Goal: Obtain resource: Obtain resource

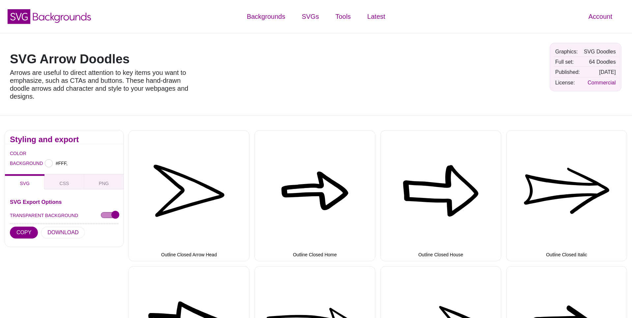
type input "#FFFFFF"
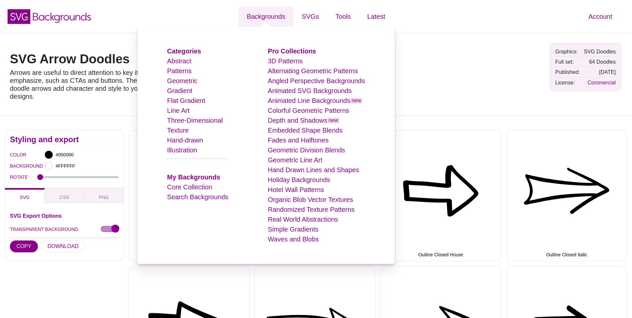
scroll to position [2, 0]
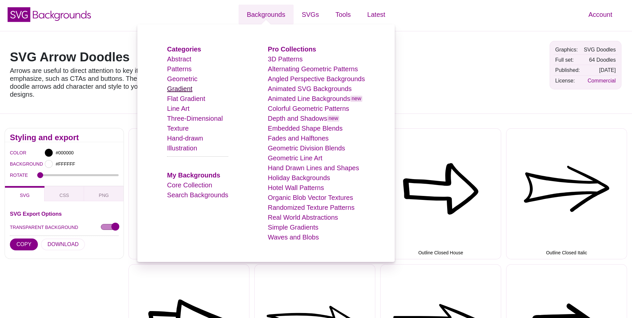
click at [192, 89] on link "Gradient" at bounding box center [179, 88] width 25 height 7
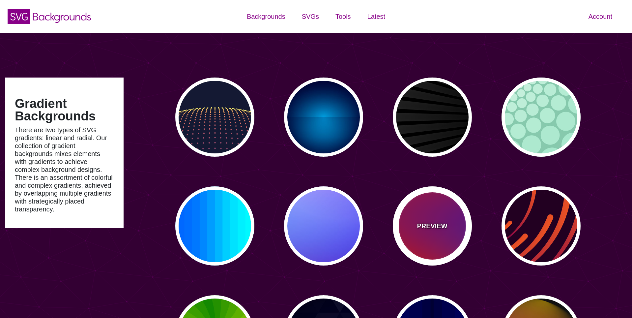
click at [427, 202] on div "PREVIEW" at bounding box center [432, 225] width 79 height 79
type input "#FF0000"
type input "#800080"
type input "#0000FF"
type input "#00EEBB"
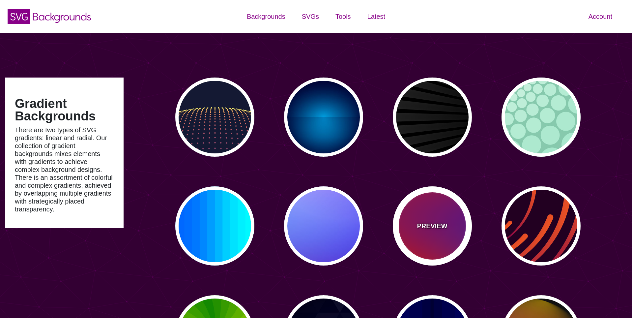
type input "#FFFF00"
type input "#FFA500"
type input "20"
type input "0"
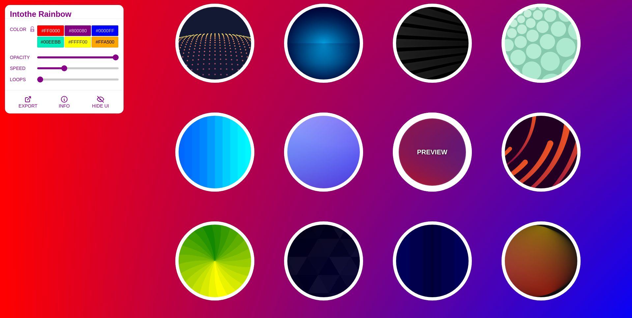
scroll to position [73, 0]
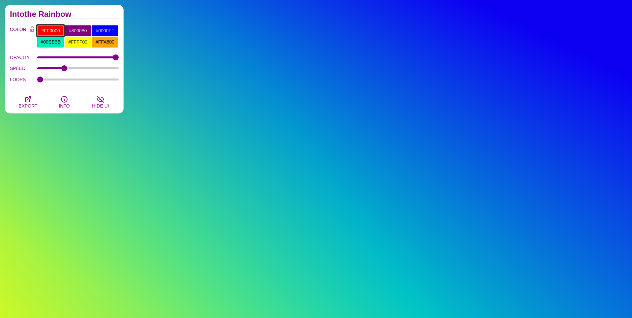
click at [52, 32] on input "#FF0000" at bounding box center [50, 30] width 27 height 11
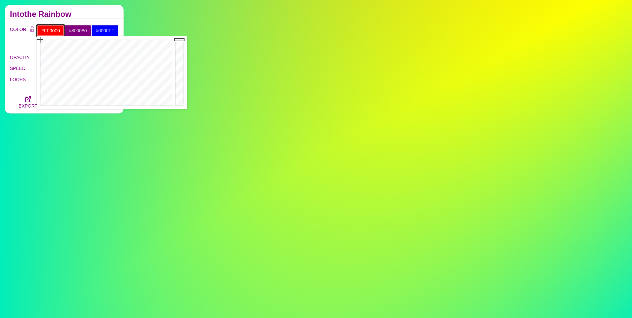
click at [52, 31] on input "#FF0000" at bounding box center [50, 30] width 27 height 11
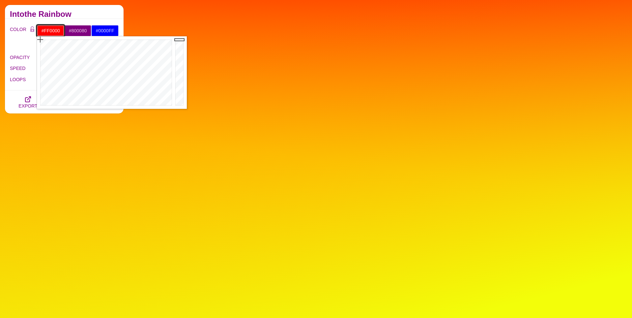
click at [52, 31] on input "#FF0000" at bounding box center [50, 30] width 27 height 11
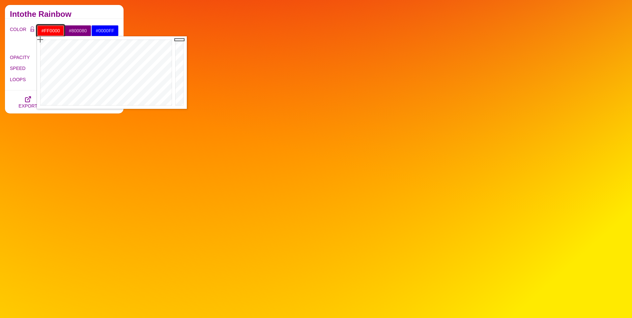
paste input "d06e72"
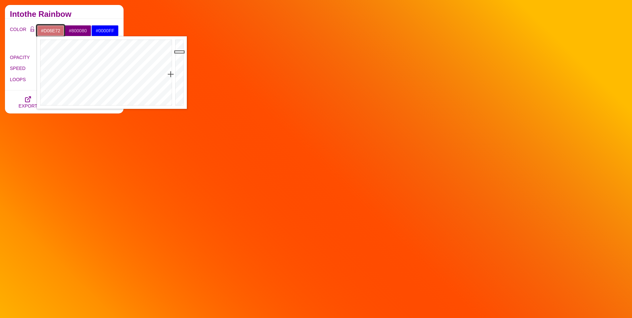
type input "#D06E72"
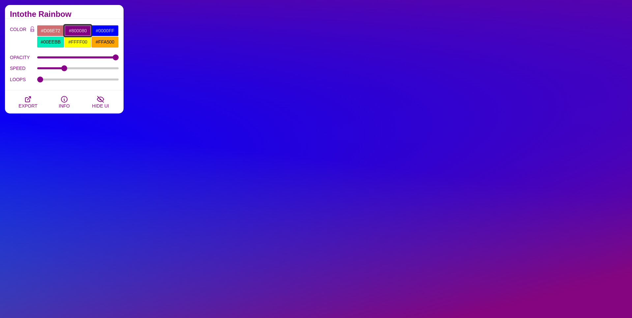
click at [83, 30] on input "#800080" at bounding box center [77, 30] width 27 height 11
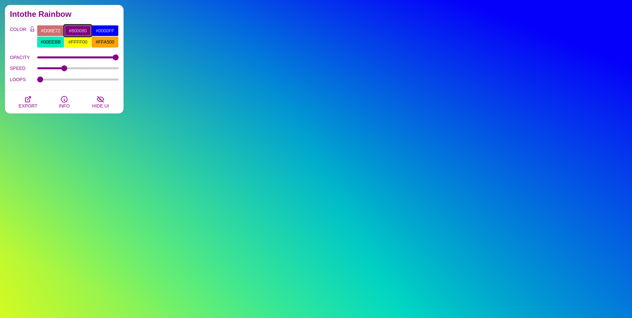
click at [83, 30] on input "#800080" at bounding box center [77, 30] width 27 height 11
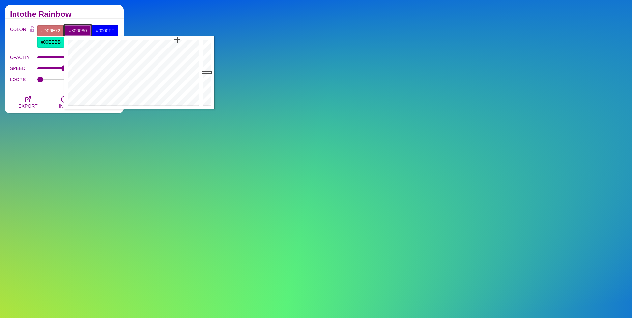
paste input "f7f6f"
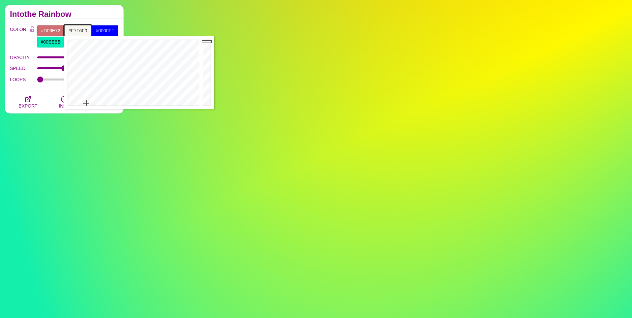
type input "#F7F6F0"
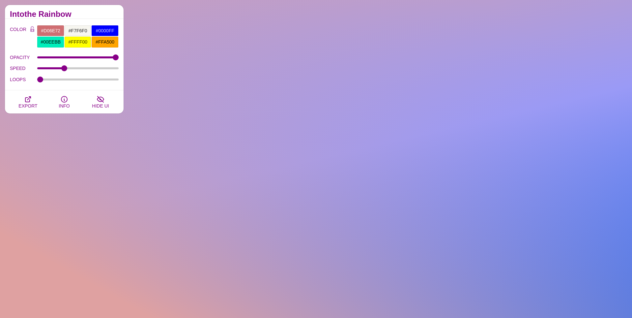
click at [87, 14] on h2 "Intothe Rainbow" at bounding box center [64, 14] width 109 height 5
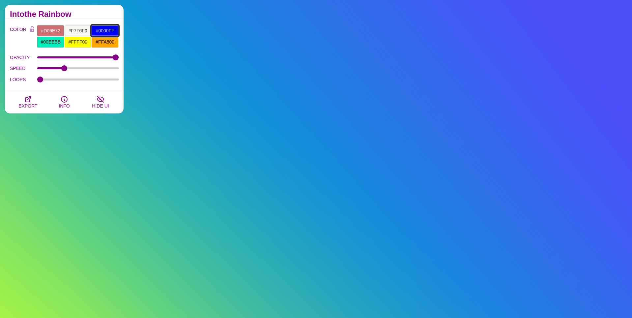
click at [109, 31] on input "#0000FF" at bounding box center [104, 30] width 27 height 11
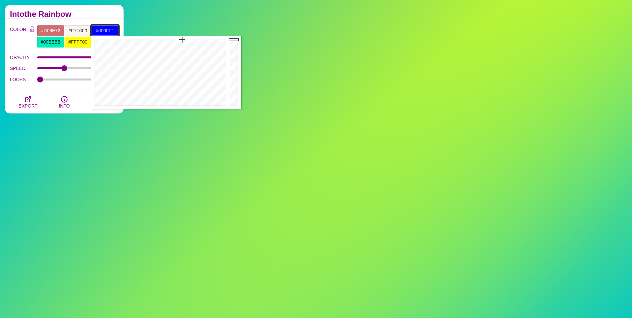
click at [109, 31] on input "#0000FF" at bounding box center [104, 30] width 27 height 11
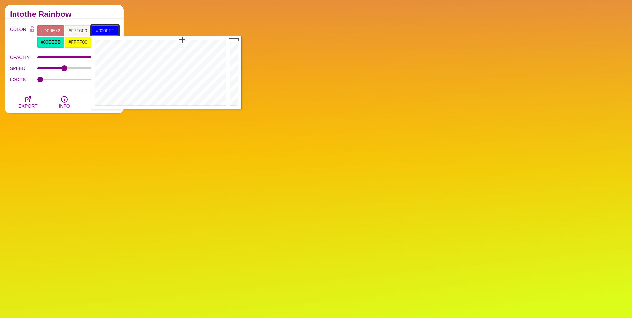
click at [109, 31] on input "#0000FF" at bounding box center [104, 30] width 27 height 11
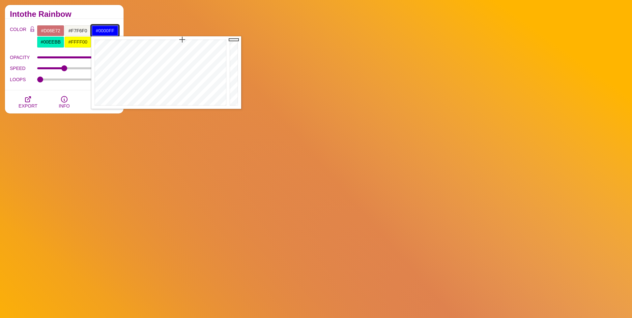
click at [109, 31] on input "#0000FF" at bounding box center [104, 30] width 27 height 11
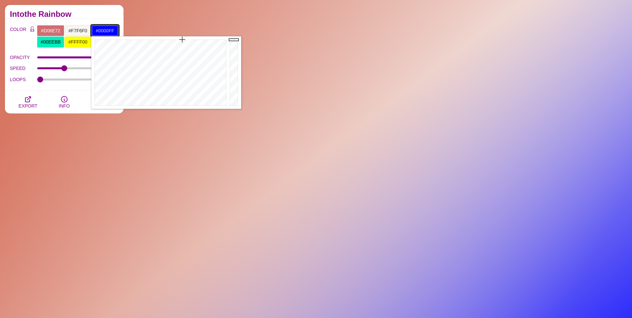
click at [109, 31] on input "#0000FF" at bounding box center [104, 30] width 27 height 11
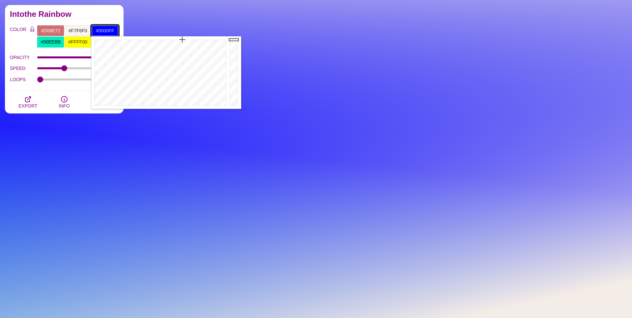
click at [109, 30] on input "#0000FF" at bounding box center [104, 30] width 27 height 11
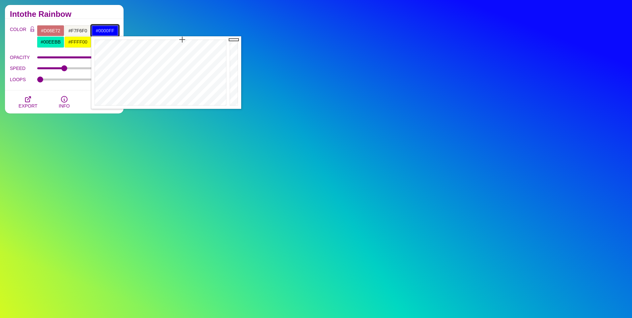
click at [109, 30] on input "#0000FF" at bounding box center [104, 30] width 27 height 11
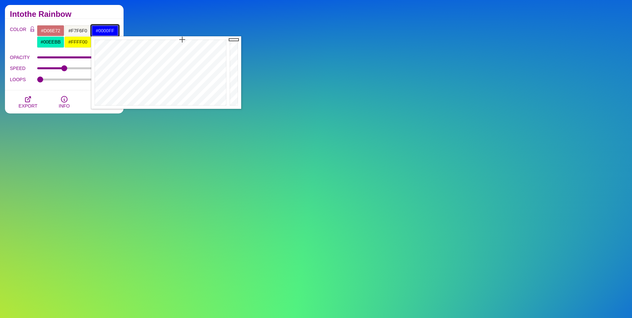
paste input "eecbde"
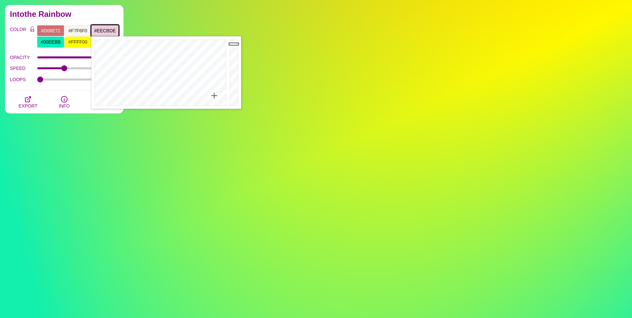
type input "#EECBDE"
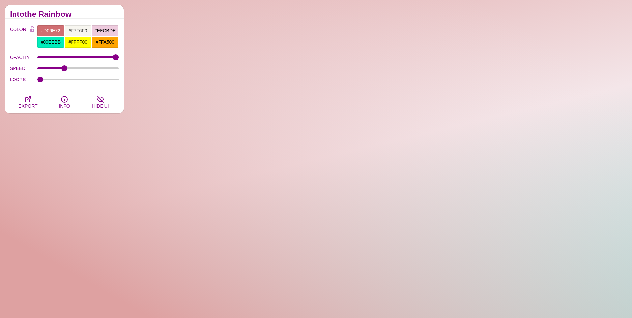
click at [107, 15] on h2 "Intothe Rainbow" at bounding box center [64, 14] width 109 height 5
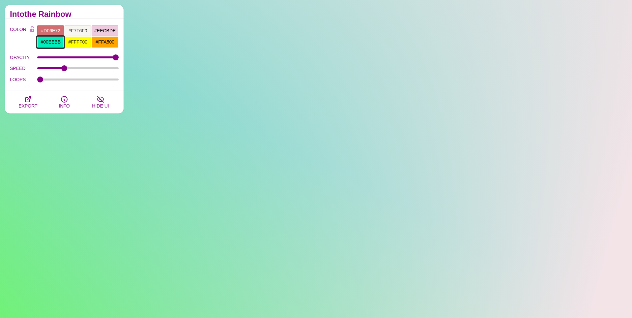
click at [56, 41] on input "#00EEBB" at bounding box center [50, 41] width 27 height 11
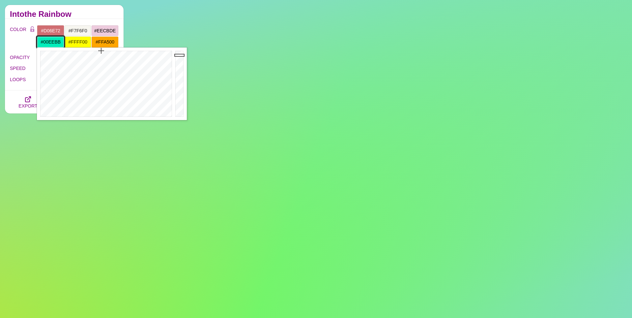
click at [56, 41] on input "#00EEBB" at bounding box center [50, 41] width 27 height 11
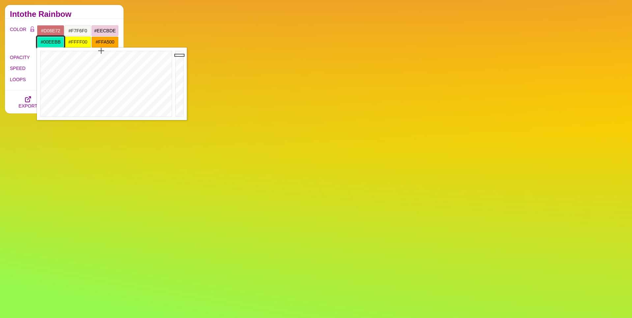
click at [56, 41] on input "#00EEBB" at bounding box center [50, 41] width 27 height 11
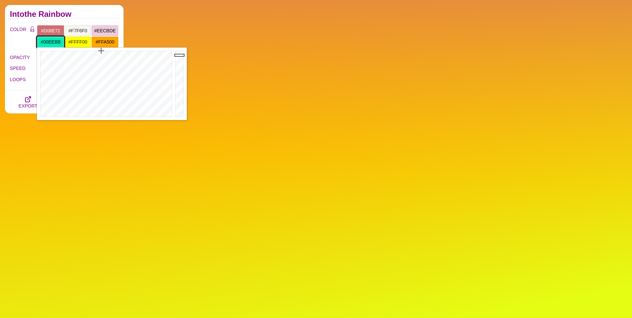
paste input "eecbde"
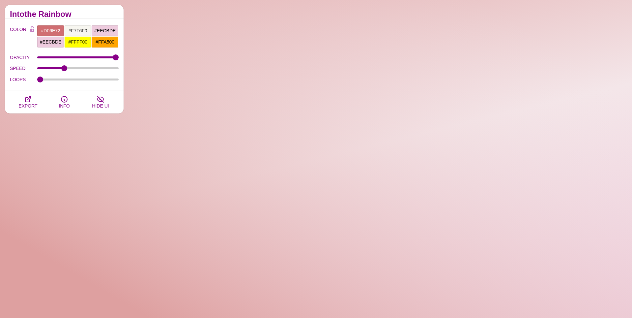
click at [87, 12] on h2 "Intothe Rainbow" at bounding box center [64, 14] width 109 height 5
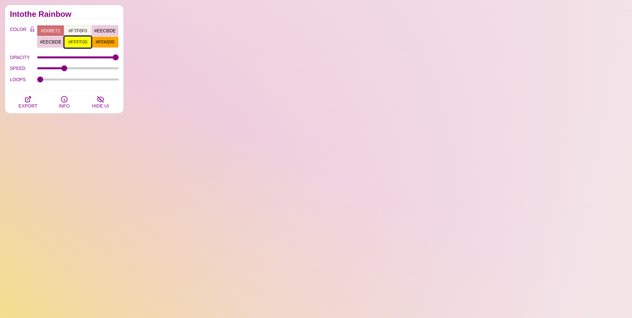
click at [80, 41] on input "#FFFF00" at bounding box center [77, 41] width 27 height 11
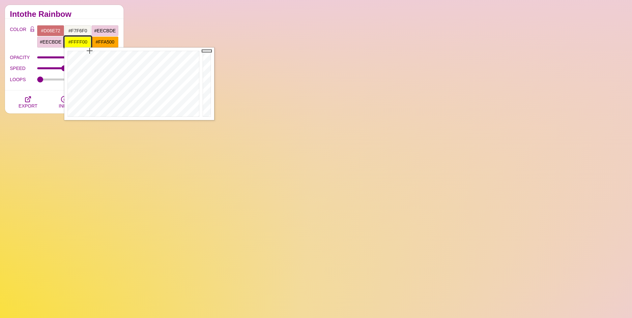
click at [80, 41] on input "#FFFF00" at bounding box center [77, 41] width 27 height 11
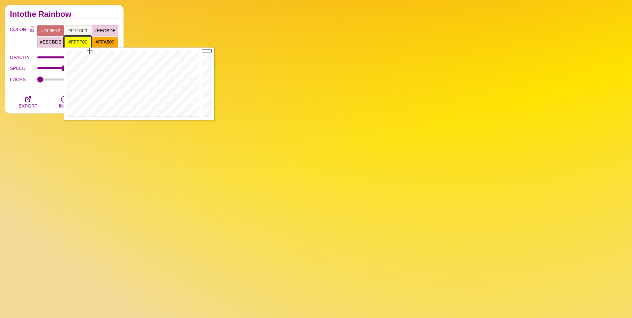
click at [80, 41] on input "#FFFF00" at bounding box center [77, 41] width 27 height 11
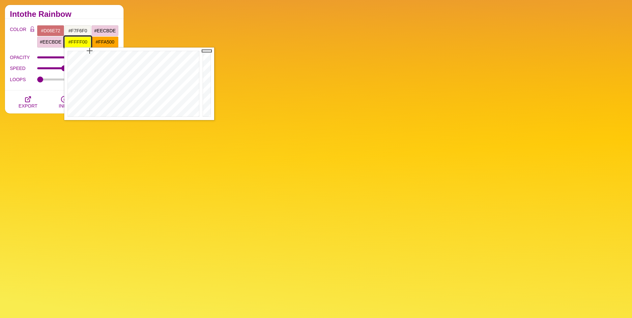
click at [79, 42] on input "#FFFF00" at bounding box center [77, 41] width 27 height 11
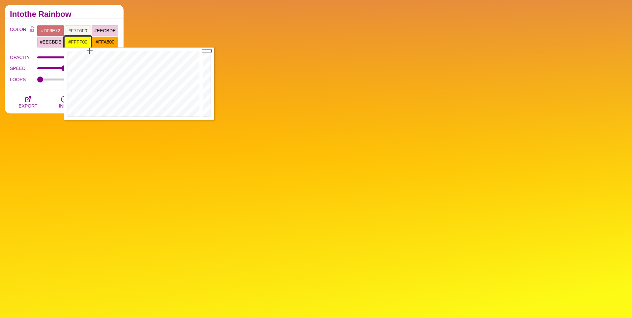
click at [79, 42] on input "#FFFF00" at bounding box center [77, 41] width 27 height 11
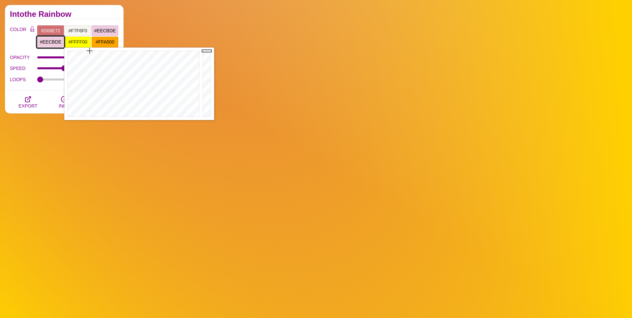
click at [56, 42] on input "#EECBDE" at bounding box center [50, 41] width 27 height 11
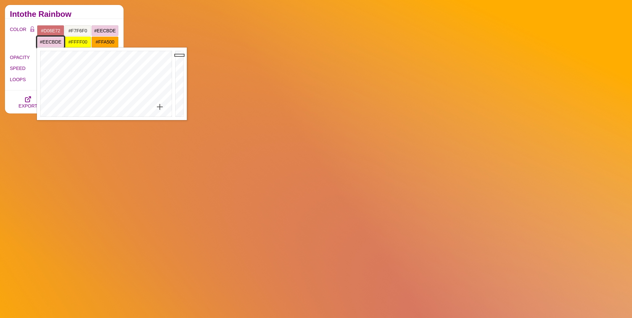
click at [56, 42] on input "#EECBDE" at bounding box center [50, 41] width 27 height 11
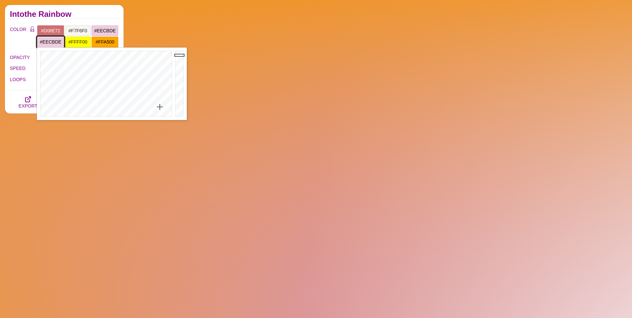
paste input "9c1b47"
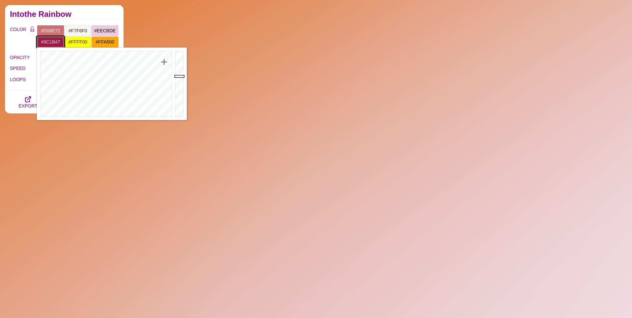
type input "#EECBDE"
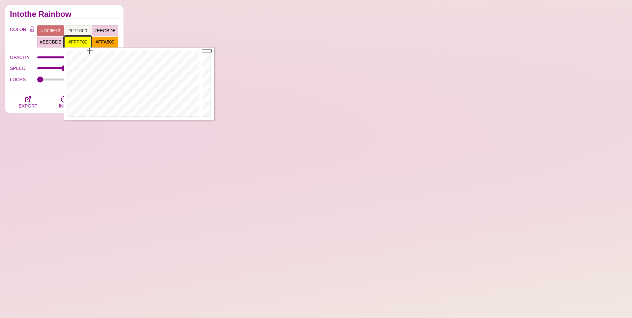
click at [76, 41] on input "#FFFF00" at bounding box center [77, 41] width 27 height 11
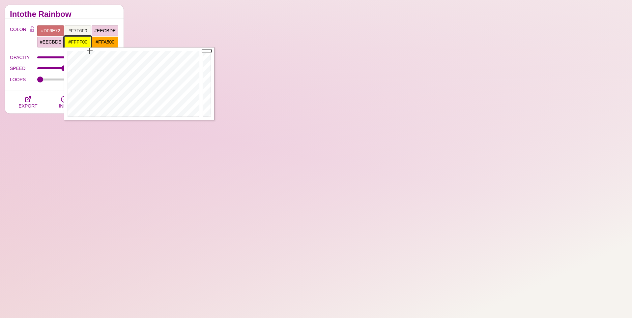
click at [76, 41] on input "#FFFF00" at bounding box center [77, 41] width 27 height 11
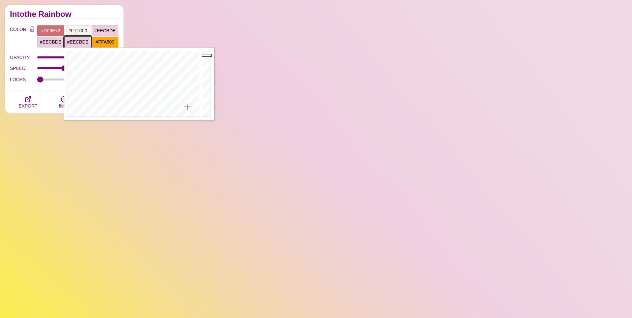
type input "#EECBDE"
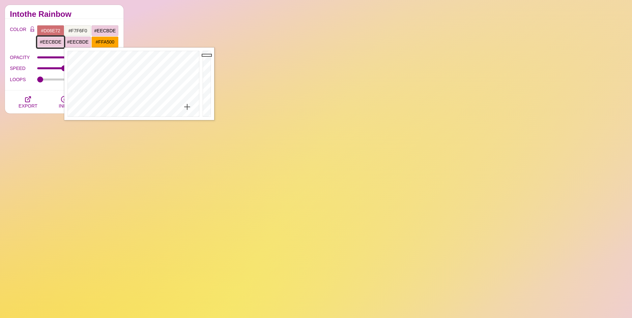
click at [50, 42] on input "#EECBDE" at bounding box center [50, 41] width 27 height 11
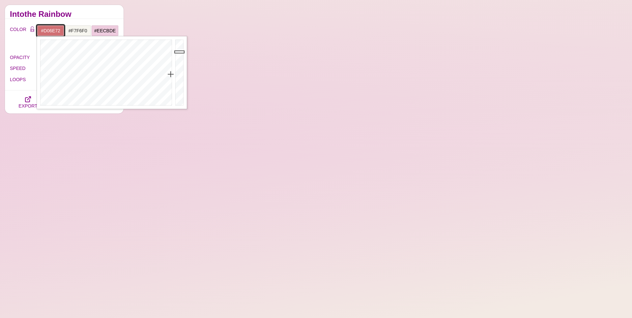
click at [53, 32] on input "#D06E72" at bounding box center [50, 30] width 27 height 11
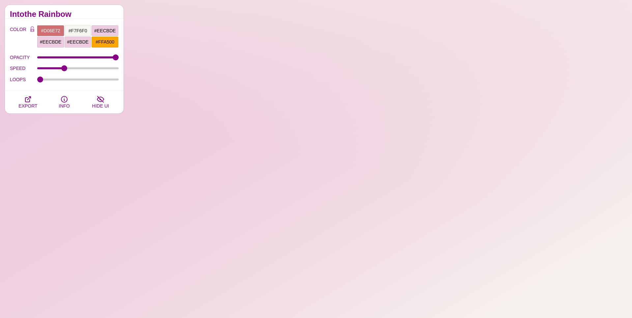
click at [112, 15] on h2 "Intothe Rainbow" at bounding box center [64, 14] width 109 height 5
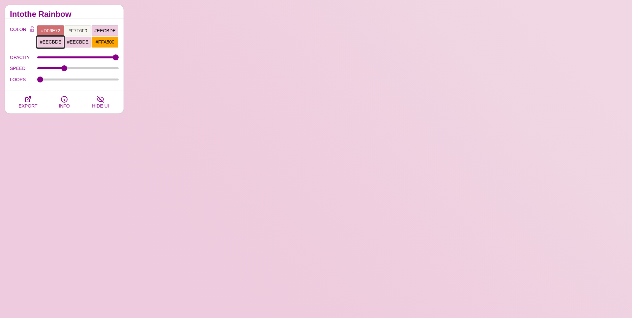
click at [54, 42] on input "#EECBDE" at bounding box center [50, 41] width 27 height 11
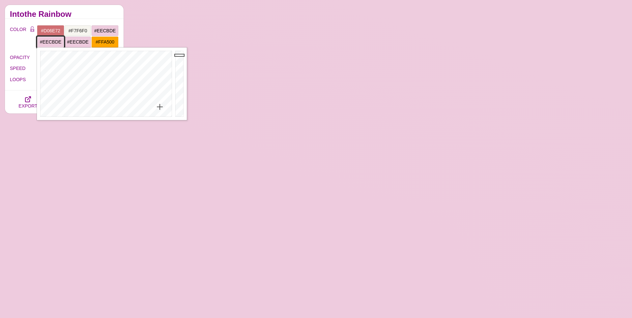
click at [54, 42] on input "#EECBDE" at bounding box center [50, 41] width 27 height 11
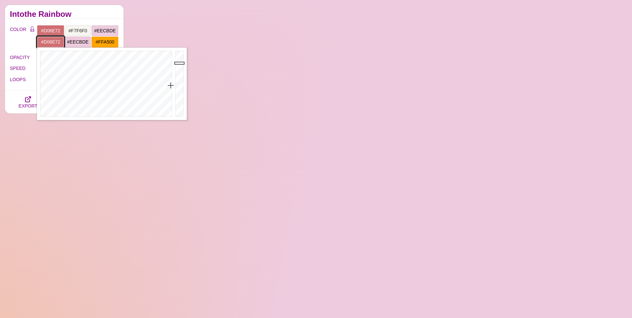
type input "#D06E72"
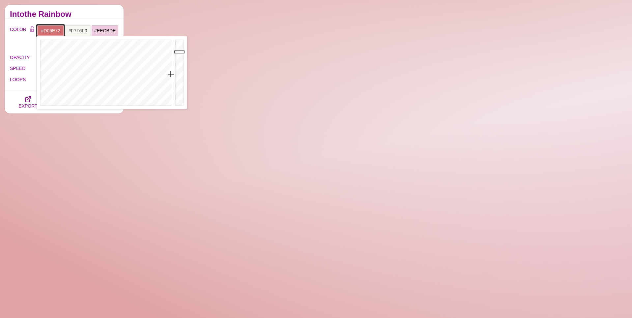
click at [54, 29] on input "#D06E72" at bounding box center [50, 30] width 27 height 11
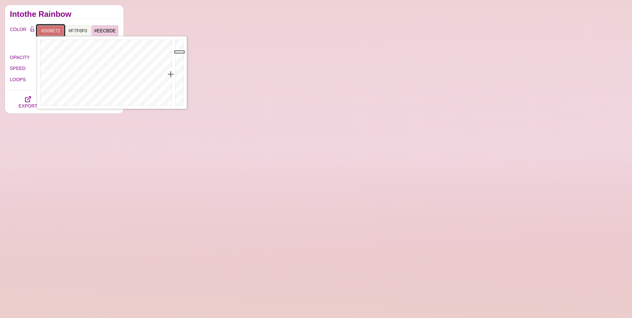
click at [54, 29] on input "#D06E72" at bounding box center [50, 30] width 27 height 11
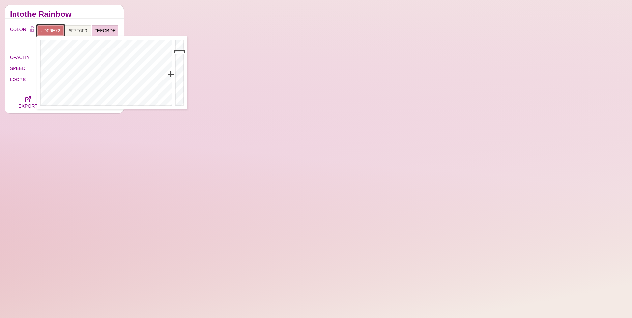
click at [54, 29] on input "#D06E72" at bounding box center [50, 30] width 27 height 11
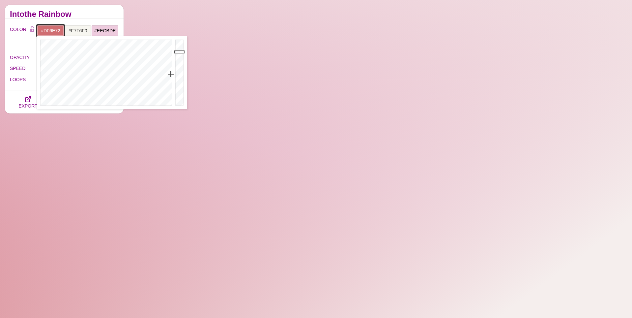
click at [53, 30] on input "#D06E72" at bounding box center [50, 30] width 27 height 11
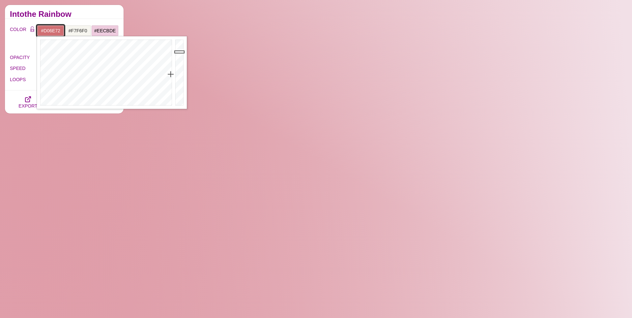
click at [53, 30] on input "#D06E72" at bounding box center [50, 30] width 27 height 11
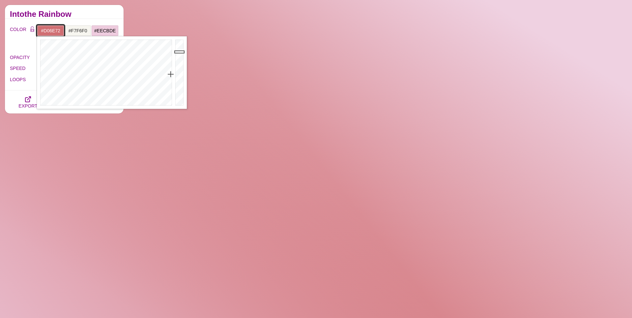
paste input "9c1b47"
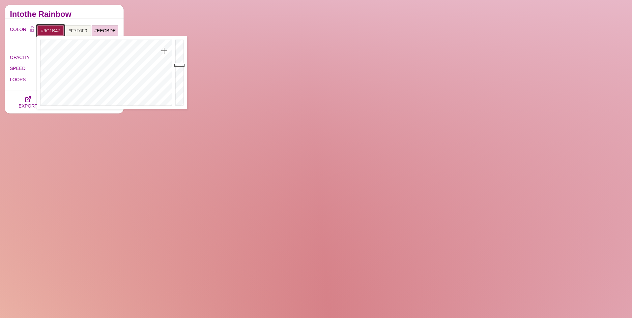
type input "#9C1B47"
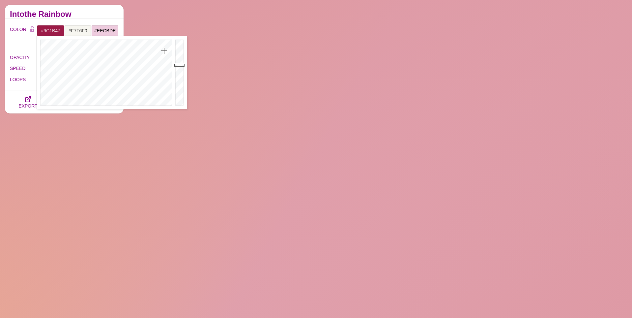
click at [91, 10] on div "Intothe Rainbow" at bounding box center [64, 12] width 119 height 14
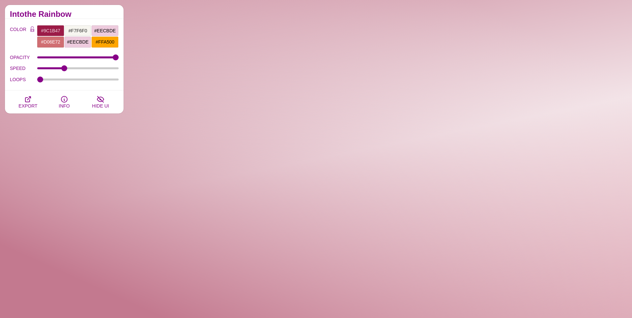
click at [106, 43] on input "#FFA500" at bounding box center [104, 41] width 27 height 11
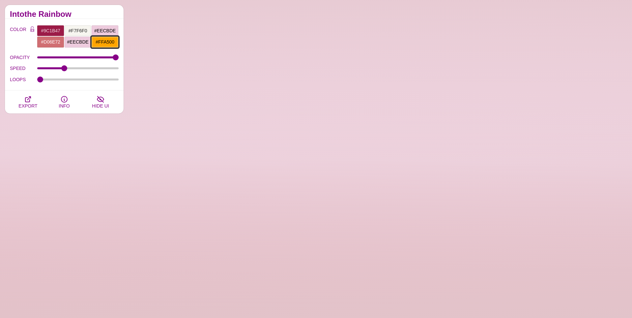
click at [106, 43] on input "#FFA500" at bounding box center [104, 41] width 27 height 11
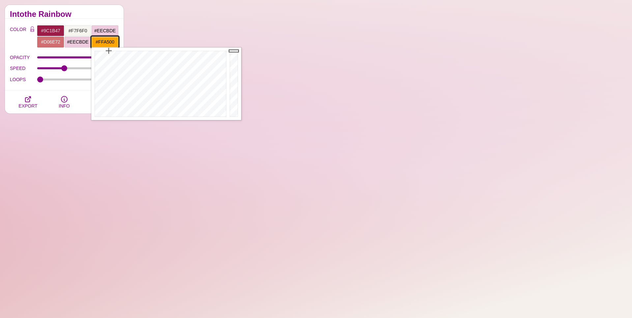
paste input "d1a199"
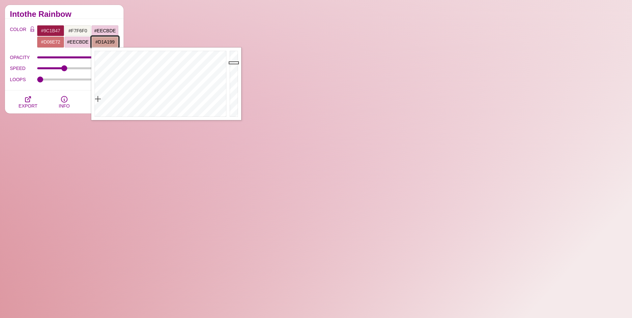
type input "#D1A199"
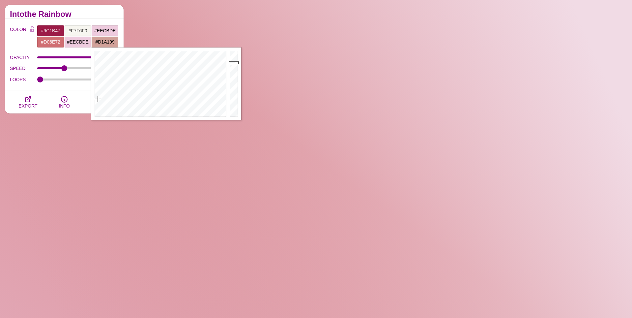
click at [107, 13] on h2 "Intothe Rainbow" at bounding box center [64, 14] width 109 height 5
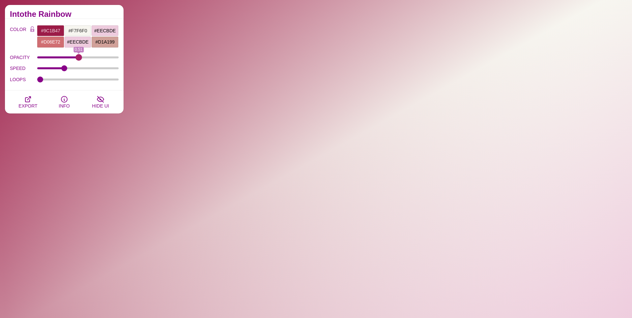
drag, startPoint x: 115, startPoint y: 55, endPoint x: 78, endPoint y: 58, distance: 37.0
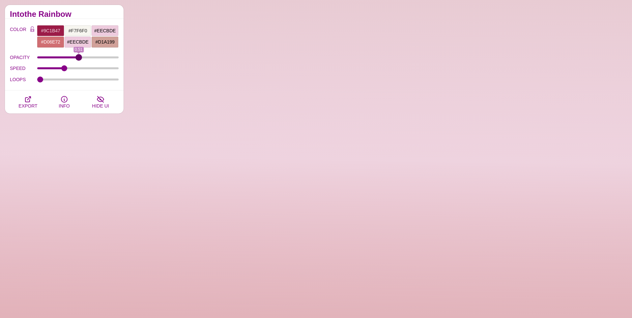
type input "0.51"
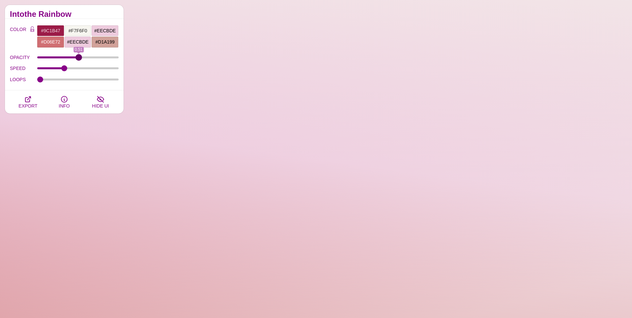
click at [78, 58] on input "OPACITY" at bounding box center [78, 57] width 82 height 3
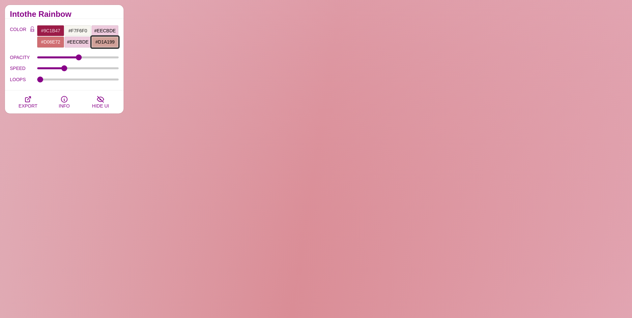
click at [105, 42] on input "#D1A199" at bounding box center [104, 41] width 27 height 11
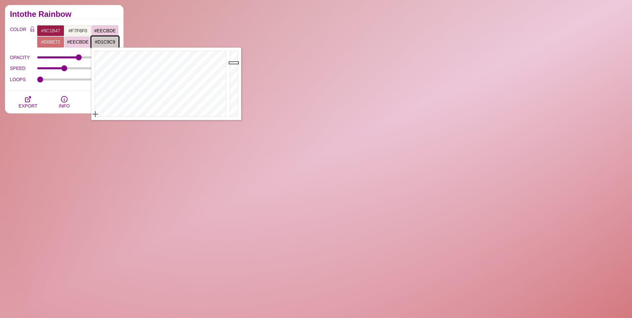
drag, startPoint x: 98, startPoint y: 98, endPoint x: 95, endPoint y: 114, distance: 16.4
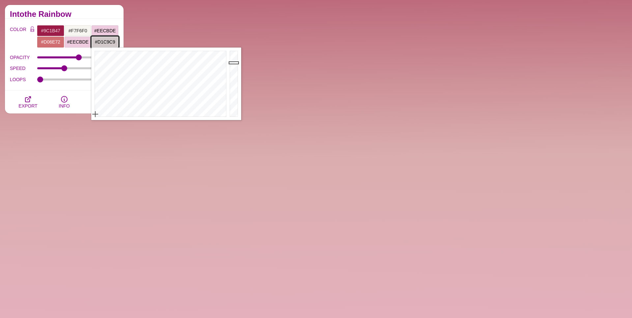
click at [95, 114] on div at bounding box center [159, 83] width 137 height 72
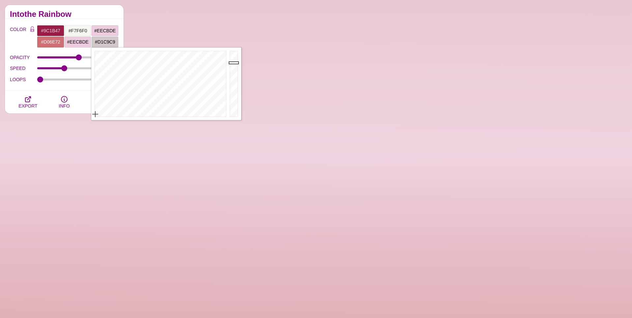
click at [93, 12] on h2 "Intothe Rainbow" at bounding box center [64, 14] width 109 height 5
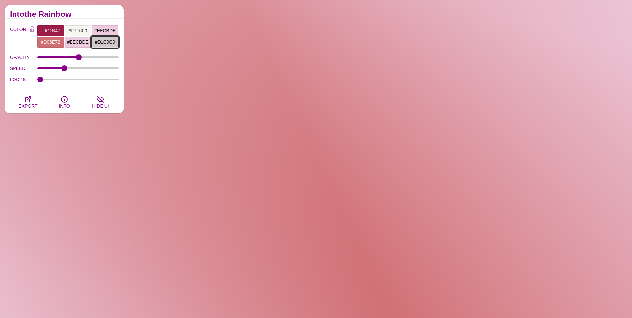
click at [105, 40] on input "#D1C9C9" at bounding box center [104, 41] width 27 height 11
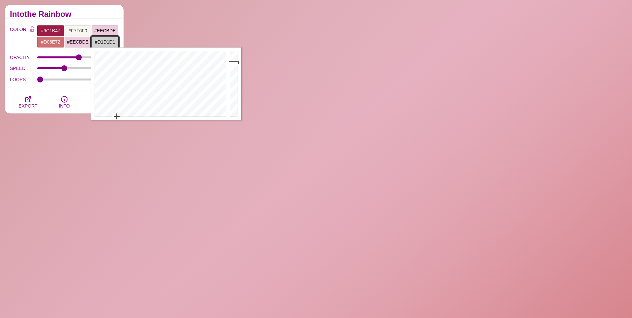
drag, startPoint x: 111, startPoint y: 115, endPoint x: 117, endPoint y: 119, distance: 6.7
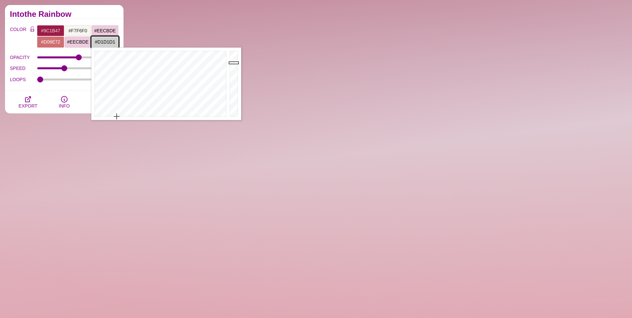
click at [117, 119] on div at bounding box center [159, 83] width 137 height 72
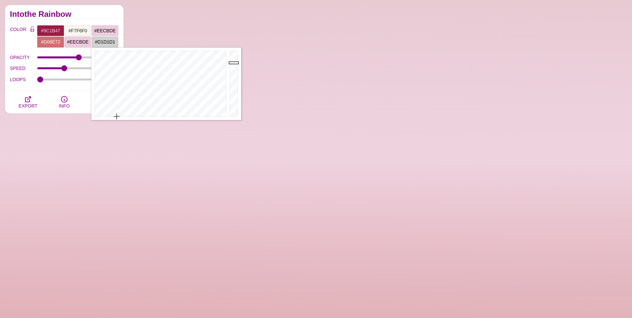
click at [102, 9] on div "Intothe Rainbow" at bounding box center [64, 12] width 119 height 14
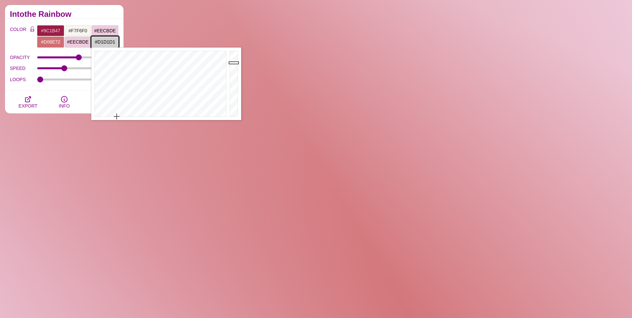
click at [104, 39] on input "#D1D1D1" at bounding box center [104, 41] width 27 height 11
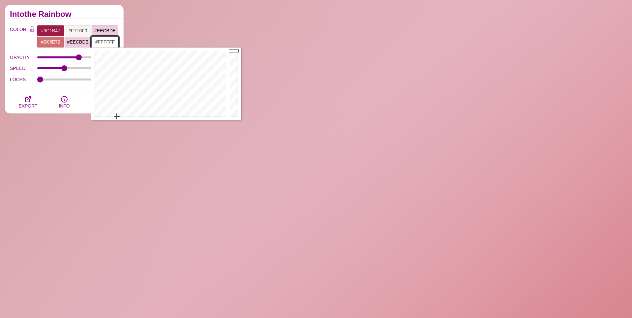
drag, startPoint x: 232, startPoint y: 62, endPoint x: 233, endPoint y: 49, distance: 13.0
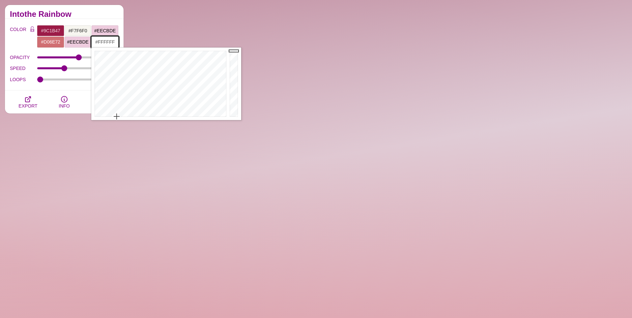
click at [233, 49] on div at bounding box center [234, 83] width 13 height 72
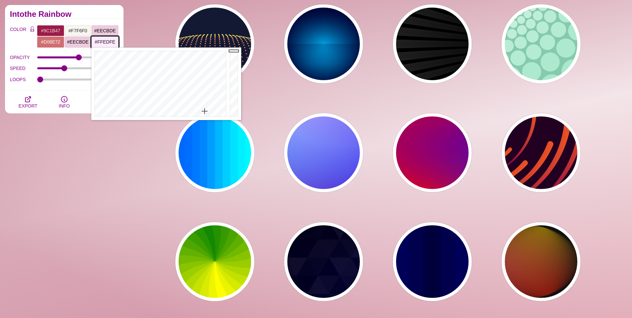
type input "#FFEEFE"
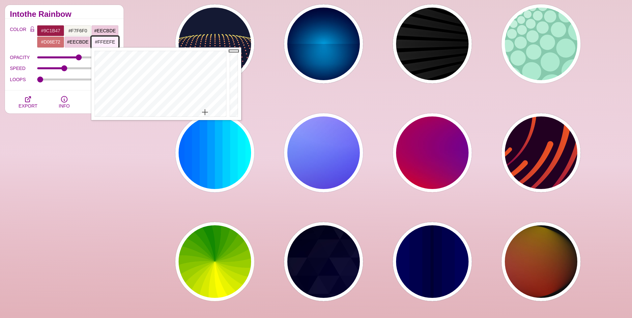
drag, startPoint x: 104, startPoint y: 115, endPoint x: 205, endPoint y: 112, distance: 100.5
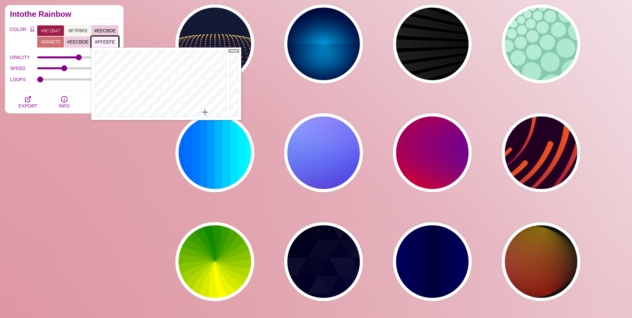
click at [205, 112] on div at bounding box center [159, 83] width 137 height 72
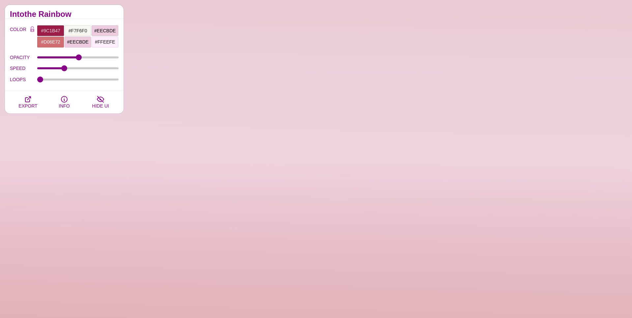
click at [110, 14] on h2 "Intothe Rainbow" at bounding box center [64, 14] width 109 height 5
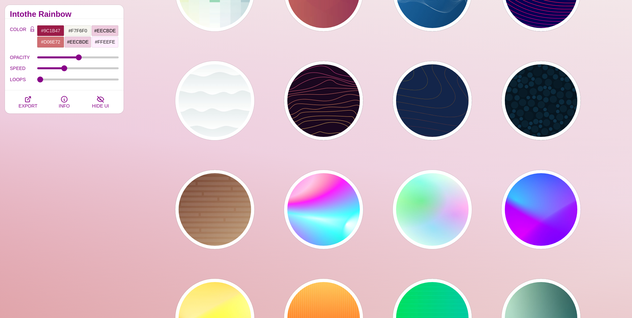
scroll to position [2518, 0]
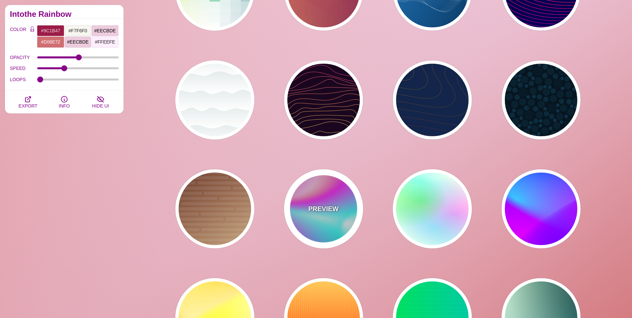
click at [318, 218] on div "PREVIEW" at bounding box center [323, 208] width 79 height 79
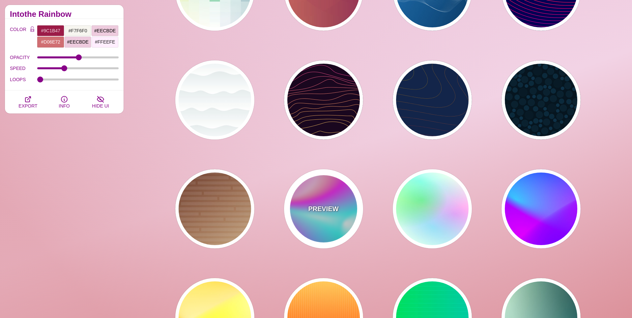
type input "#FFFFFF"
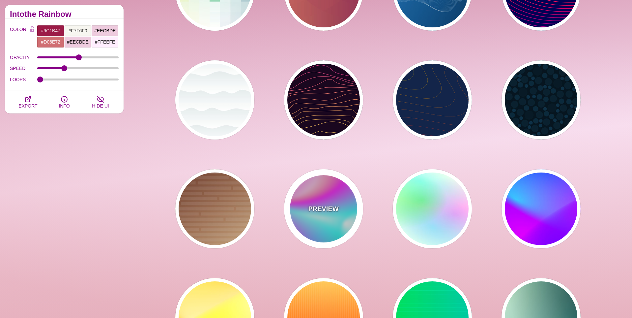
type input "#00FFFF"
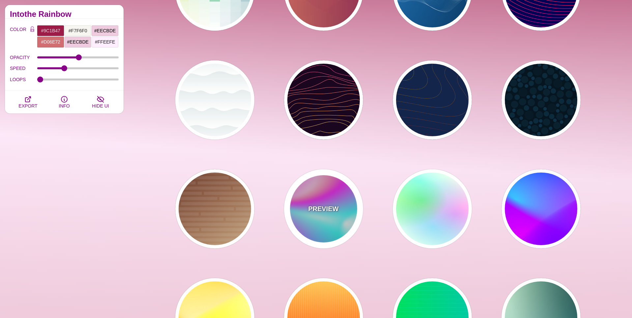
type input "#00CC77"
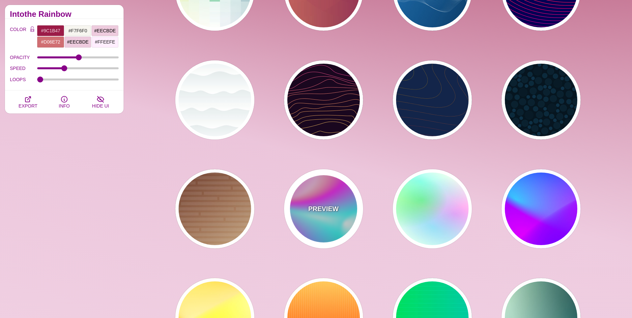
type input "#FF00FF"
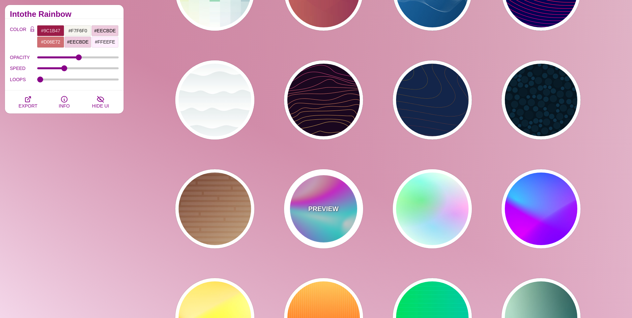
type input "#FF0000"
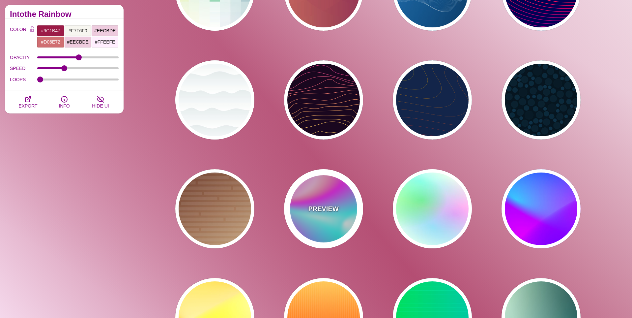
type input "0"
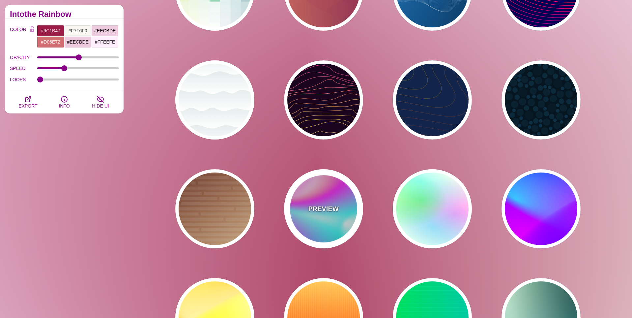
type input "30"
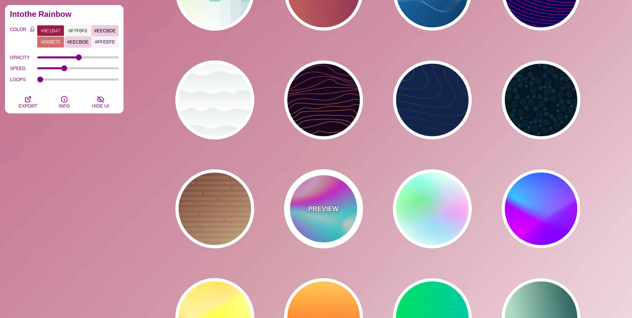
type input "89"
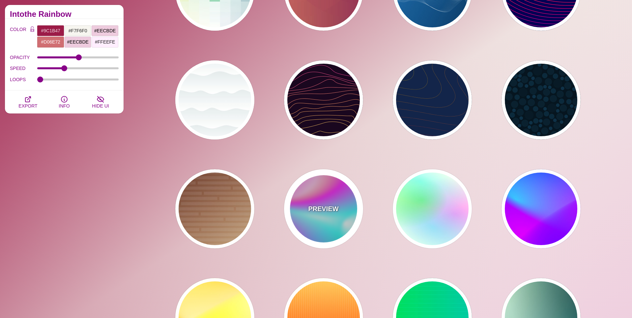
type input "80"
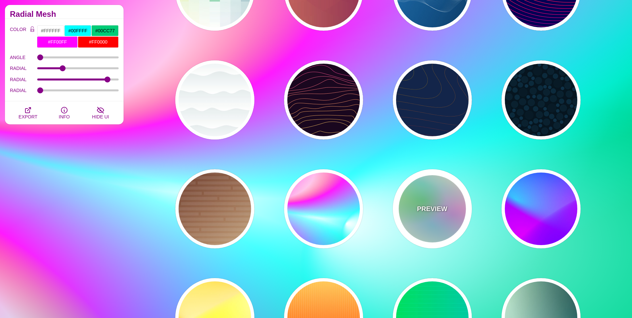
click at [418, 219] on div "PREVIEW" at bounding box center [432, 208] width 79 height 79
type input "#FFFFEE"
type input "#00FF00"
type input "40"
type input "30"
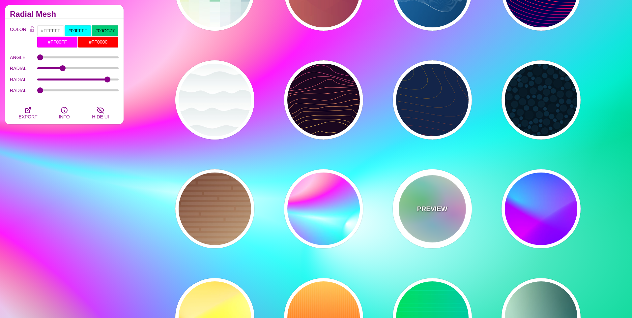
type input "40"
type input "0.4"
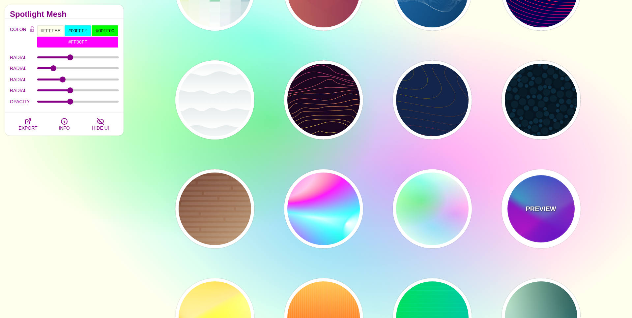
click at [527, 204] on p "PREVIEW" at bounding box center [541, 209] width 30 height 10
type input "#00FFFF"
type input "#0000FF"
type input "#FF00FF"
type input "60"
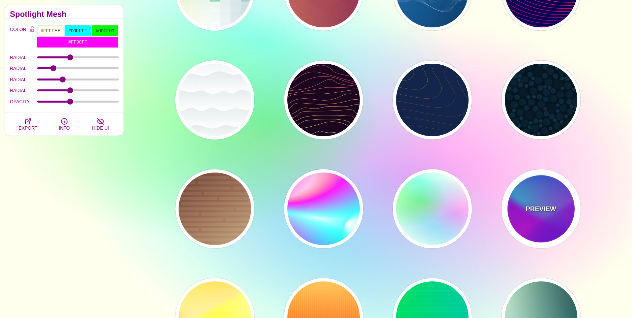
type input "90"
type input "60"
type input "1"
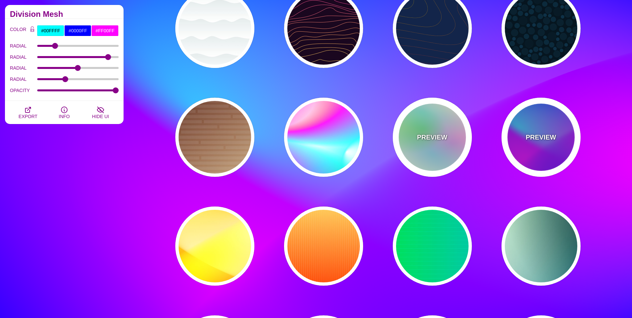
scroll to position [2649, 0]
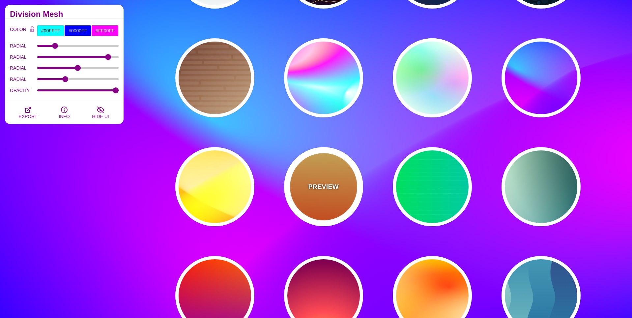
click at [334, 207] on div "PREVIEW" at bounding box center [323, 186] width 79 height 79
type input "#FFFFFF"
type input "#FFCC55"
type input "#FF4400"
type input "0"
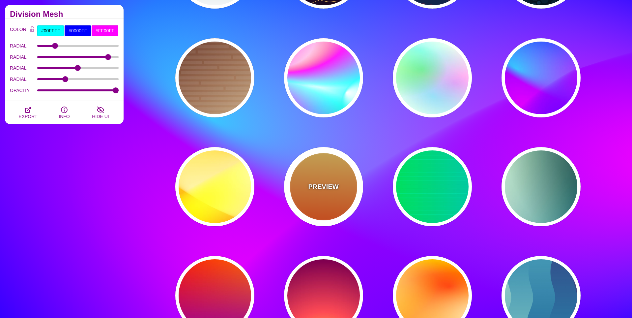
type input "1"
type input "10"
type input "1"
type input "0.1"
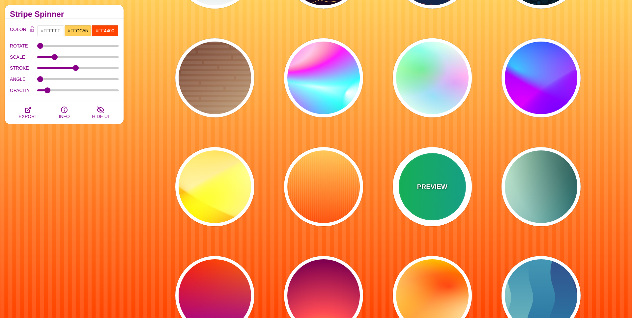
click at [439, 193] on div "PREVIEW" at bounding box center [432, 186] width 79 height 79
type input "#00FFCC"
type input "#00FF00"
type input "#00AAFF"
type input "0"
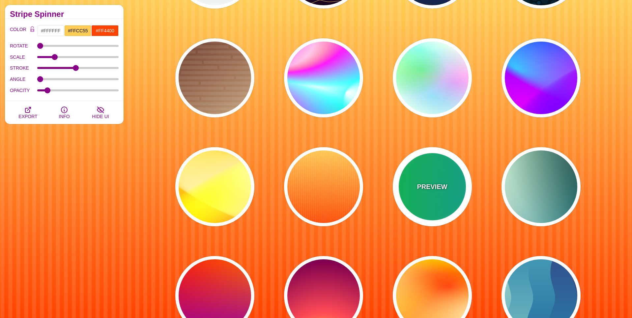
type input "5"
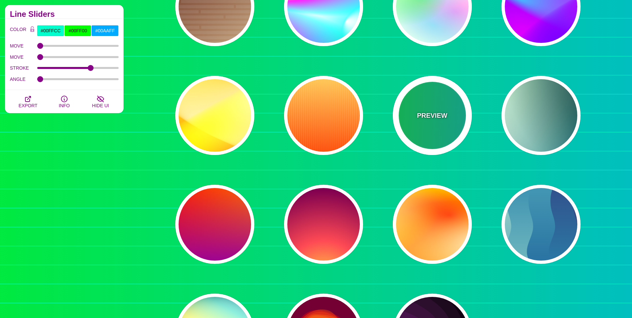
scroll to position [2721, 0]
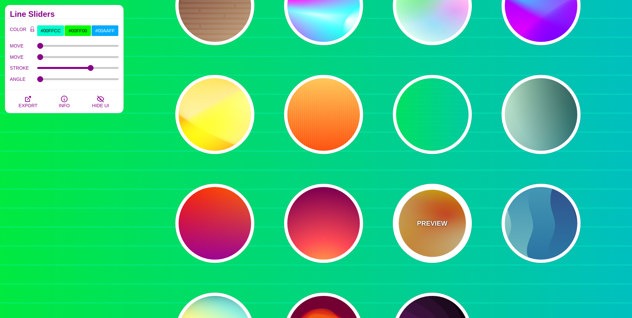
click at [422, 239] on div "PREVIEW" at bounding box center [432, 223] width 79 height 79
type input "#FFFF00"
type input "#FF0000"
type input "#FFFFFF"
type input "1"
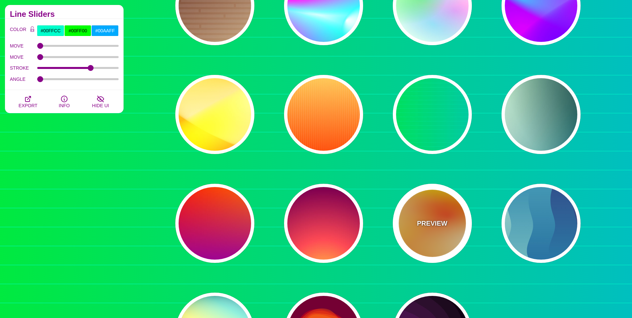
type input "80"
type input "130"
type input "70"
type input "50"
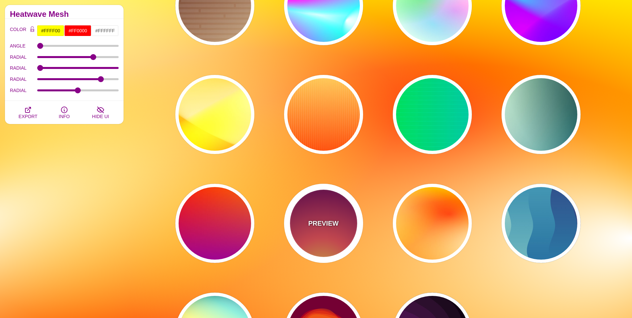
click at [329, 238] on div "PREVIEW" at bounding box center [323, 223] width 79 height 79
type input "#FFCC40"
type input "#FE4A54"
type input "#7F004F"
type input "#33003E"
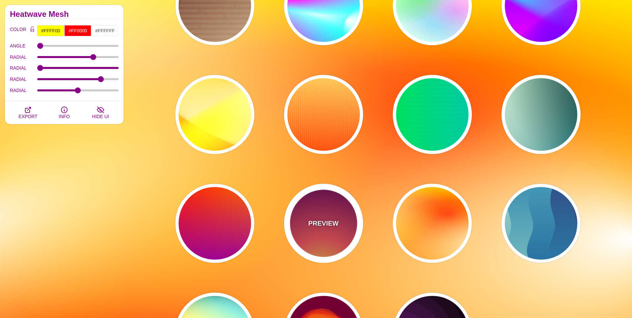
type input "100"
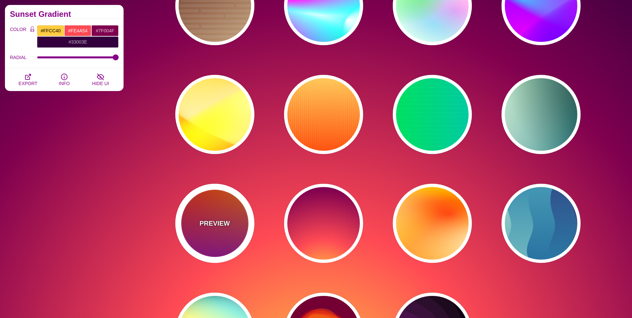
click at [185, 222] on div "PREVIEW" at bounding box center [214, 223] width 79 height 79
type input "#FF0000"
type input "#FF8800"
type input "#990099"
type input "0"
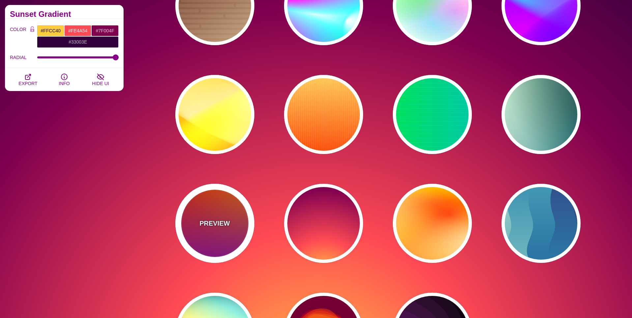
type input "0"
type input "1"
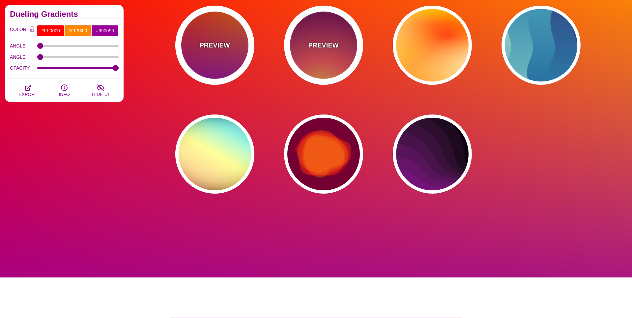
scroll to position [2941, 0]
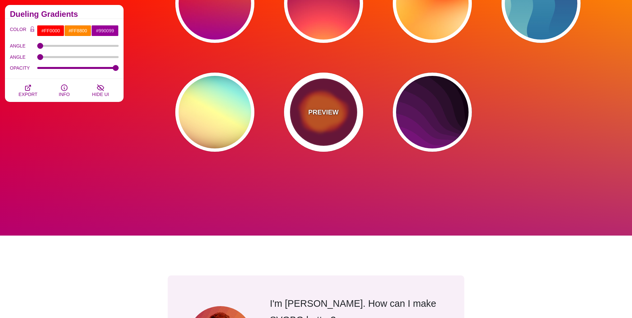
click at [335, 98] on div "PREVIEW" at bounding box center [323, 111] width 79 height 79
type input "#770033"
type input "#FF0000"
type input "#FF7700"
type input "2000"
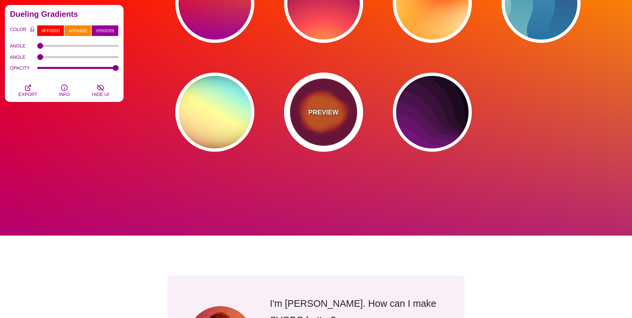
type input "0.5"
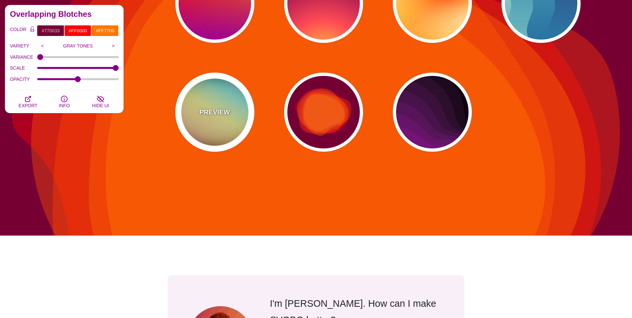
click at [231, 112] on div "PREVIEW" at bounding box center [214, 111] width 79 height 79
type input "#000000"
type input "#FFFFFF"
type input "#00BBFF"
type input "#FFFF00"
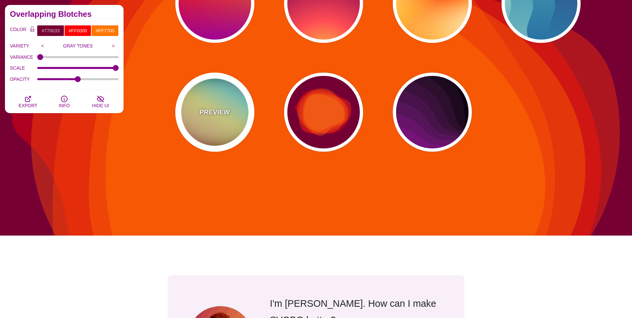
type input "37"
type input "1"
type input "0.4"
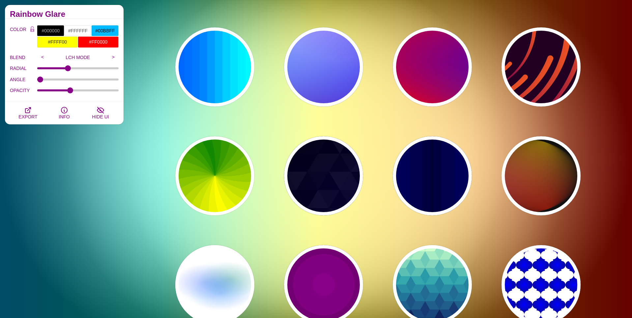
scroll to position [0, 0]
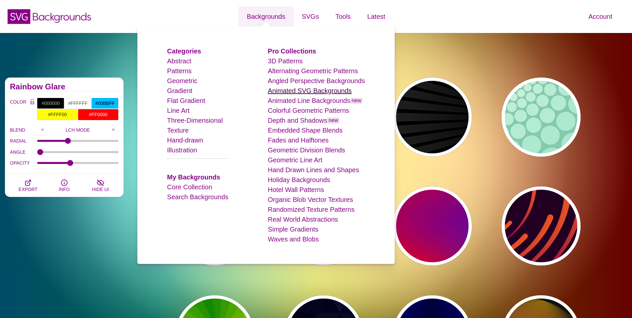
click at [281, 93] on link "Animated SVG Backgrounds" at bounding box center [310, 90] width 84 height 7
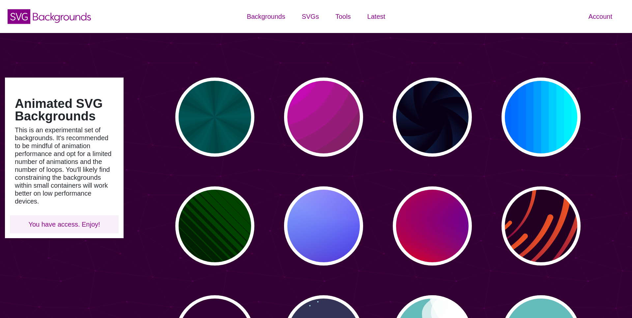
type input "#450057"
type input "#FFFFFF"
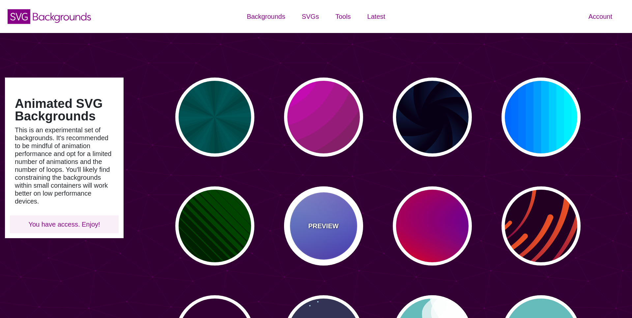
click at [335, 213] on div "PREVIEW" at bounding box center [323, 225] width 79 height 79
type input "#0000FF"
type input "#0099FF"
type input "#FF99FF"
type input "#880088"
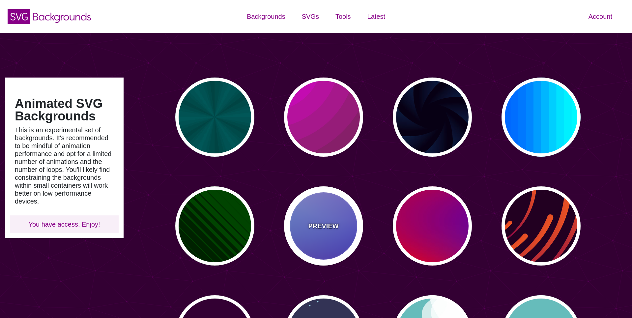
type input "12"
type input "0"
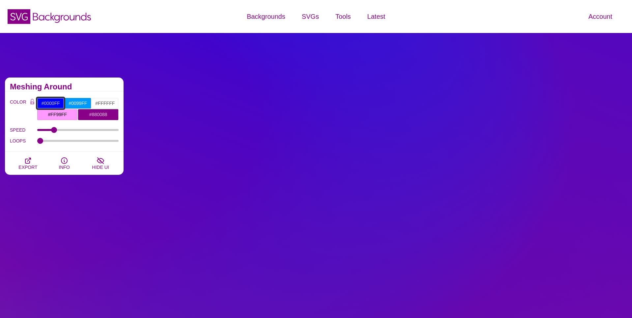
click at [58, 100] on input "#0000FF" at bounding box center [50, 103] width 27 height 11
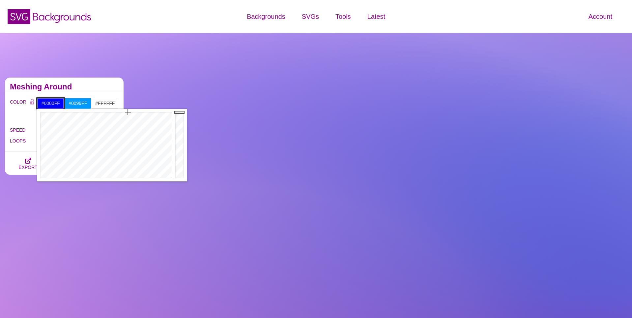
click at [56, 102] on input "#0000FF" at bounding box center [50, 103] width 27 height 11
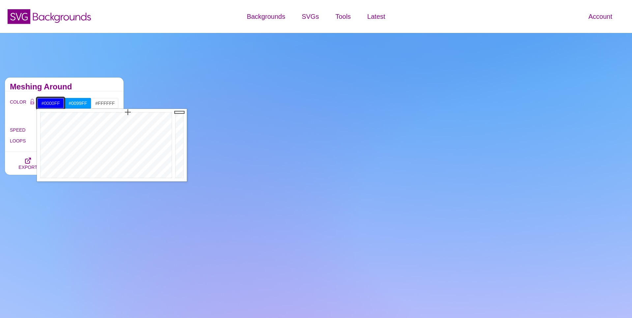
click at [56, 102] on input "#0000FF" at bounding box center [50, 103] width 27 height 11
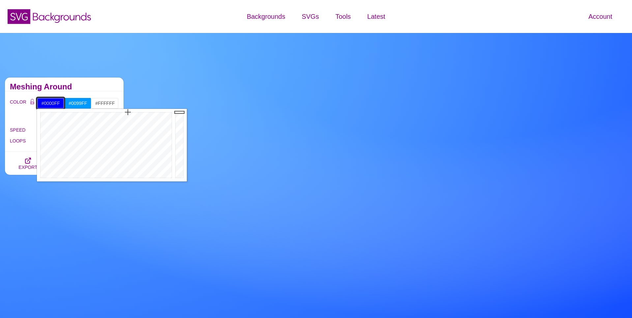
click at [56, 102] on input "#0000FF" at bounding box center [50, 103] width 27 height 11
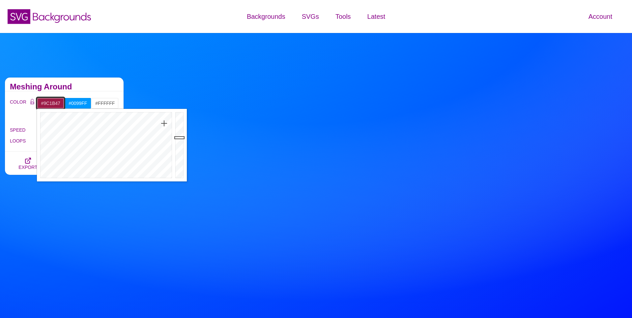
type input "#9C1B47"
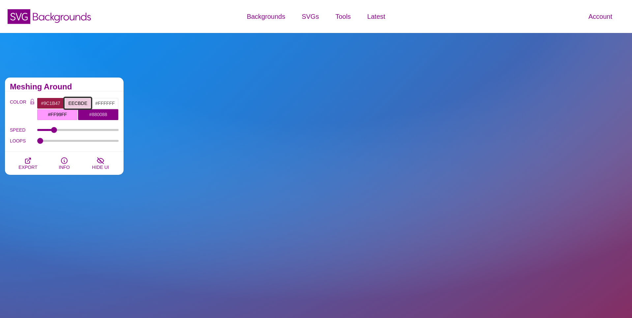
type input "#EECBDE"
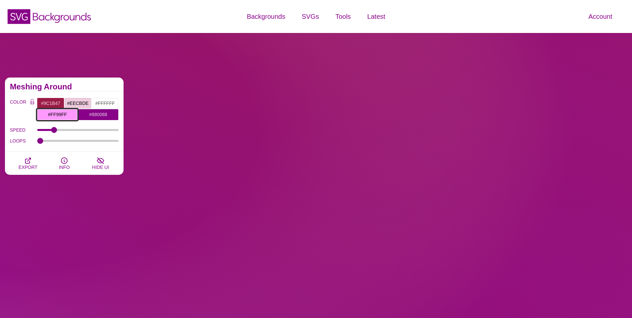
click at [57, 113] on input "#FF99FF" at bounding box center [57, 114] width 41 height 11
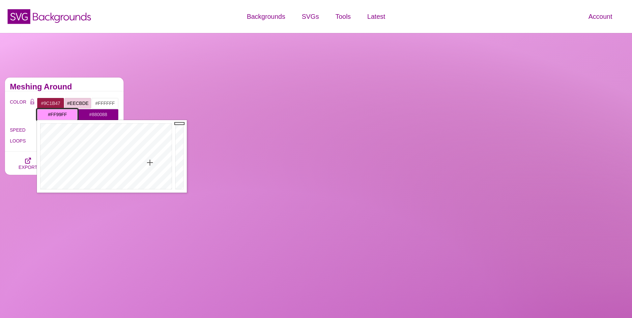
click at [57, 113] on input "#FF99FF" at bounding box center [57, 114] width 41 height 11
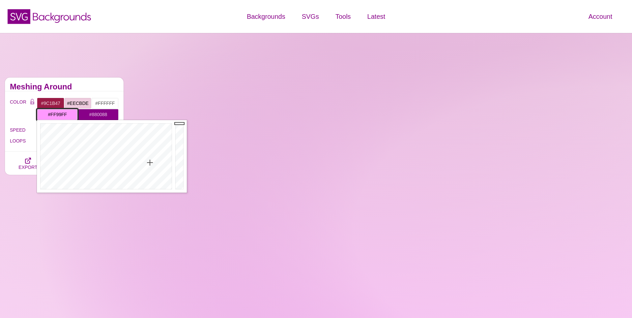
click at [57, 113] on input "#FF99FF" at bounding box center [57, 114] width 41 height 11
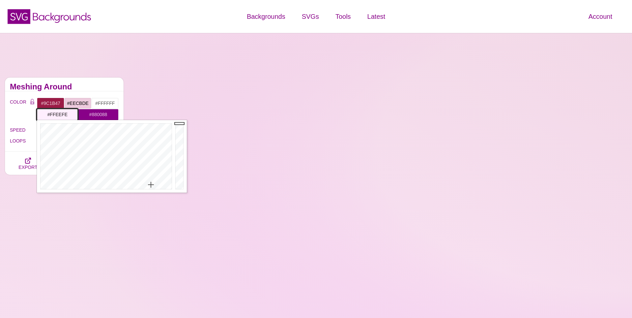
type input "#FFEEFE"
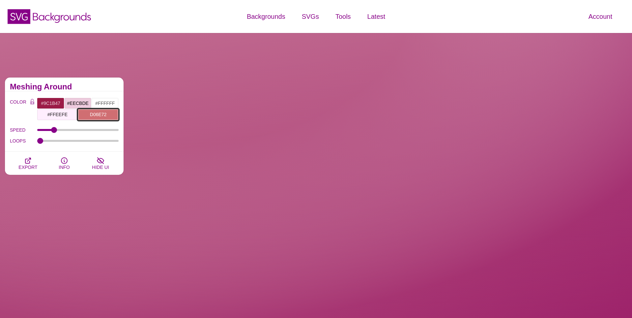
type input "#D06E72"
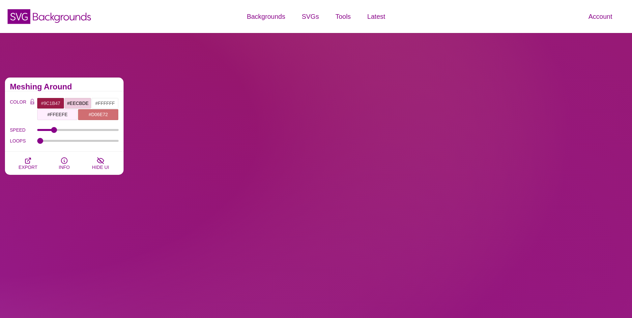
click at [105, 89] on div "Meshing Around" at bounding box center [64, 84] width 119 height 14
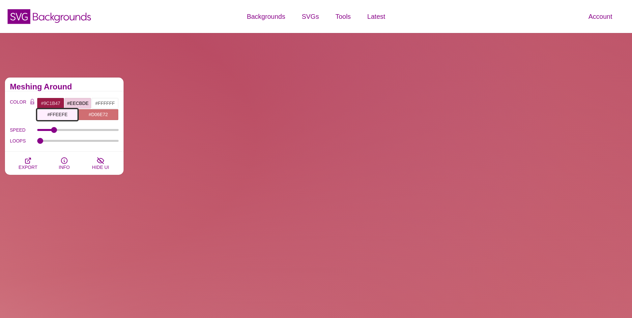
click at [53, 113] on input "#FFEEFE" at bounding box center [57, 114] width 41 height 11
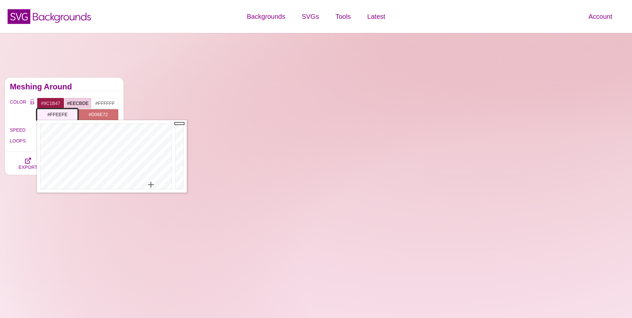
click at [53, 113] on input "#FFEEFE" at bounding box center [57, 114] width 41 height 11
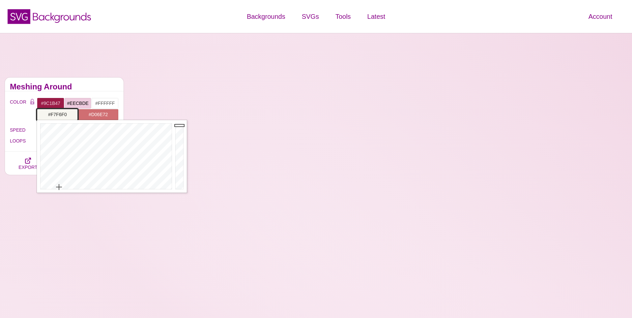
type input "#F7F6F0"
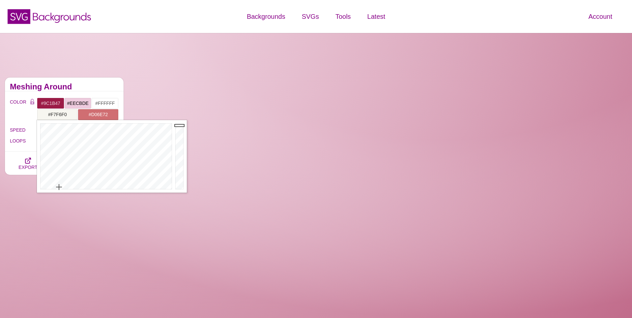
click at [75, 86] on h2 "Meshing Around" at bounding box center [64, 86] width 109 height 5
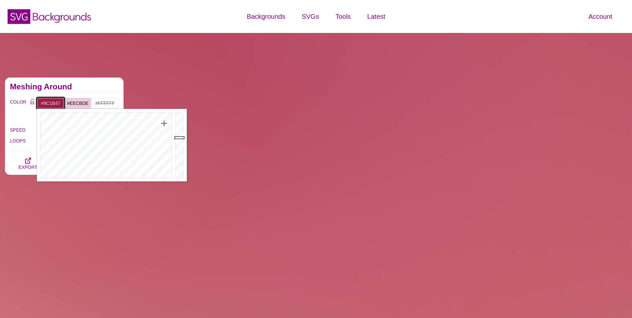
click at [52, 103] on input "#9C1B47" at bounding box center [50, 103] width 27 height 11
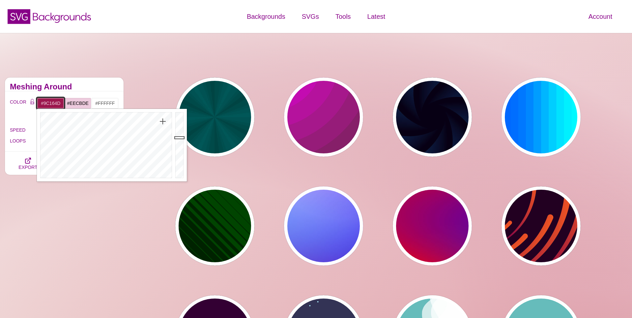
click at [163, 121] on div at bounding box center [105, 145] width 137 height 72
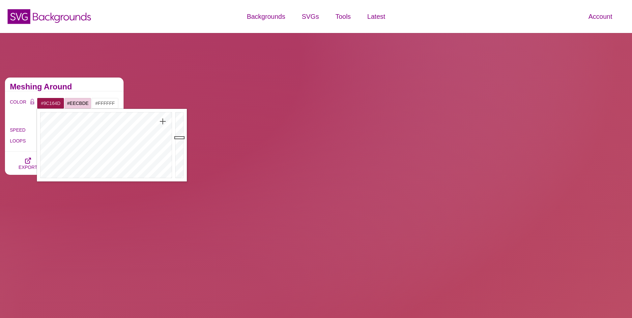
click at [67, 88] on h2 "Meshing Around" at bounding box center [64, 86] width 109 height 5
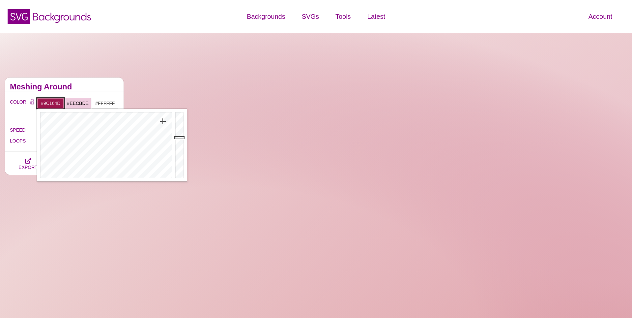
click at [52, 102] on input "#9C164D" at bounding box center [50, 103] width 27 height 11
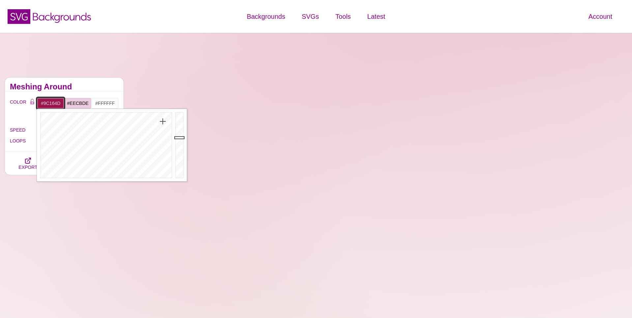
click at [52, 102] on input "#9C164D" at bounding box center [50, 103] width 27 height 11
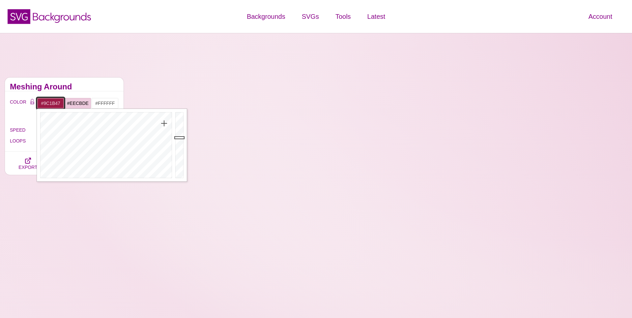
type input "#9C1B47"
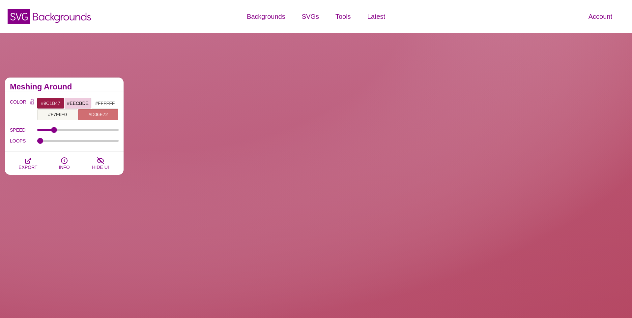
click at [77, 86] on h2 "Meshing Around" at bounding box center [64, 86] width 109 height 5
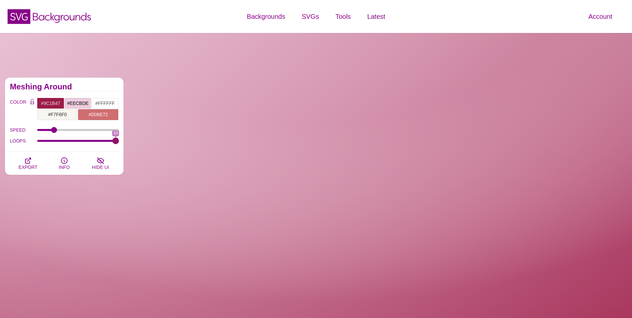
drag, startPoint x: 40, startPoint y: 142, endPoint x: 122, endPoint y: 143, distance: 82.1
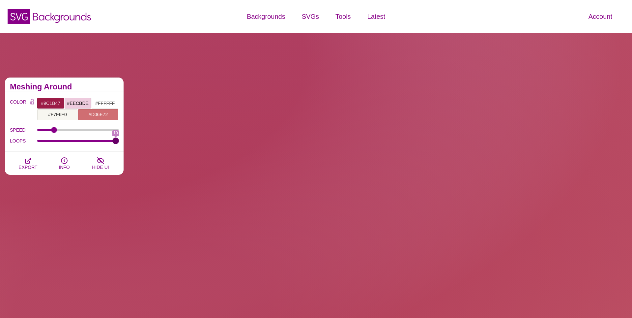
click at [119, 142] on input "LOOPS" at bounding box center [78, 140] width 82 height 3
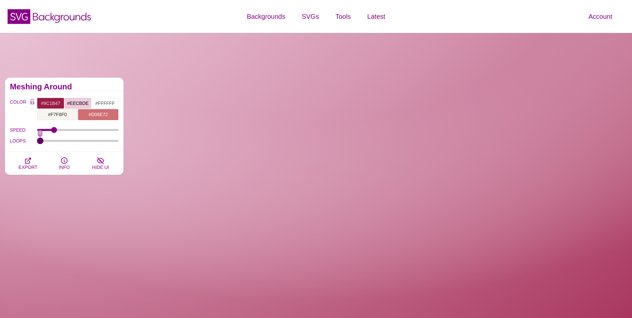
drag, startPoint x: 116, startPoint y: 142, endPoint x: -4, endPoint y: 142, distance: 119.9
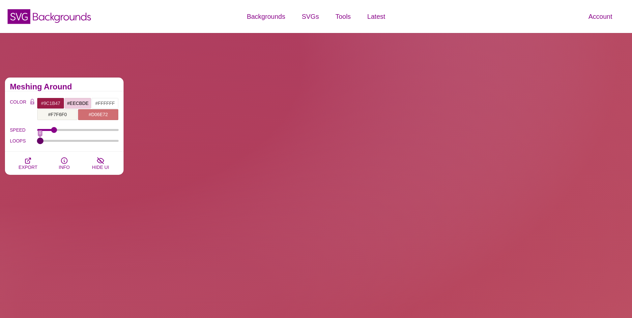
type input "0"
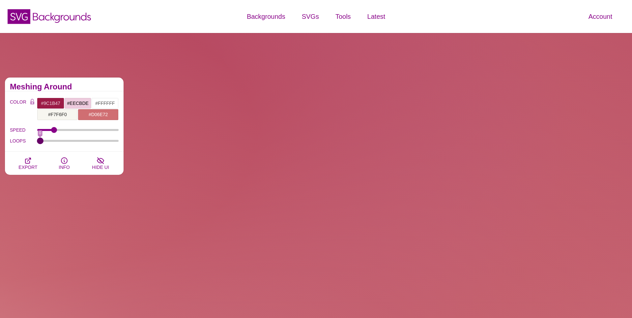
click at [37, 142] on input "LOOPS" at bounding box center [78, 140] width 82 height 3
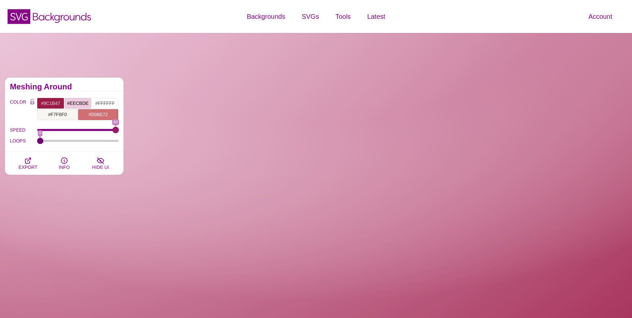
drag, startPoint x: 55, startPoint y: 129, endPoint x: 137, endPoint y: 128, distance: 82.1
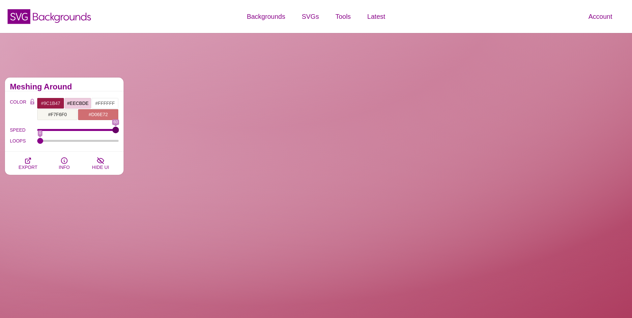
click at [119, 129] on input "SPEED" at bounding box center [78, 130] width 82 height 3
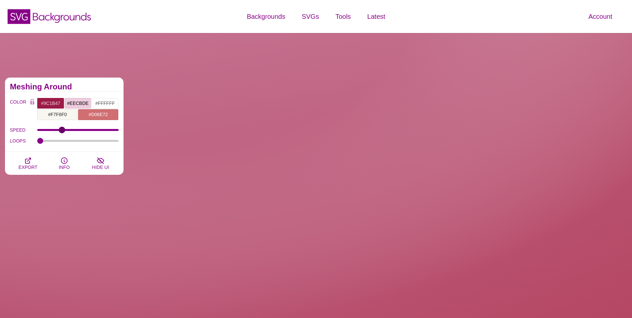
click at [62, 130] on input "SPEED" at bounding box center [78, 130] width 82 height 3
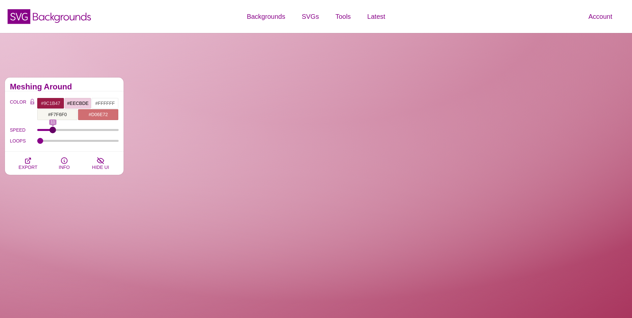
drag, startPoint x: 62, startPoint y: 130, endPoint x: 53, endPoint y: 130, distance: 8.2
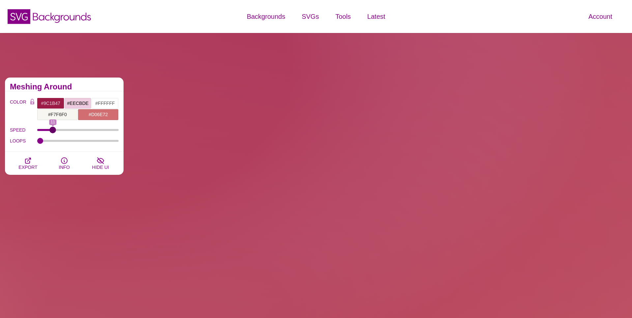
click at [53, 130] on input "SPEED" at bounding box center [78, 130] width 82 height 3
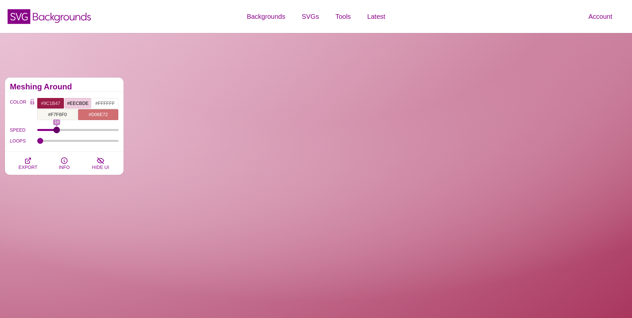
drag, startPoint x: 53, startPoint y: 130, endPoint x: 57, endPoint y: 130, distance: 3.6
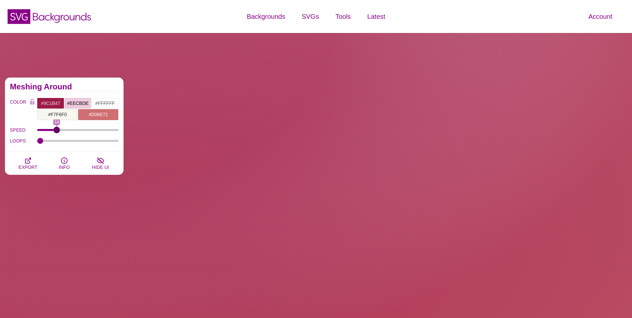
type input "14"
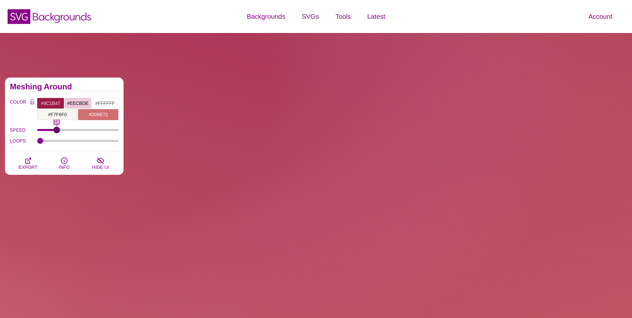
click at [57, 130] on input "SPEED" at bounding box center [78, 130] width 82 height 3
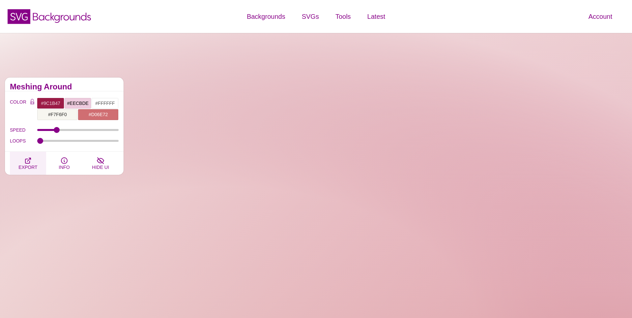
click at [31, 161] on icon "button" at bounding box center [28, 161] width 8 height 8
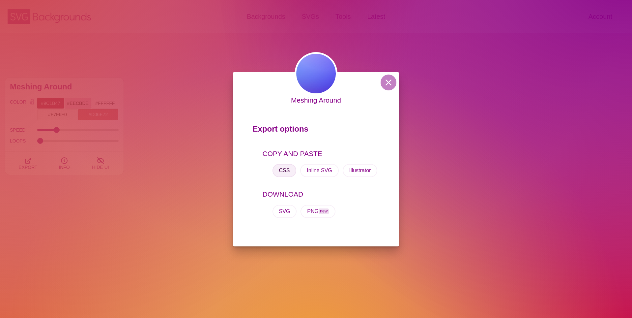
click at [285, 174] on button "CSS" at bounding box center [284, 170] width 24 height 13
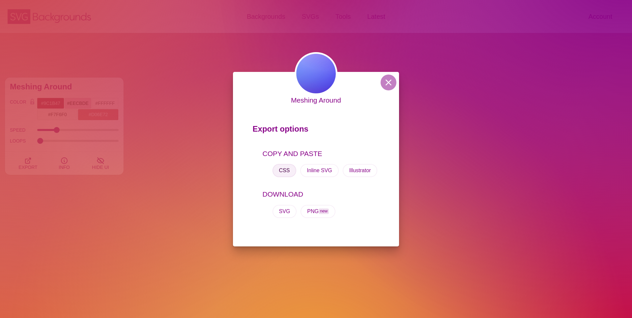
click at [285, 171] on button "CSS" at bounding box center [284, 170] width 24 height 13
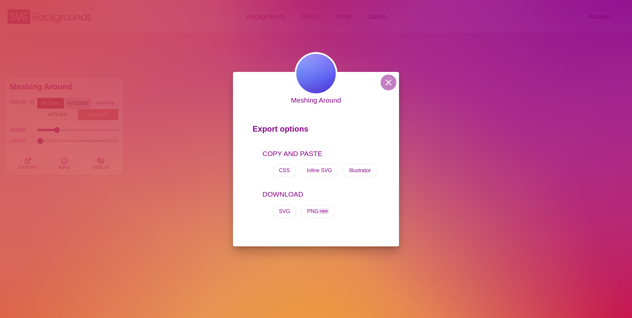
click at [89, 152] on div "Meshing Around Export options COPY AND PASTE CSS Inline SVG Illustrator DOWNLOA…" at bounding box center [316, 159] width 632 height 318
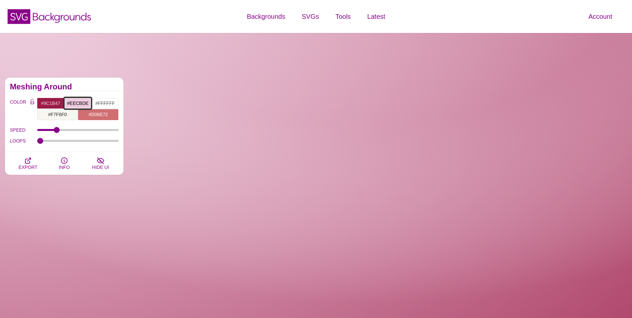
click at [86, 102] on input "#EECBDE" at bounding box center [77, 103] width 27 height 11
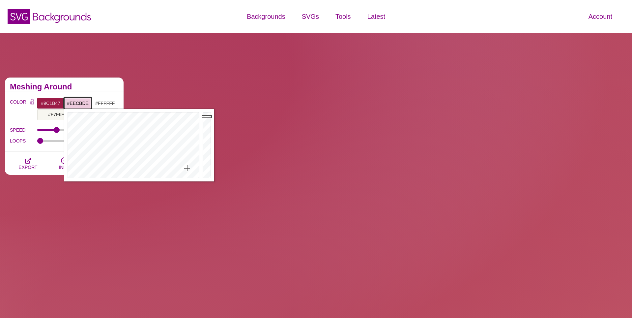
click at [86, 102] on input "#EECBDE" at bounding box center [77, 103] width 27 height 11
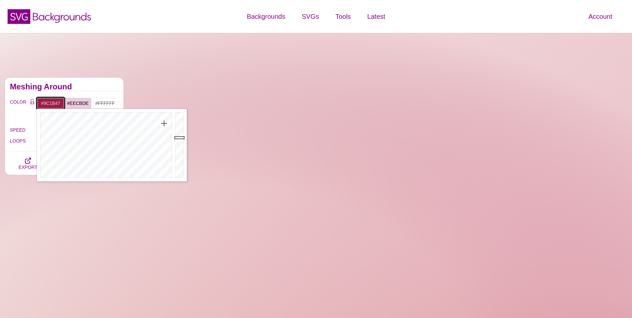
click at [49, 101] on input "#9C1B47" at bounding box center [50, 103] width 27 height 11
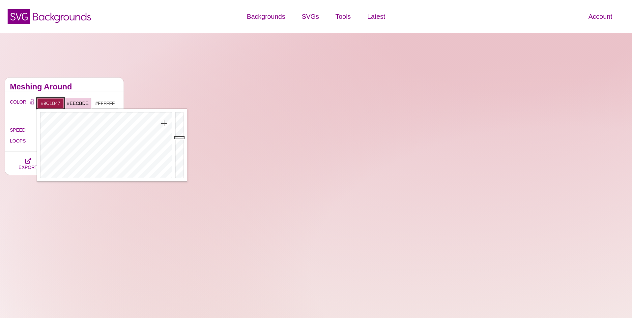
click at [49, 101] on input "#9C1B47" at bounding box center [50, 103] width 27 height 11
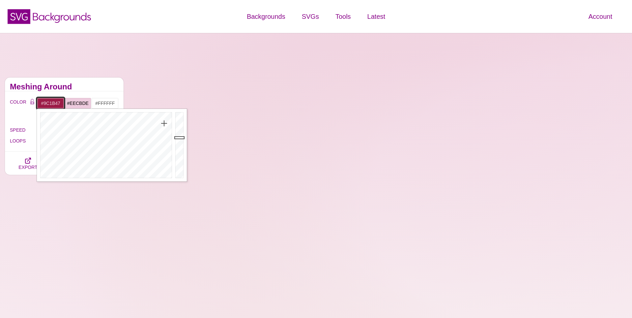
paste input "EECBDE"
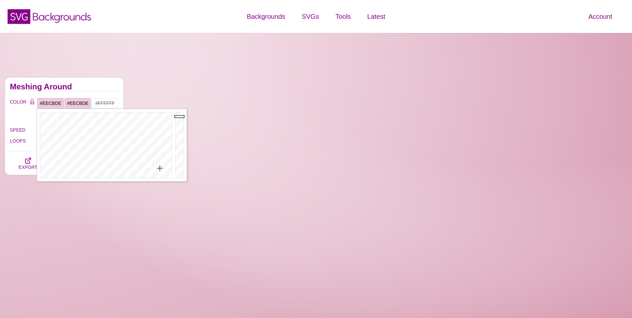
click at [82, 88] on h2 "Meshing Around" at bounding box center [64, 86] width 109 height 5
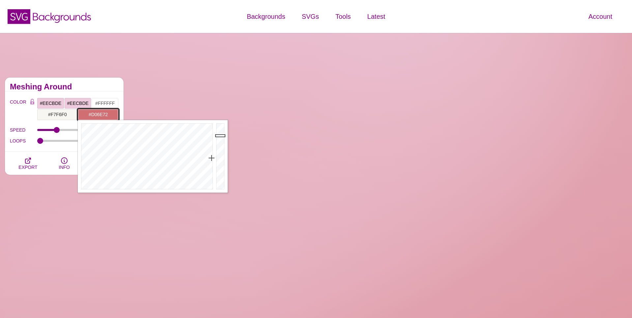
click at [99, 116] on input "#D06E72" at bounding box center [98, 114] width 41 height 11
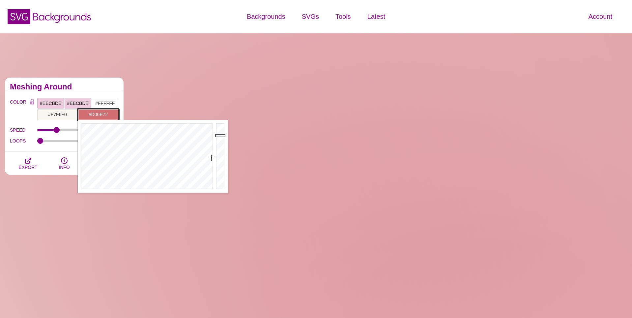
click at [99, 116] on input "#D06E72" at bounding box center [98, 114] width 41 height 11
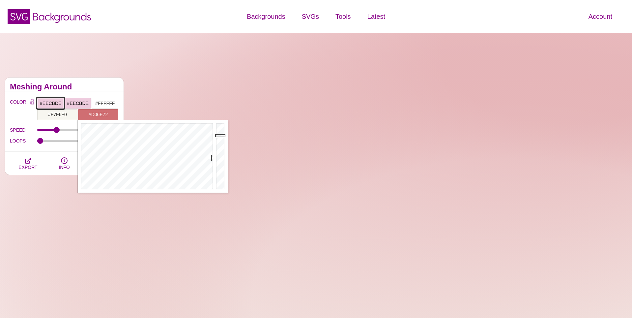
click at [49, 103] on input "#EECBDE" at bounding box center [50, 103] width 27 height 11
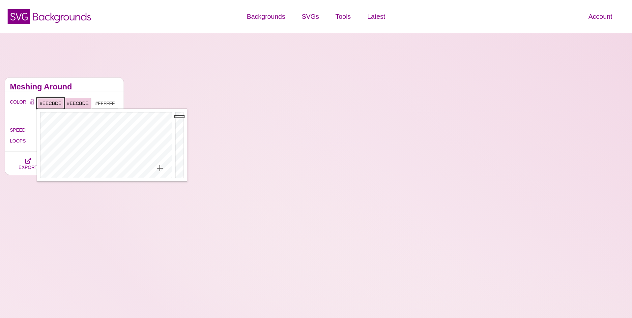
click at [49, 103] on input "#EECBDE" at bounding box center [50, 103] width 27 height 11
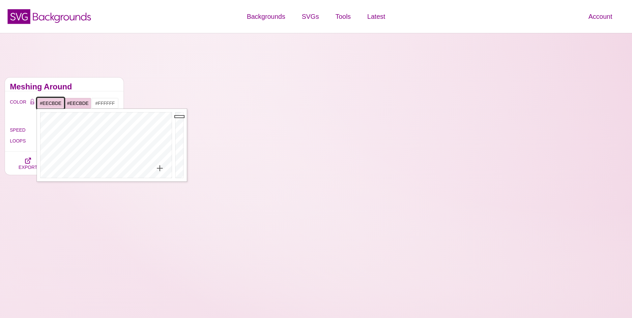
paste input "D06E72"
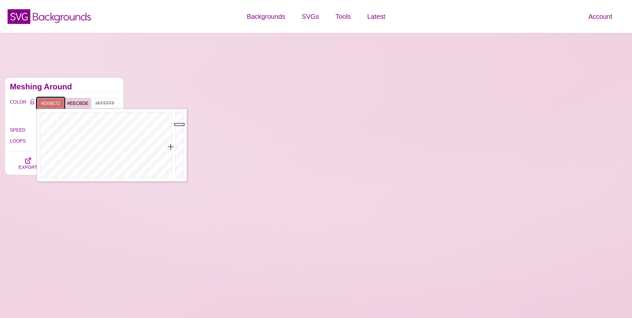
type input "#D06E72"
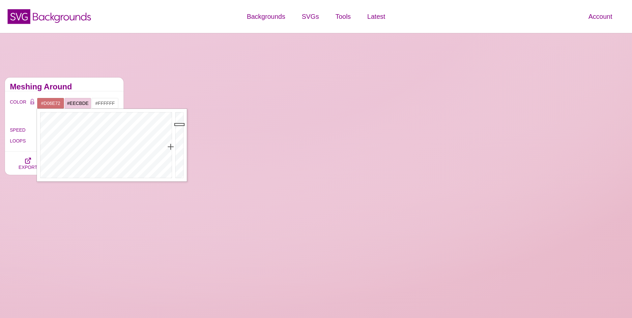
click at [77, 89] on h2 "Meshing Around" at bounding box center [64, 86] width 109 height 5
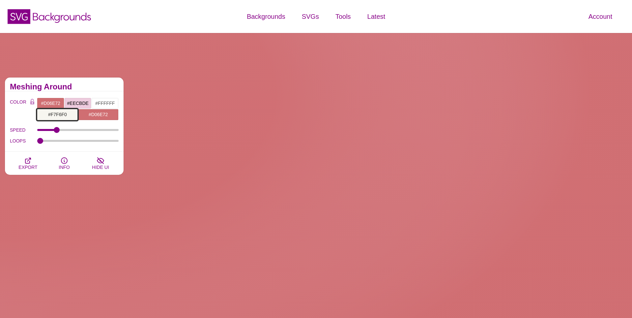
click at [61, 112] on input "#F7F6F0" at bounding box center [57, 114] width 41 height 11
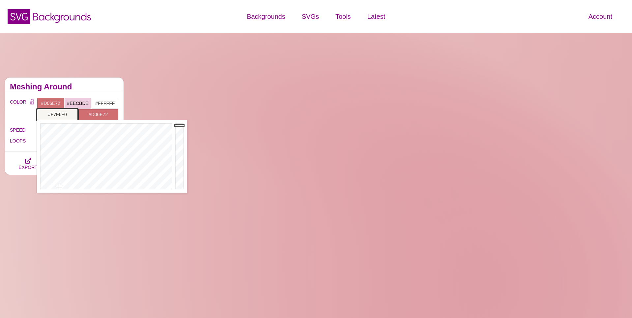
click at [61, 112] on input "#F7F6F0" at bounding box center [57, 114] width 41 height 11
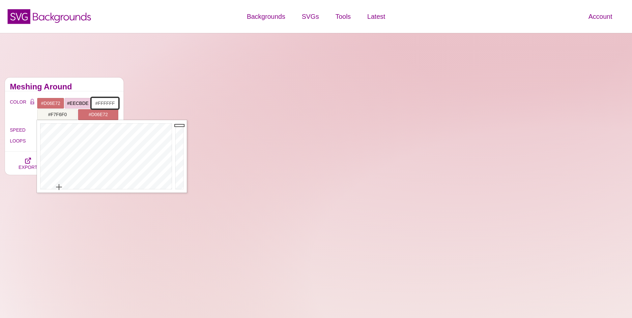
click at [109, 103] on input "#FFFFFF" at bounding box center [104, 103] width 27 height 11
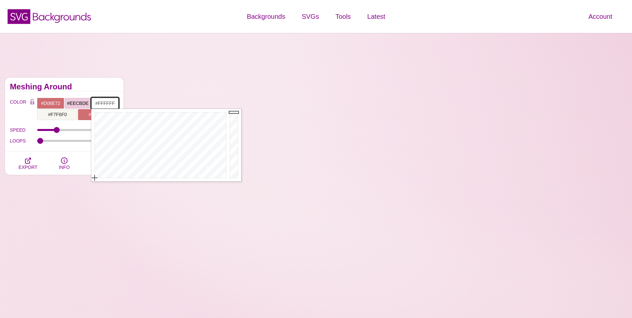
click at [109, 103] on input "#FFFFFF" at bounding box center [104, 103] width 27 height 11
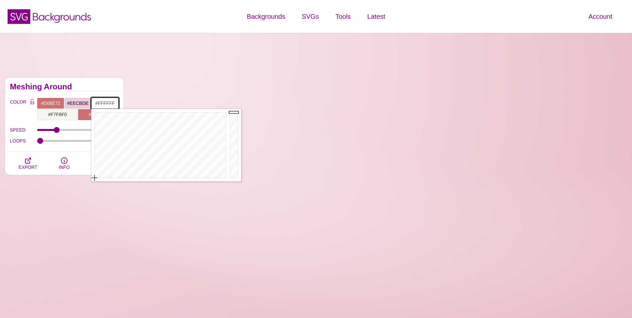
paste input "7F6F0"
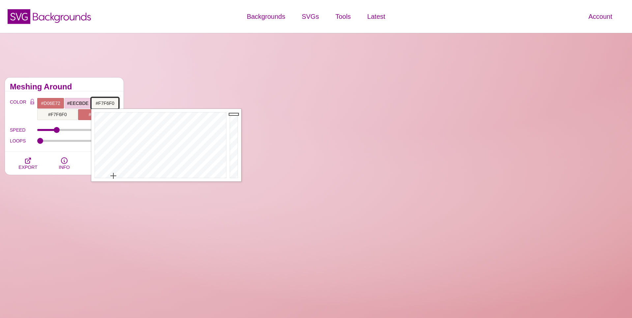
type input "#F7F6F0"
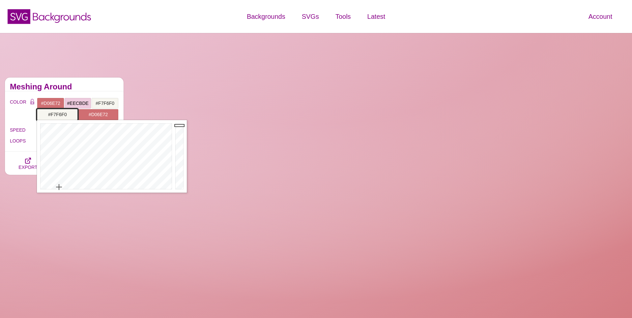
click at [68, 114] on input "#F7F6F0" at bounding box center [57, 114] width 41 height 11
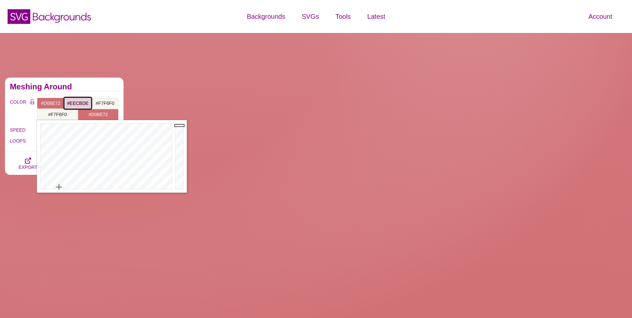
click at [78, 102] on input "#EECBDE" at bounding box center [77, 103] width 27 height 11
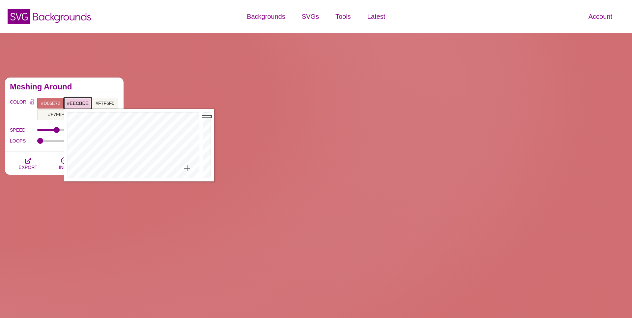
click at [78, 102] on input "#EECBDE" at bounding box center [77, 103] width 27 height 11
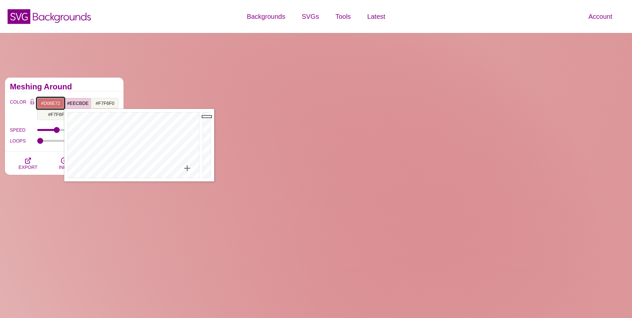
click at [57, 102] on input "#D06E72" at bounding box center [50, 103] width 27 height 11
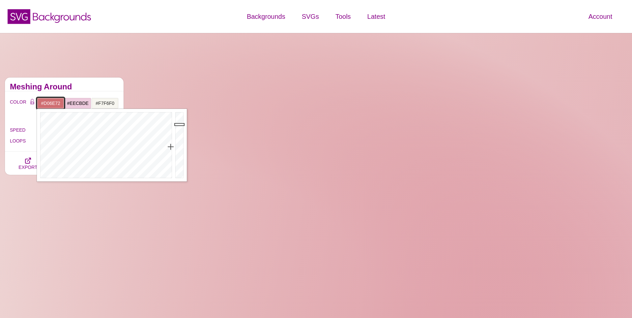
click at [57, 102] on input "#D06E72" at bounding box center [50, 103] width 27 height 11
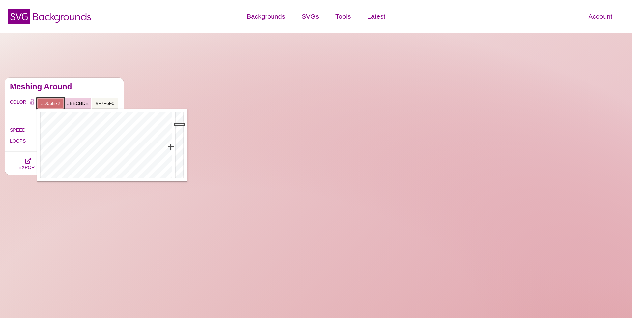
paste input "EECBDE"
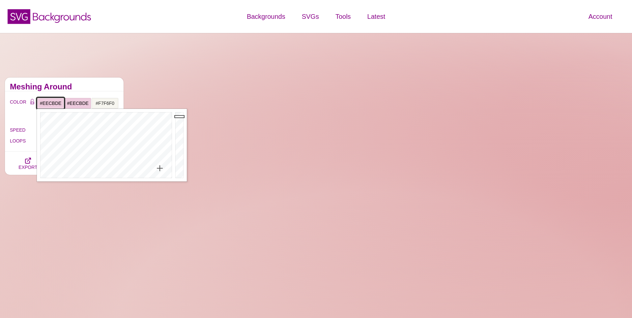
type input "#EECBDE"
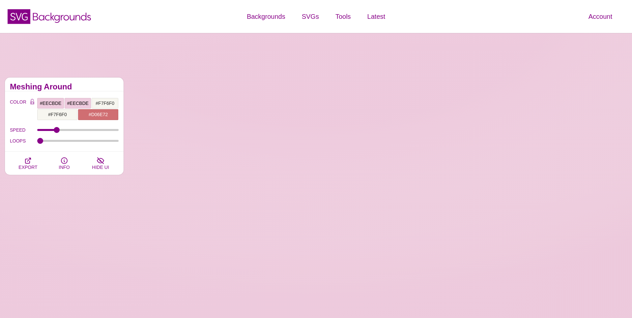
click at [88, 89] on div "Meshing Around" at bounding box center [64, 84] width 119 height 14
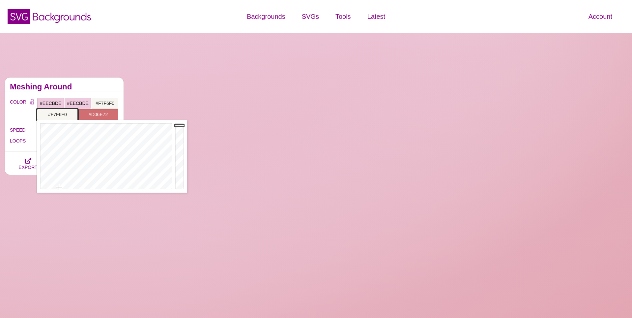
click at [64, 114] on input "#F7F6F0" at bounding box center [57, 114] width 41 height 11
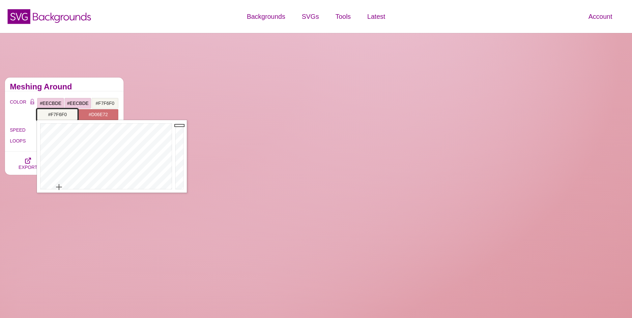
click at [64, 114] on input "#F7F6F0" at bounding box center [57, 114] width 41 height 11
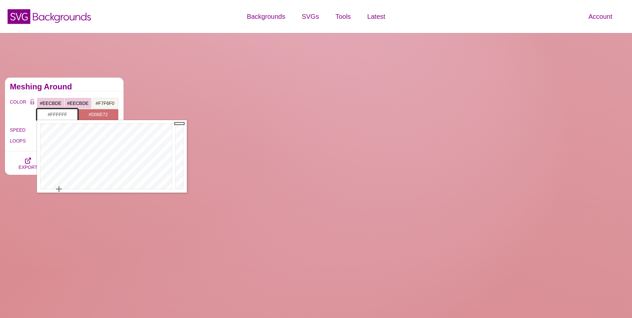
type input "#FFFFFF"
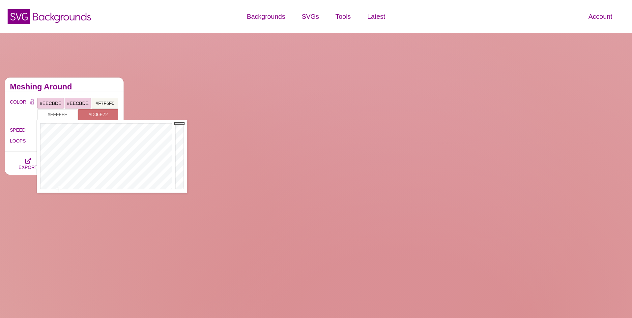
click at [89, 88] on h2 "Meshing Around" at bounding box center [64, 86] width 109 height 5
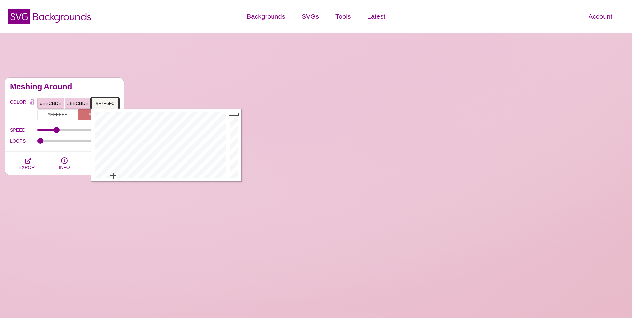
click at [106, 104] on input "#F7F6F0" at bounding box center [104, 103] width 27 height 11
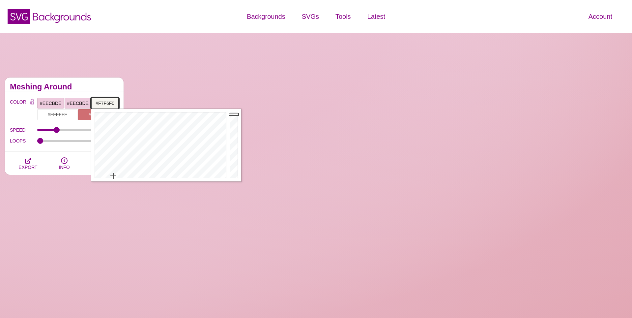
click at [106, 104] on input "#F7F6F0" at bounding box center [104, 103] width 27 height 11
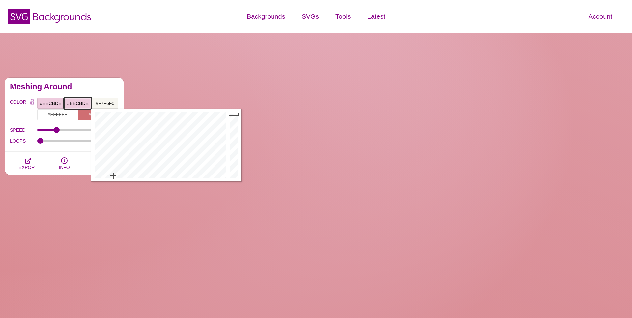
click at [81, 101] on input "#EECBDE" at bounding box center [77, 103] width 27 height 11
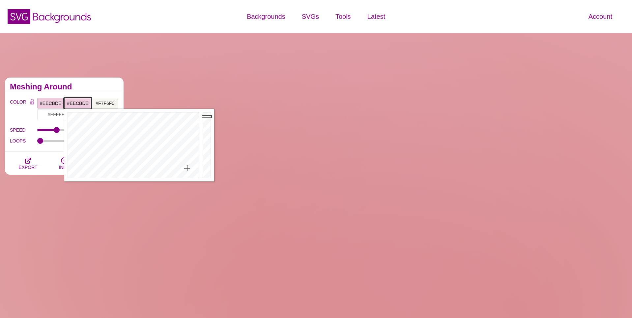
click at [81, 101] on input "#EECBDE" at bounding box center [77, 103] width 27 height 11
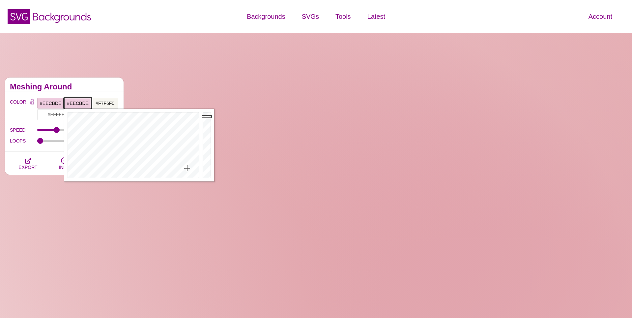
paste input "F7F6F0"
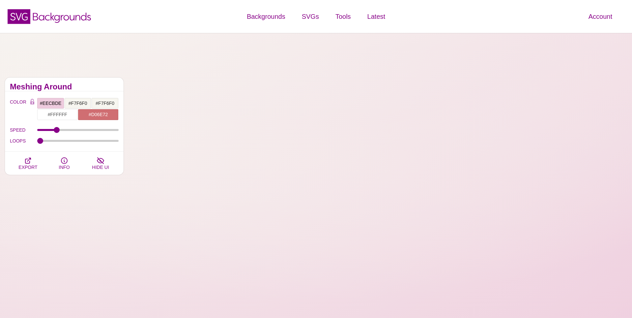
click at [94, 89] on h2 "Meshing Around" at bounding box center [64, 86] width 109 height 5
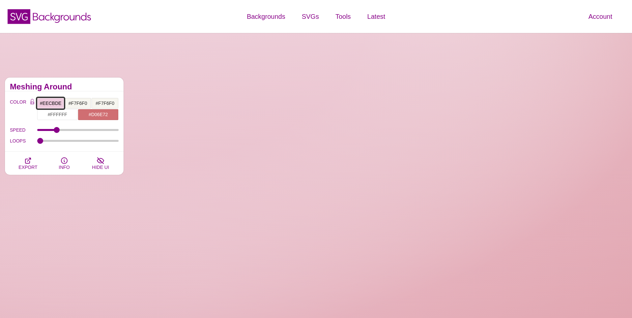
click at [54, 102] on input "#EECBDE" at bounding box center [50, 103] width 27 height 11
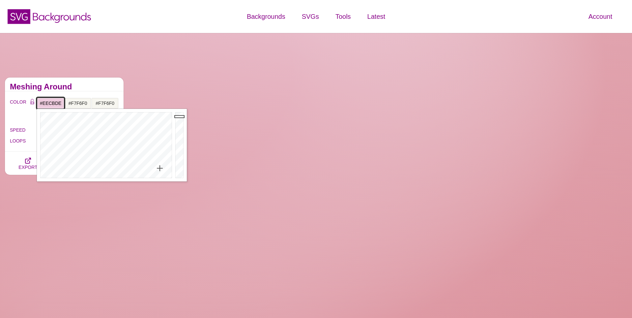
click at [54, 102] on input "#EECBDE" at bounding box center [50, 103] width 27 height 11
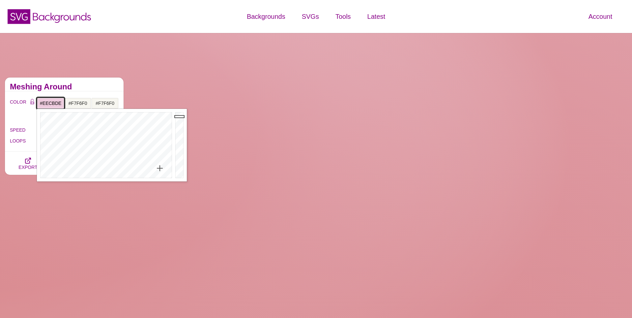
click at [54, 102] on input "#EECBDE" at bounding box center [50, 103] width 27 height 11
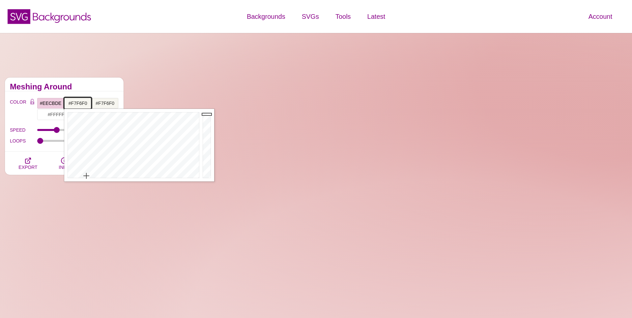
click at [75, 103] on input "#F7F6F0" at bounding box center [77, 103] width 27 height 11
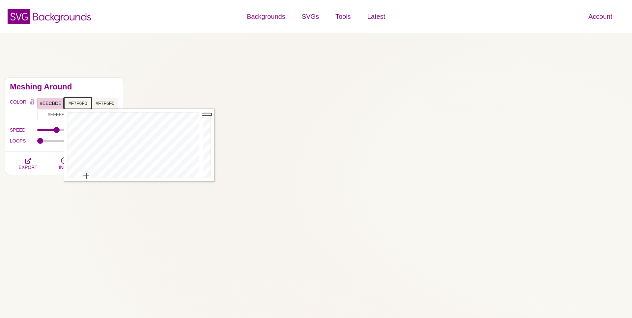
click at [75, 103] on input "#F7F6F0" at bounding box center [77, 103] width 27 height 11
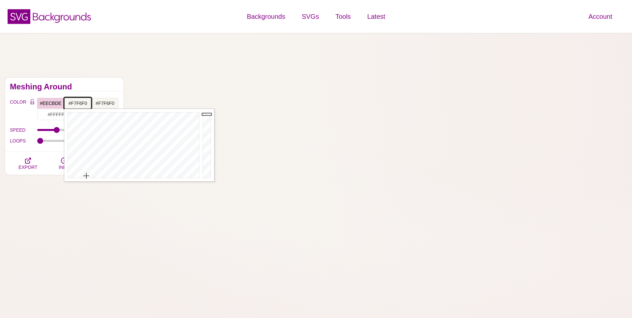
click at [75, 103] on input "#F7F6F0" at bounding box center [77, 103] width 27 height 11
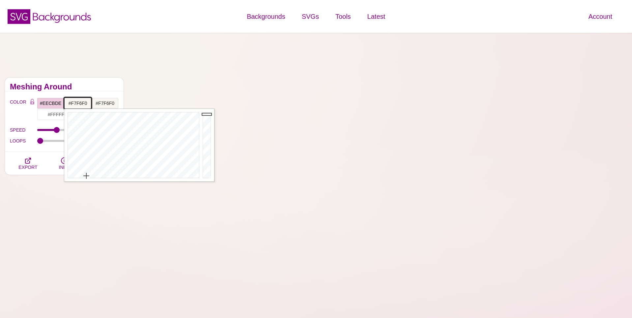
paste input "caa4b5"
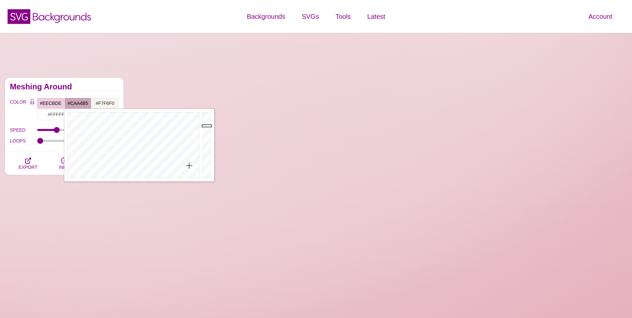
click at [86, 87] on h2 "Meshing Around" at bounding box center [64, 86] width 109 height 5
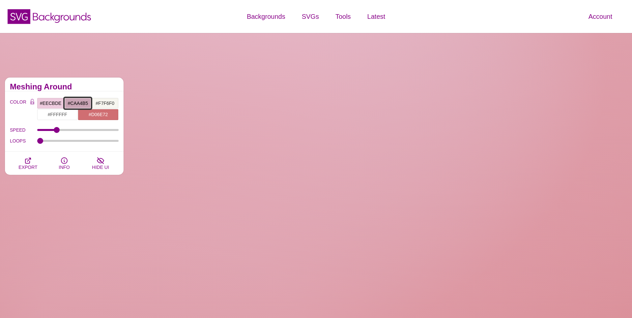
click at [74, 103] on input "#CAA4B5" at bounding box center [77, 103] width 27 height 11
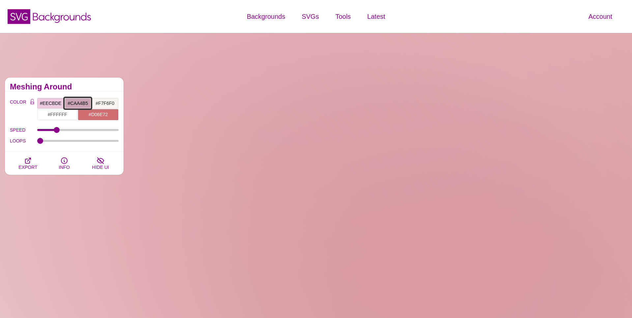
click at [74, 103] on input "#CAA4B5" at bounding box center [77, 103] width 27 height 11
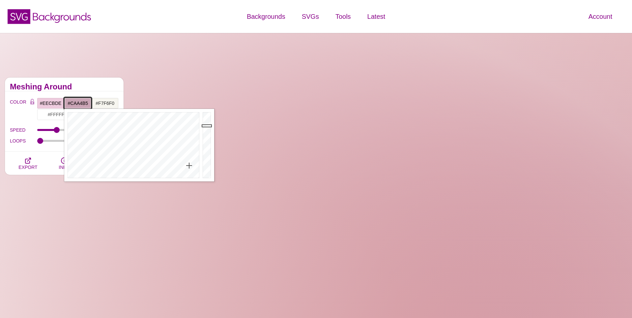
paste input "caa4b"
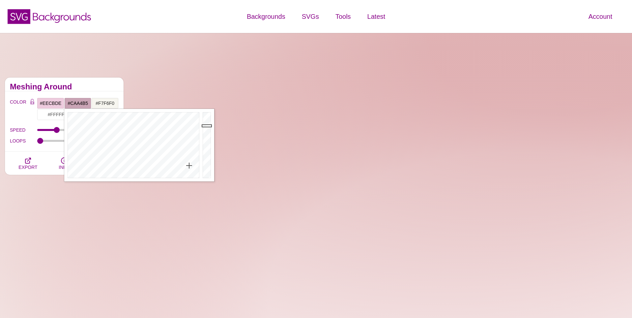
click at [95, 88] on h2 "Meshing Around" at bounding box center [64, 86] width 109 height 5
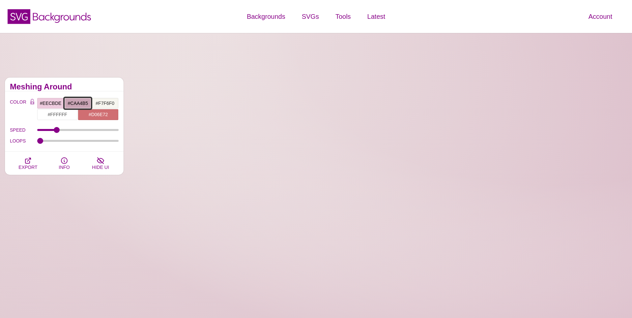
click at [70, 103] on input "#CAA4B5" at bounding box center [77, 103] width 27 height 11
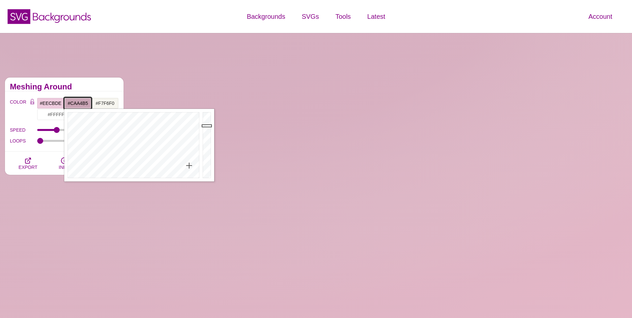
click at [70, 103] on input "#CAA4B5" at bounding box center [77, 103] width 27 height 11
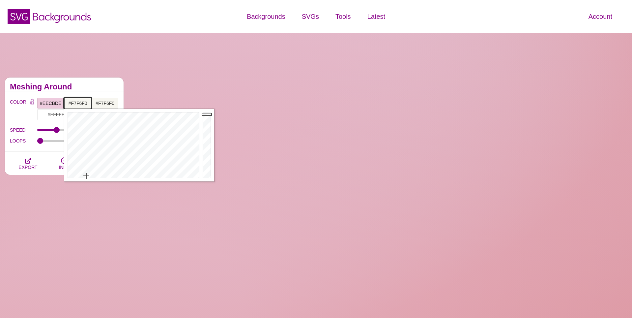
type input "#F7F6F0"
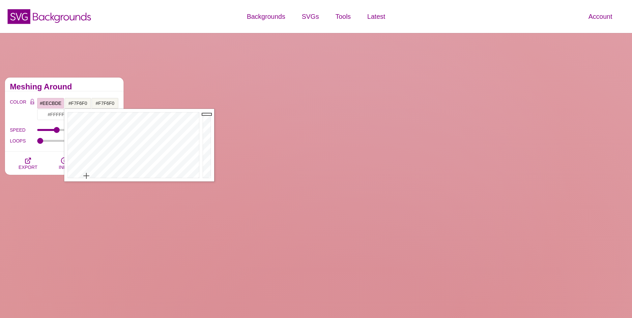
click at [87, 84] on h2 "Meshing Around" at bounding box center [64, 86] width 109 height 5
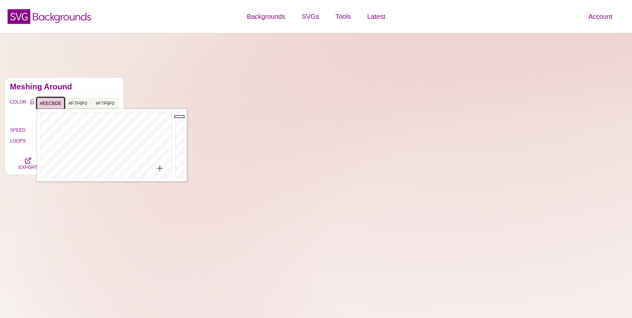
click at [53, 102] on input "#EECBDE" at bounding box center [50, 103] width 27 height 11
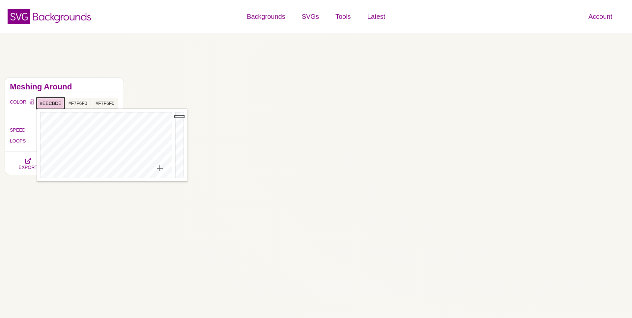
click at [53, 102] on input "#EECBDE" at bounding box center [50, 103] width 27 height 11
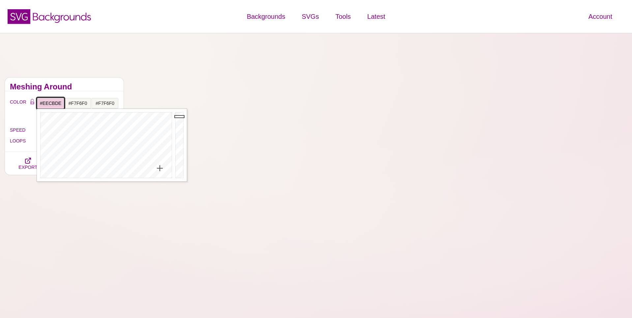
click at [53, 102] on input "#EECBDE" at bounding box center [50, 103] width 27 height 11
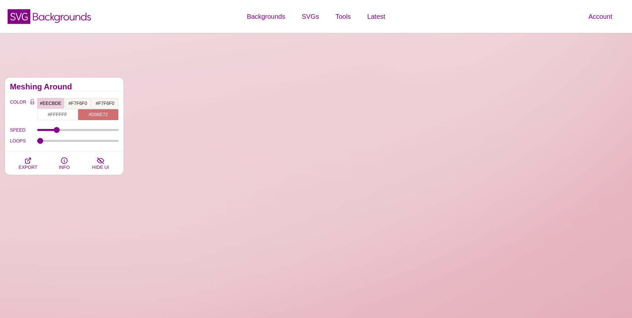
click at [108, 85] on h2 "Meshing Around" at bounding box center [64, 86] width 109 height 5
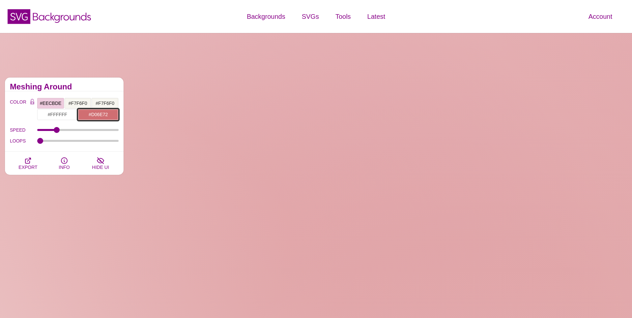
click at [106, 115] on input "#D06E72" at bounding box center [98, 114] width 41 height 11
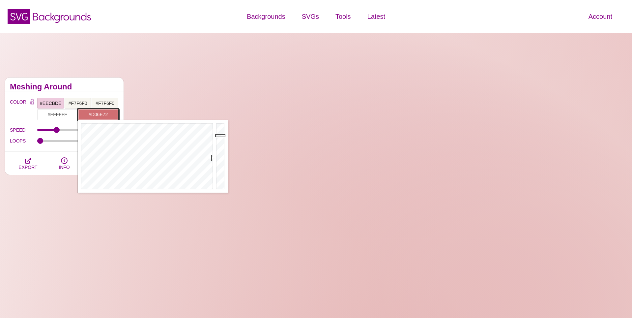
click at [106, 115] on input "#D06E72" at bounding box center [98, 114] width 41 height 11
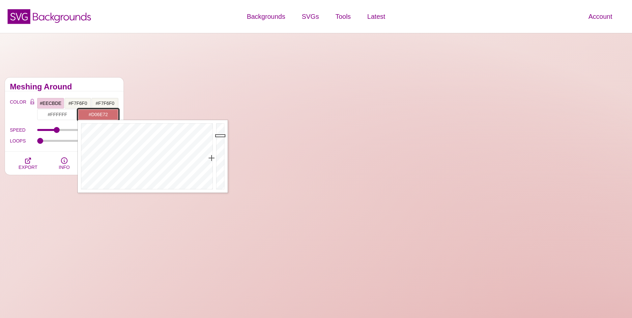
paste input "EECBDE"
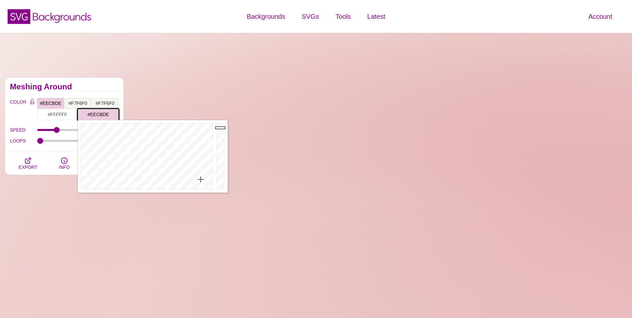
type input "#EECBDE"
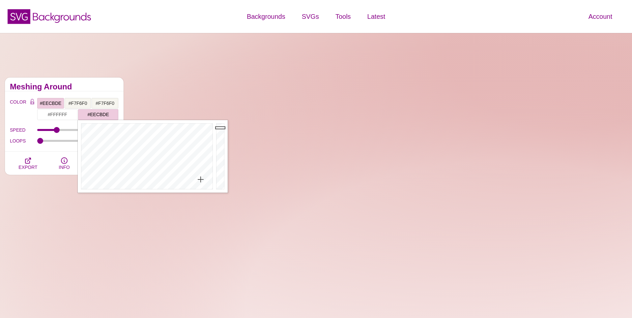
click at [108, 88] on h2 "Meshing Around" at bounding box center [64, 86] width 109 height 5
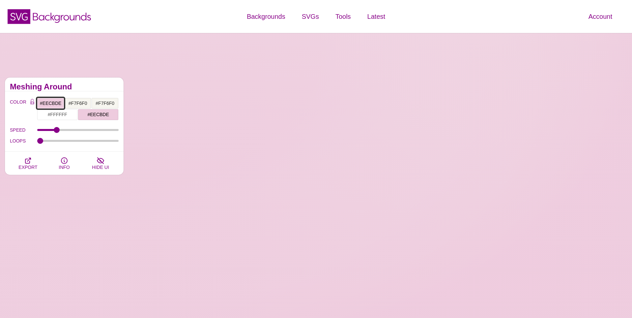
click at [56, 103] on input "#EECBDE" at bounding box center [50, 103] width 27 height 11
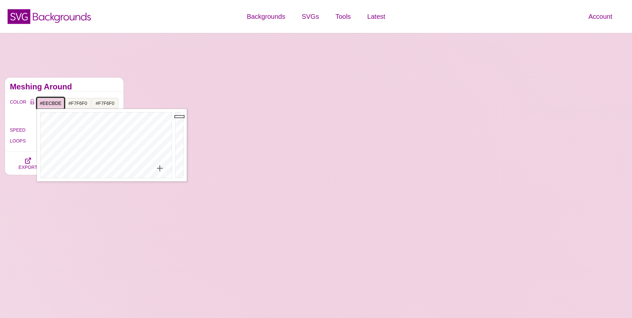
click at [56, 103] on input "#EECBDE" at bounding box center [50, 103] width 27 height 11
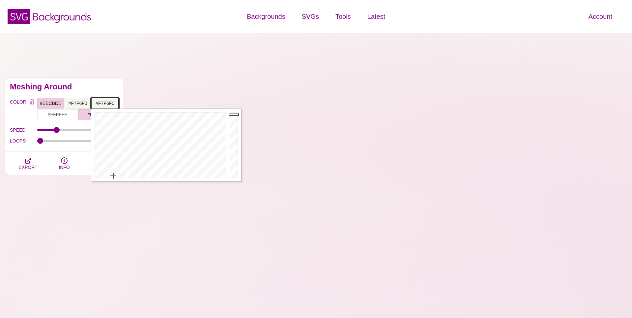
click at [102, 102] on input "#F7F6F0" at bounding box center [104, 103] width 27 height 11
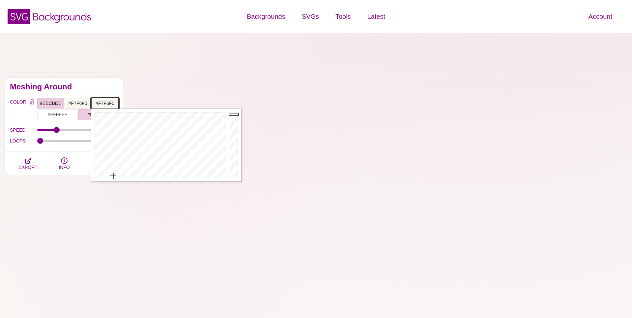
click at [102, 102] on input "#F7F6F0" at bounding box center [104, 103] width 27 height 11
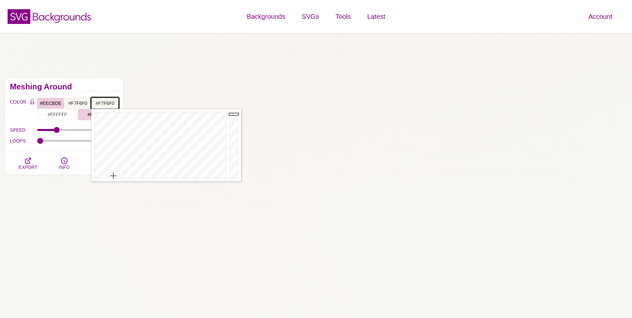
paste input "EECBDE"
type input "#EECBDE"
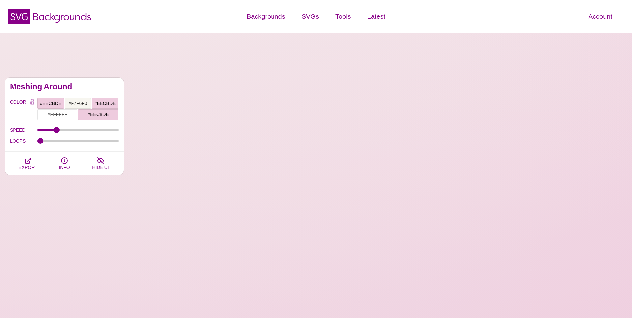
click at [109, 87] on h2 "Meshing Around" at bounding box center [64, 86] width 109 height 5
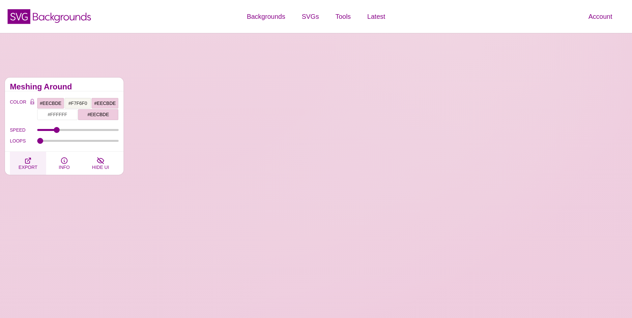
click at [27, 164] on span "EXPORT" at bounding box center [27, 166] width 19 height 5
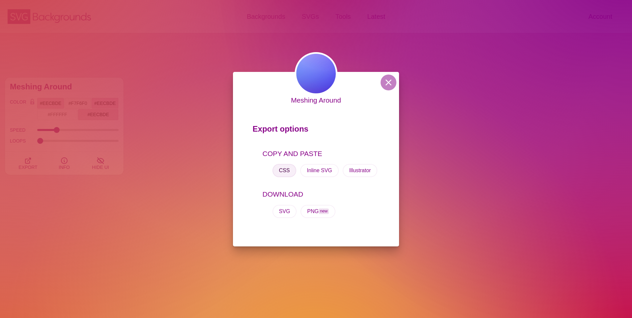
click at [283, 170] on button "CSS" at bounding box center [284, 170] width 24 height 13
click at [389, 85] on button at bounding box center [389, 82] width 16 height 16
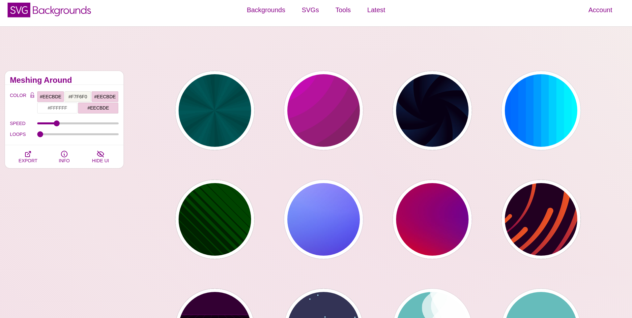
scroll to position [8, 0]
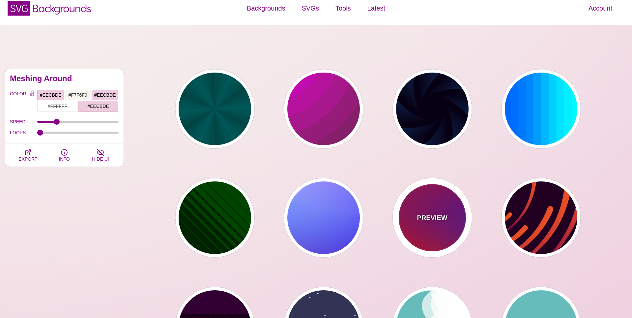
click at [443, 230] on div "PREVIEW" at bounding box center [432, 217] width 79 height 79
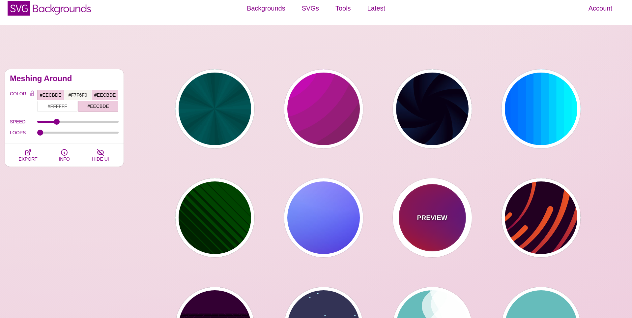
type input "#FF0000"
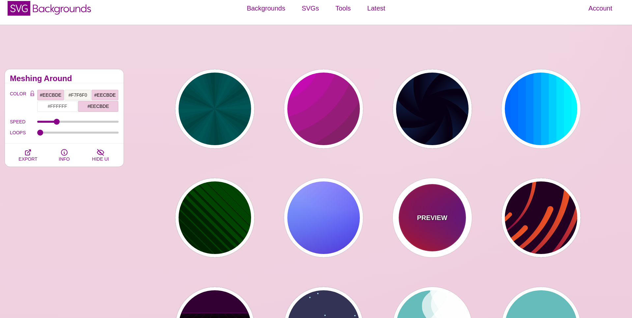
type input "#800080"
type input "#0000FF"
type input "#00EEBB"
type input "#FFFF00"
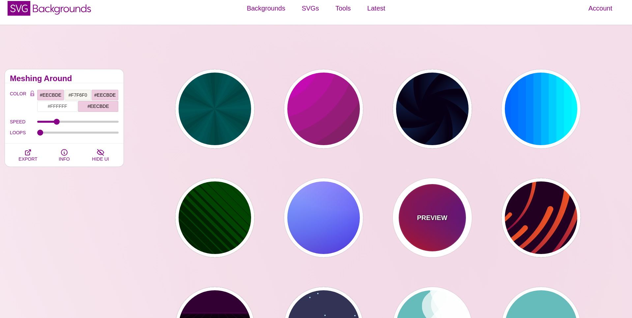
type input "#FFA500"
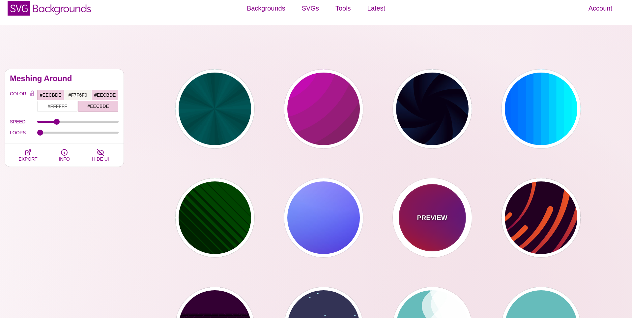
type input "1"
type input "20"
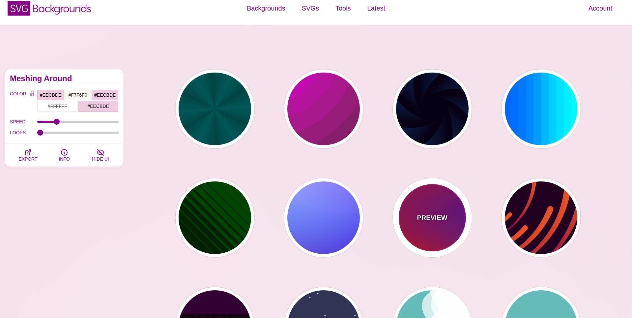
type input "0"
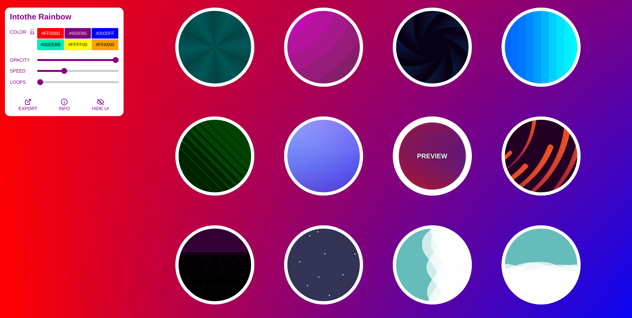
scroll to position [70, 0]
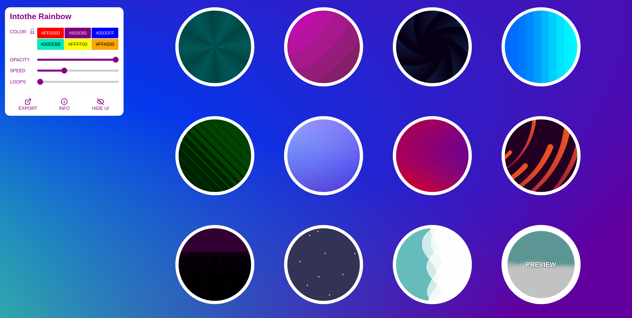
click at [539, 248] on div "PREVIEW" at bounding box center [540, 264] width 79 height 79
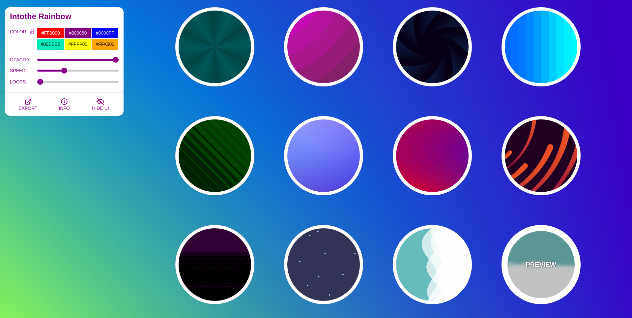
type input "#66BBBB"
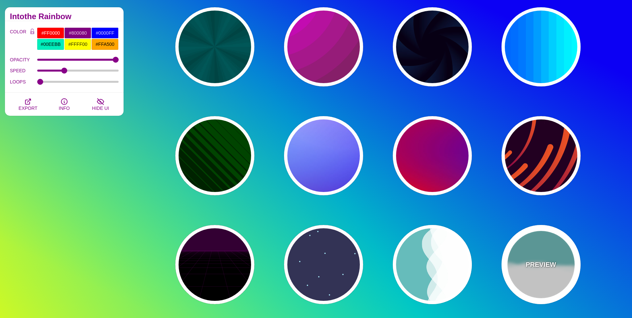
type input "#FFFFFF"
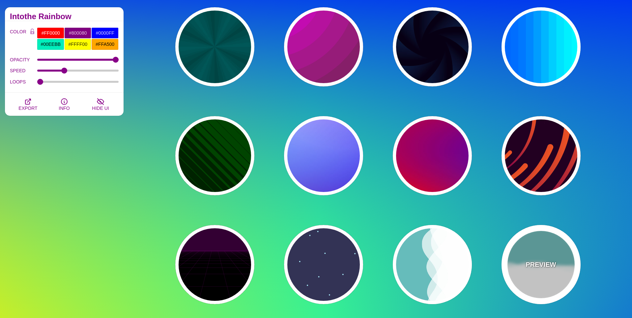
type input "#FFFFFF"
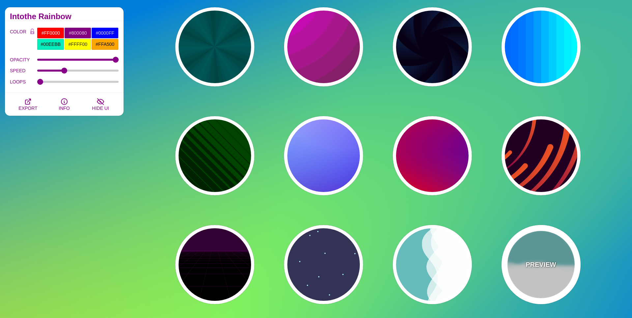
type input "0"
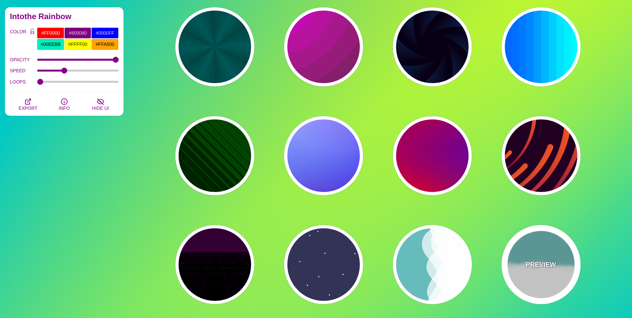
type input "1"
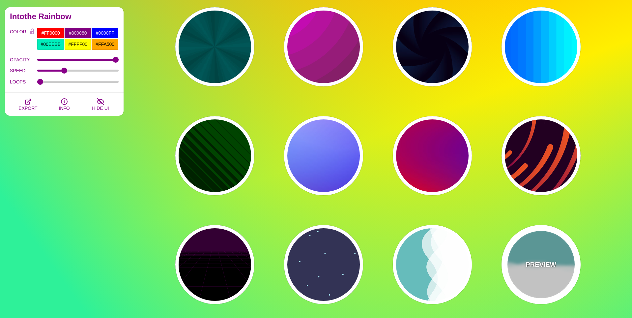
type input "0.7"
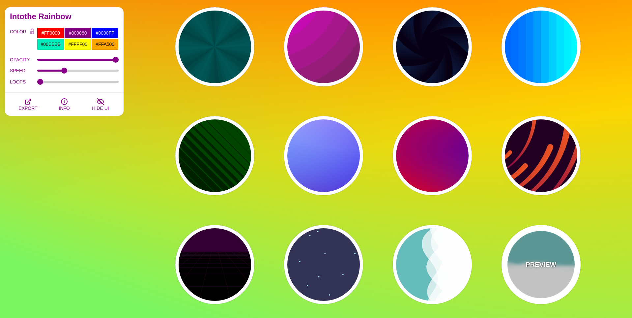
type input "56"
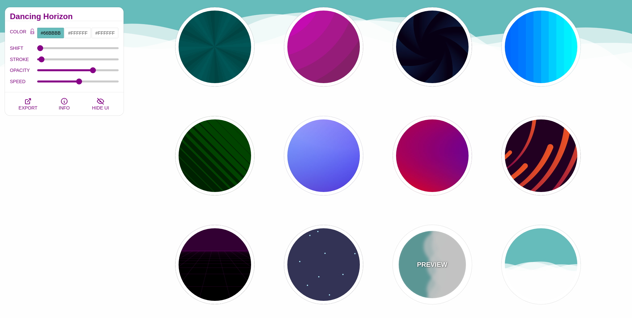
click at [436, 256] on div "PREVIEW" at bounding box center [432, 264] width 79 height 79
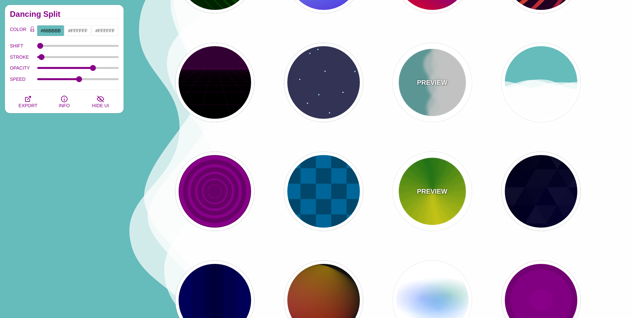
scroll to position [252, 0]
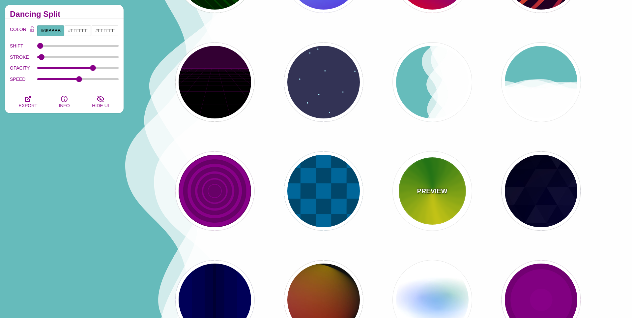
click at [436, 224] on div "PREVIEW" at bounding box center [432, 190] width 79 height 79
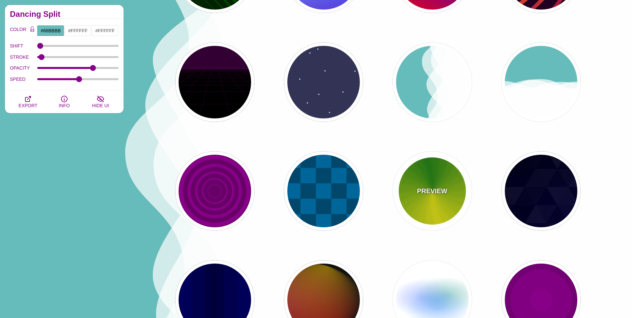
type input "#118800"
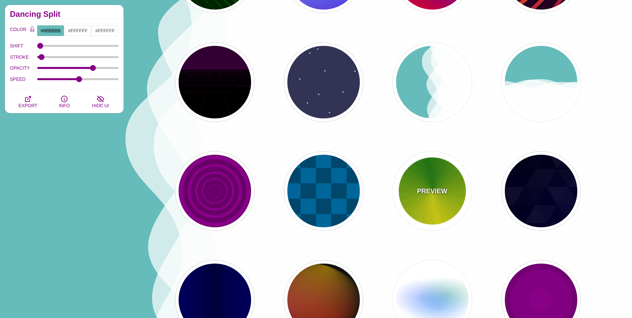
type input "#FFFF00"
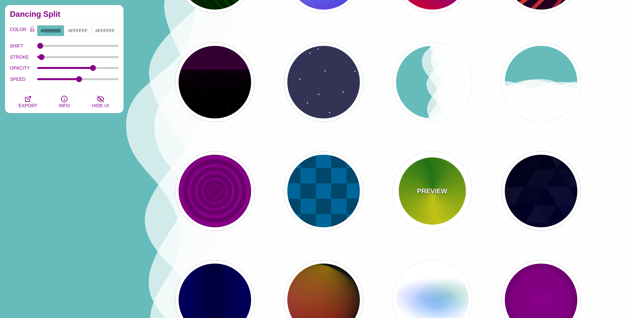
type input "4.8"
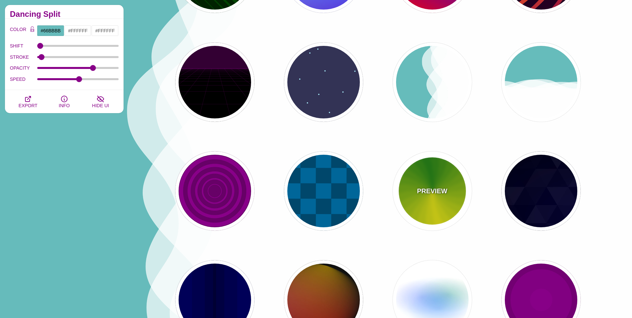
type input "0"
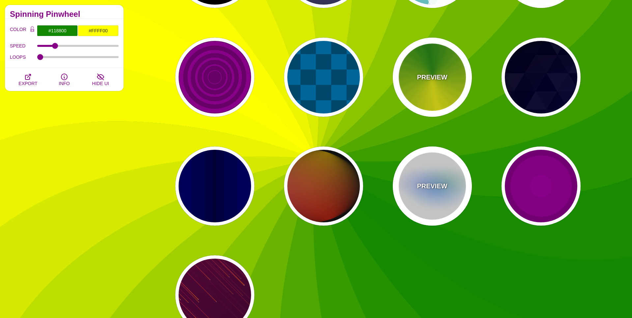
scroll to position [369, 0]
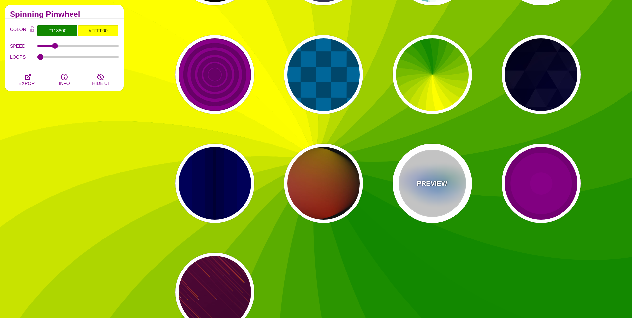
click at [442, 203] on div "PREVIEW" at bounding box center [432, 183] width 79 height 79
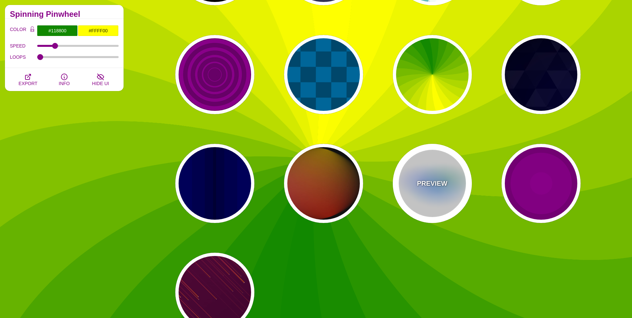
type input "#FFFFFF"
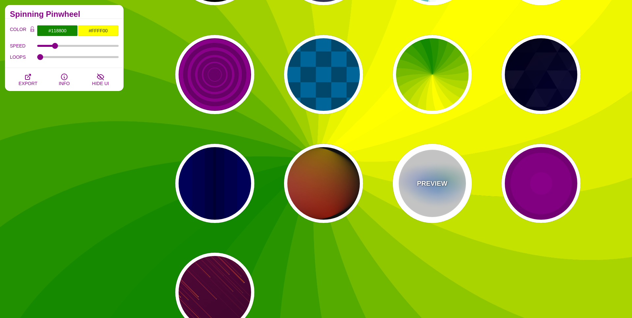
type input "#AA00FF"
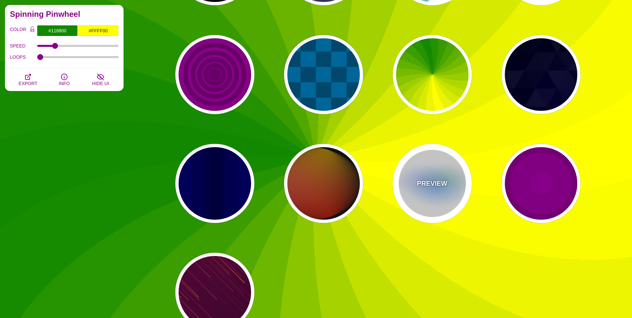
type input "#0088FF"
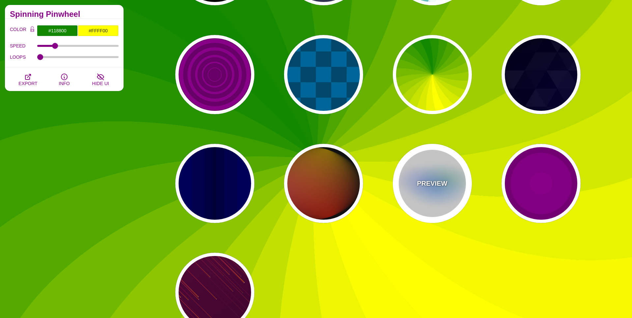
type input "#008800"
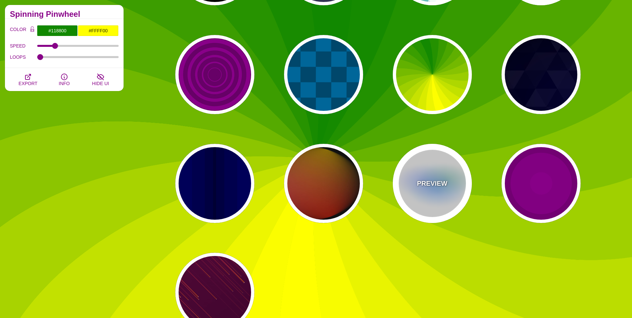
type input "8"
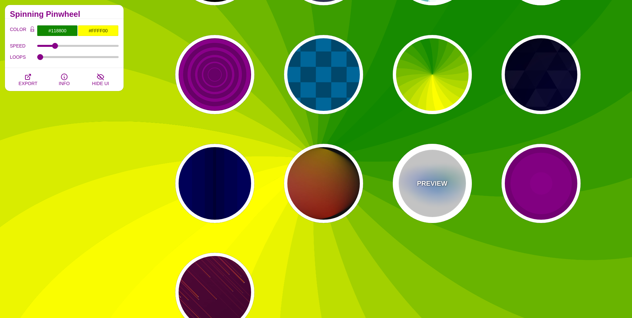
type input "24"
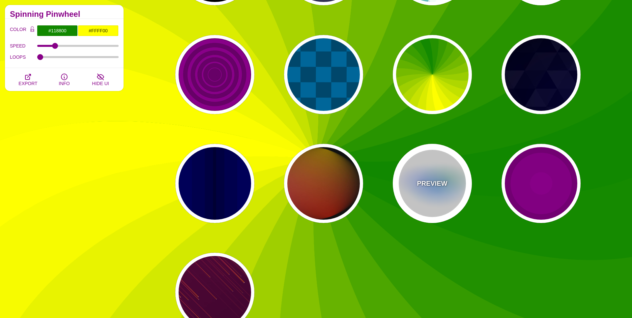
type input "999"
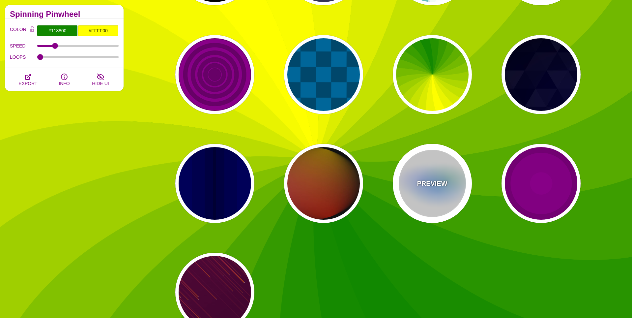
type input "0.5"
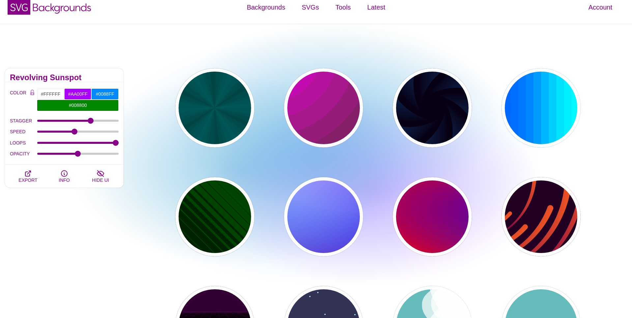
scroll to position [5, 0]
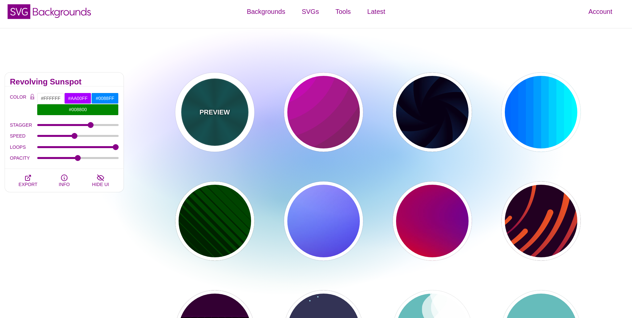
click at [205, 103] on div "PREVIEW" at bounding box center [214, 111] width 79 height 79
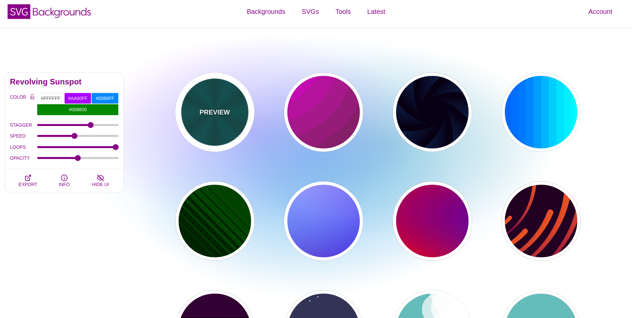
type input "#004444"
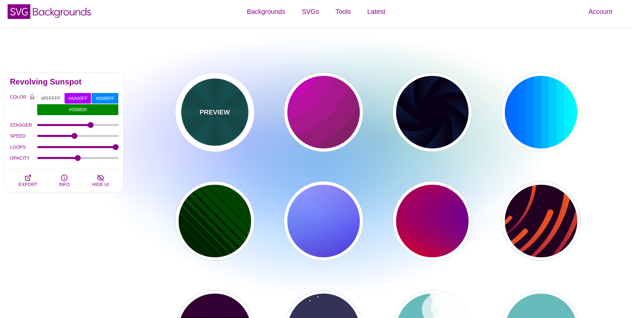
type input "#006666"
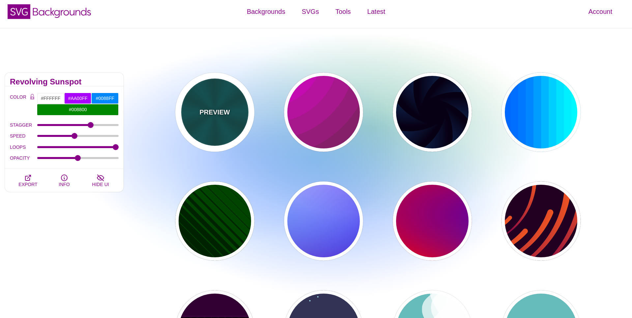
type input "5"
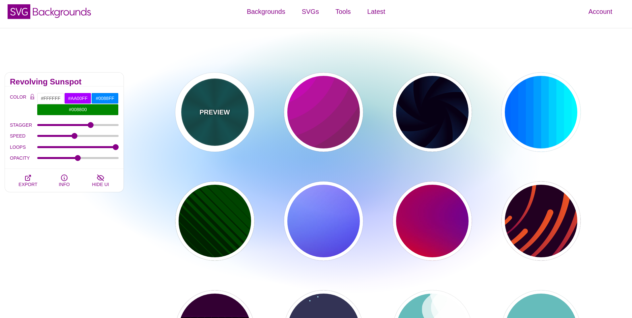
type input "1"
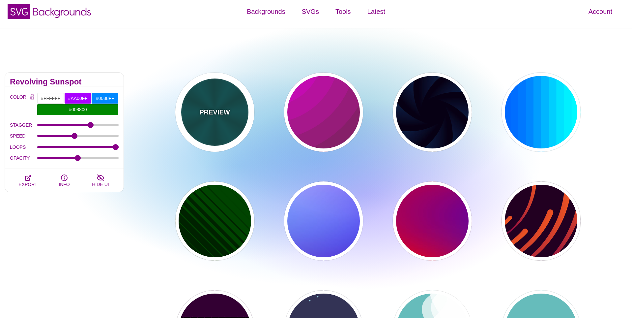
type input "0.2"
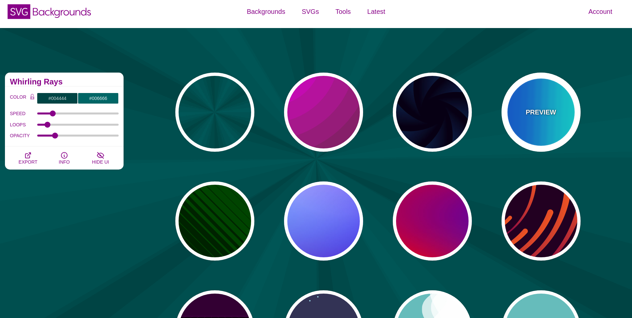
click at [534, 119] on div "PREVIEW" at bounding box center [540, 111] width 79 height 79
type input "#00FFFF"
type input "#0066FF"
type input "0.25"
type input "12"
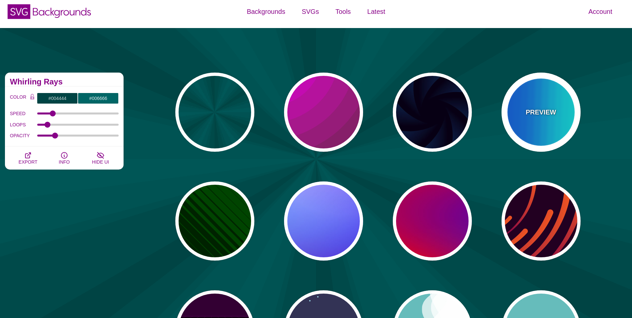
type input "999"
type input "0"
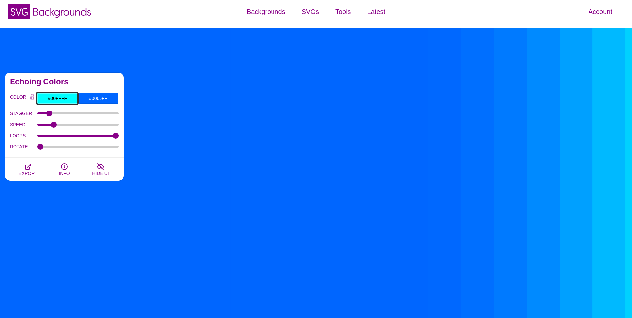
click at [61, 96] on input "#00FFFF" at bounding box center [57, 98] width 41 height 11
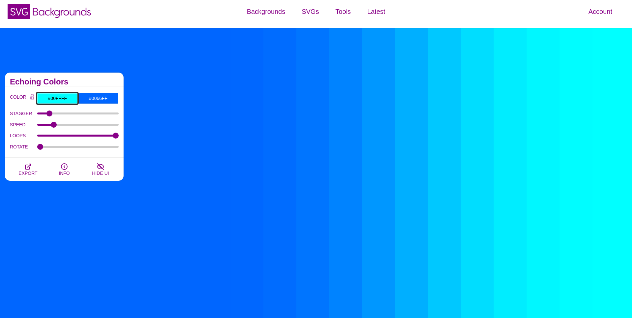
click at [61, 96] on input "#00FFFF" at bounding box center [57, 98] width 41 height 11
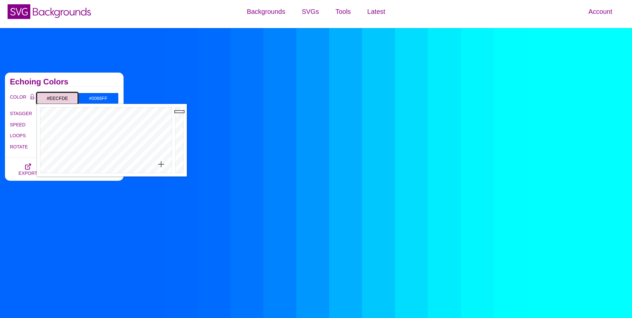
type input "#EECFDE"
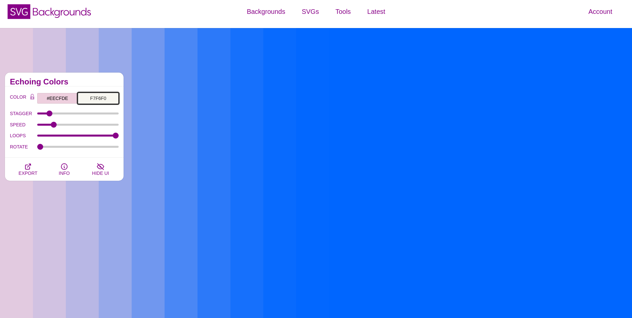
type input "#F7F6F0"
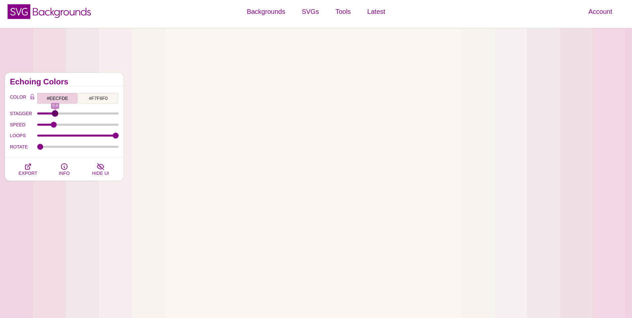
drag, startPoint x: 48, startPoint y: 114, endPoint x: 54, endPoint y: 114, distance: 6.3
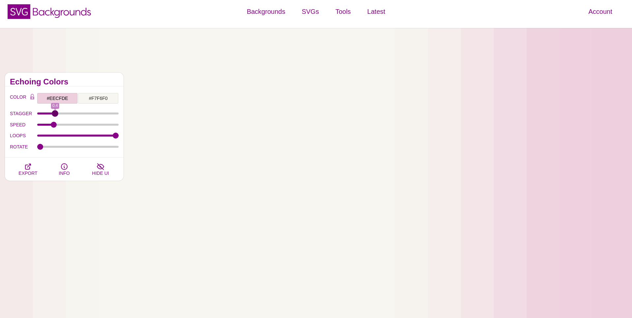
type input "0.4"
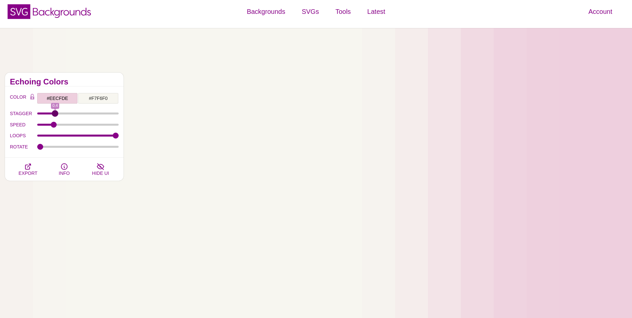
click at [54, 114] on input "STAGGER" at bounding box center [78, 113] width 82 height 3
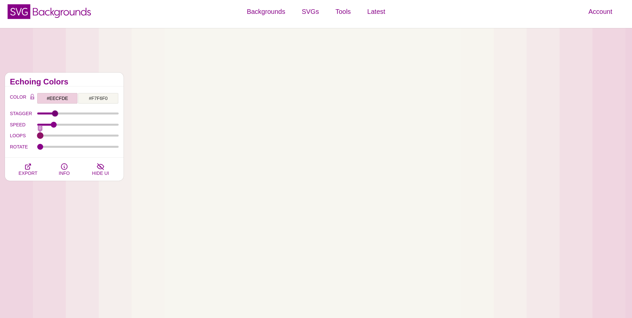
drag, startPoint x: 118, startPoint y: 134, endPoint x: 5, endPoint y: 129, distance: 113.1
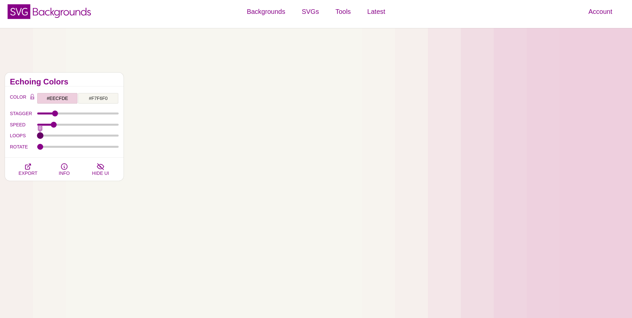
click at [37, 134] on input "LOOPS" at bounding box center [78, 135] width 82 height 3
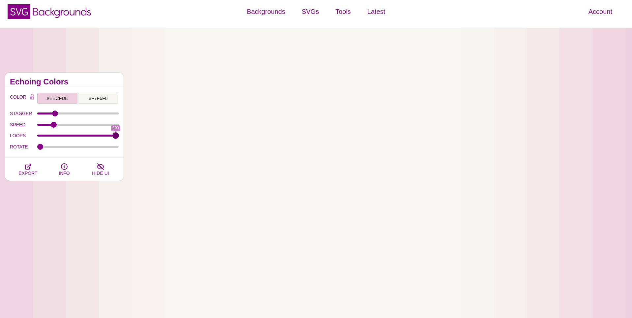
drag, startPoint x: 40, startPoint y: 134, endPoint x: 159, endPoint y: 142, distance: 119.8
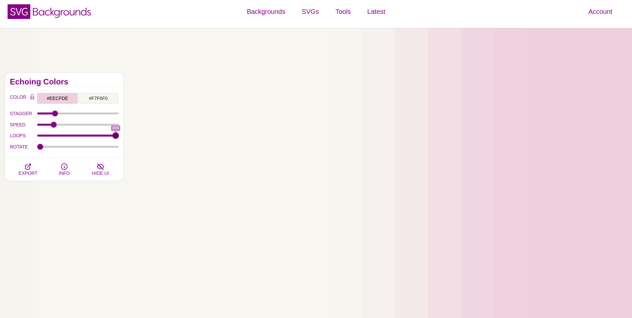
type input "999"
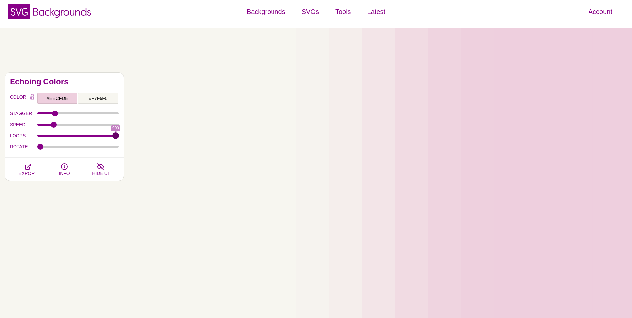
click at [119, 137] on input "LOOPS" at bounding box center [78, 135] width 82 height 3
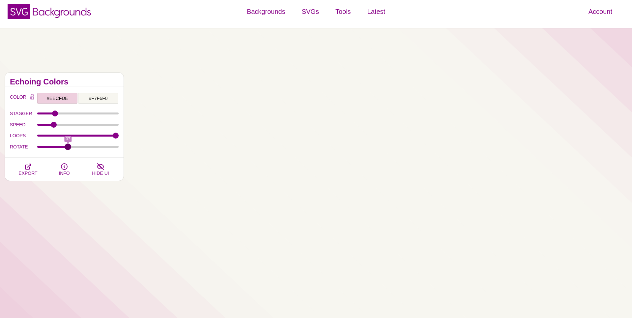
drag, startPoint x: 41, startPoint y: 146, endPoint x: 68, endPoint y: 149, distance: 27.1
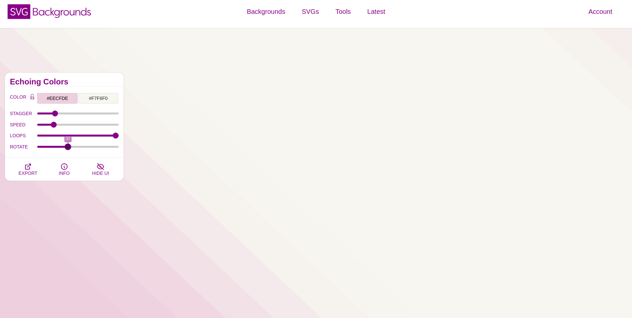
type input "37"
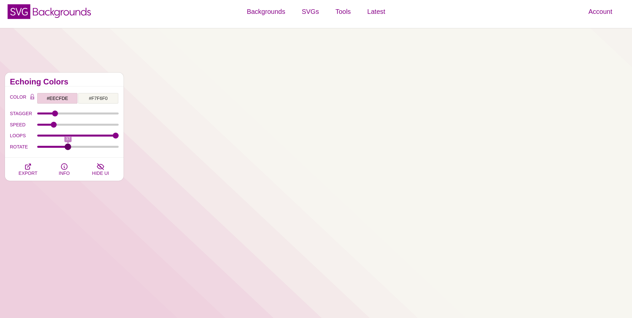
click at [68, 148] on input "ROTATE" at bounding box center [78, 146] width 82 height 3
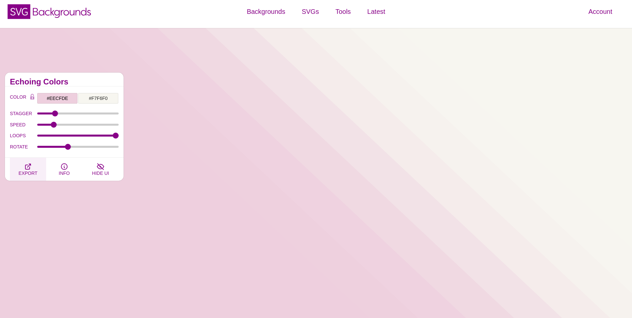
click at [32, 170] on span "EXPORT" at bounding box center [27, 172] width 19 height 5
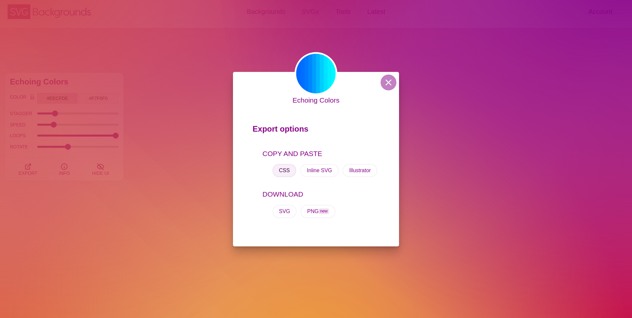
click at [283, 168] on button "CSS" at bounding box center [284, 170] width 24 height 13
click at [278, 174] on button "CSS" at bounding box center [284, 170] width 24 height 13
click at [388, 84] on button at bounding box center [389, 82] width 16 height 16
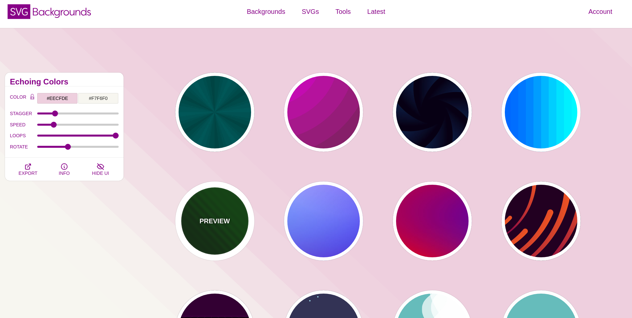
click at [193, 237] on div "PREVIEW" at bounding box center [214, 220] width 79 height 79
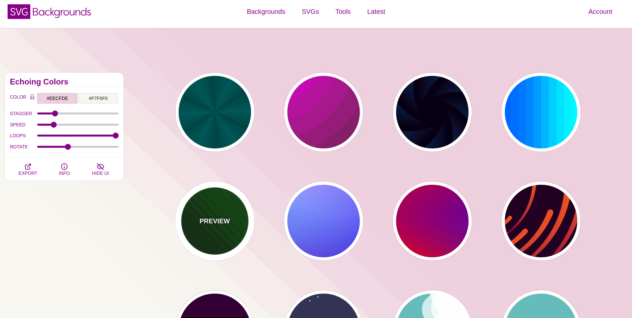
type input "#002200"
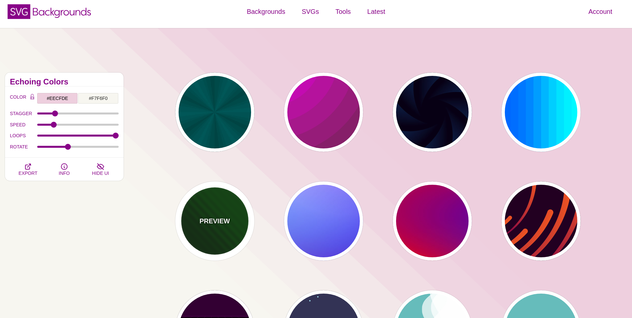
type input "#004400"
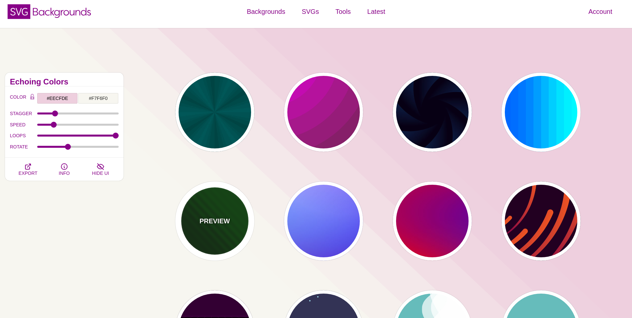
type input "0"
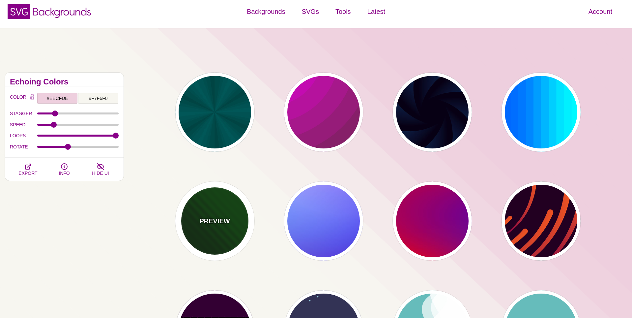
type input "1"
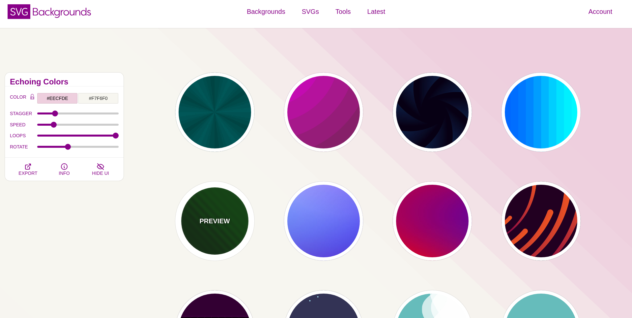
type input "5"
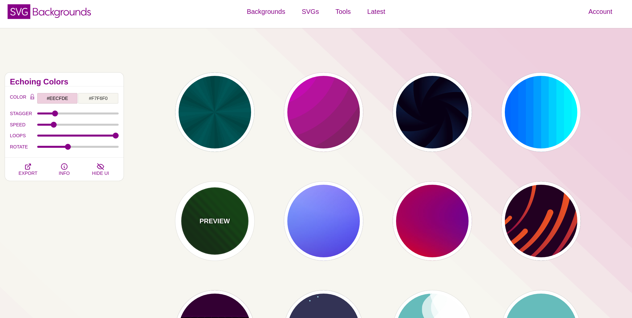
type input "0"
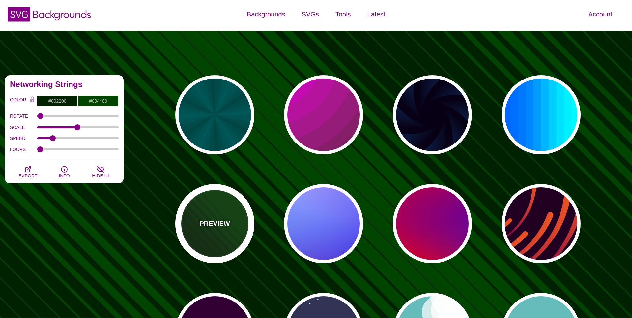
scroll to position [1, 0]
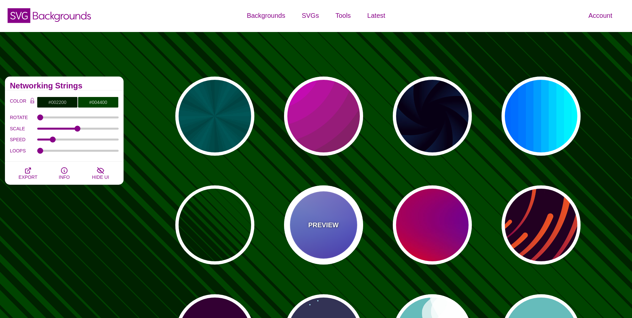
click at [333, 229] on p "PREVIEW" at bounding box center [323, 225] width 30 height 10
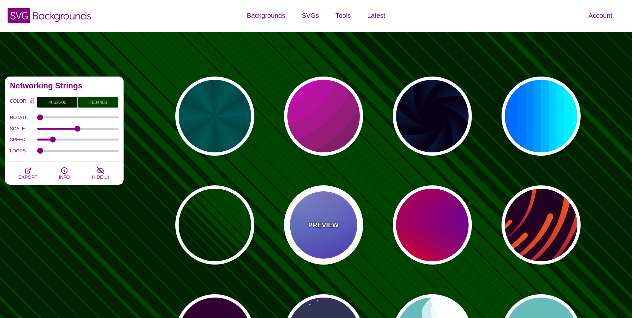
type input "#0000FF"
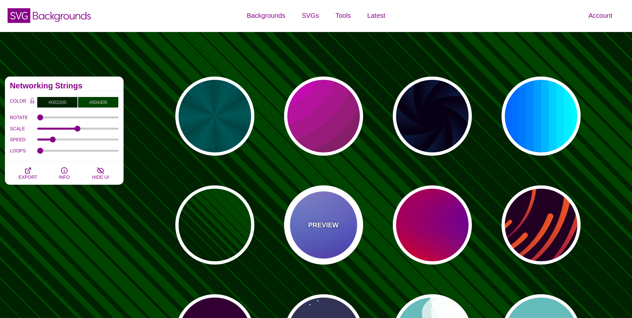
type input "#0099FF"
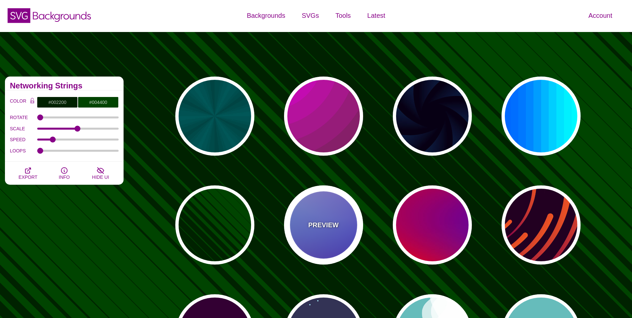
type input "#FFFFFF"
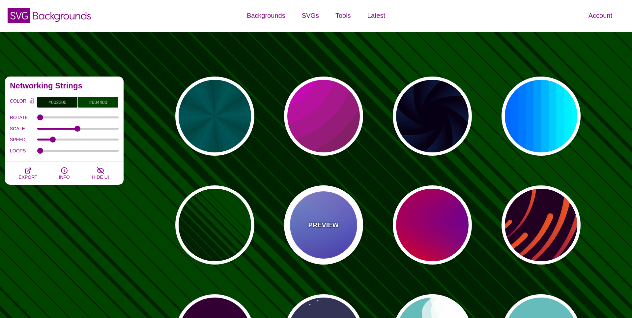
type input "#FF99FF"
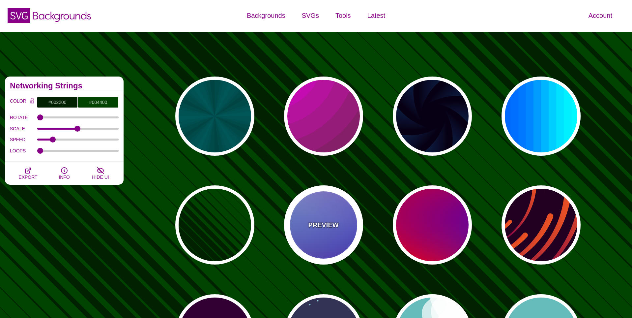
type input "#880088"
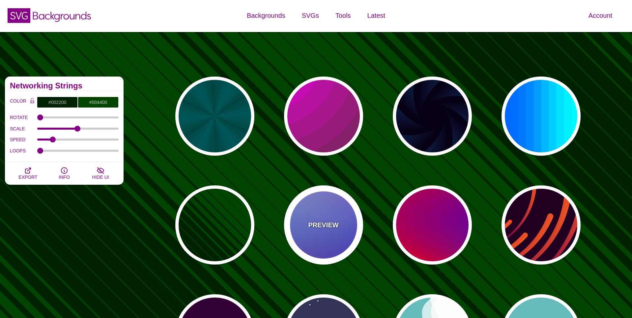
type input "12"
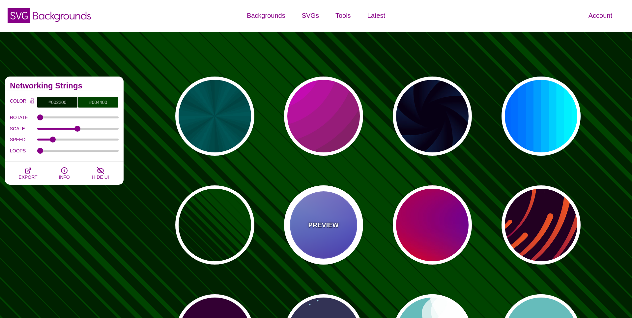
type input "0"
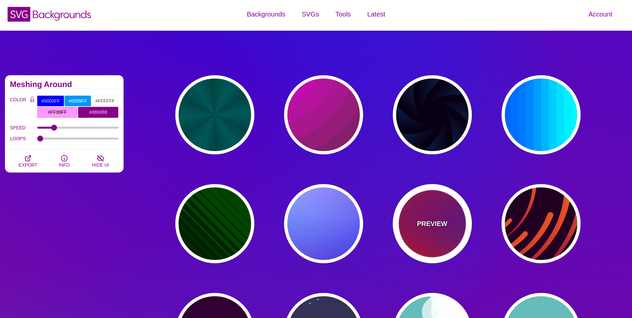
click at [436, 237] on div "PREVIEW" at bounding box center [432, 223] width 79 height 79
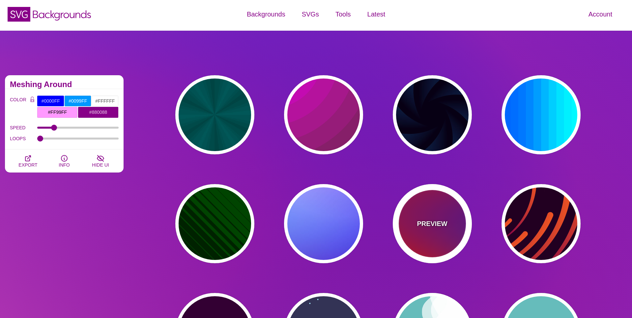
type input "#FF0000"
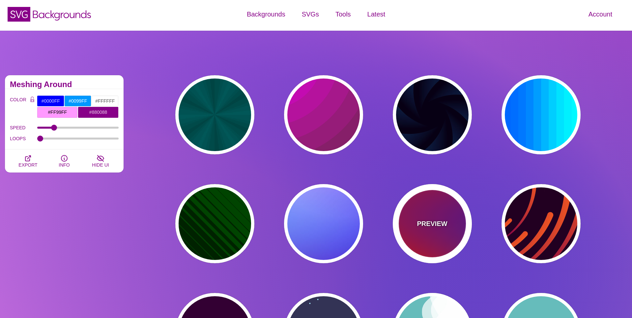
type input "#800080"
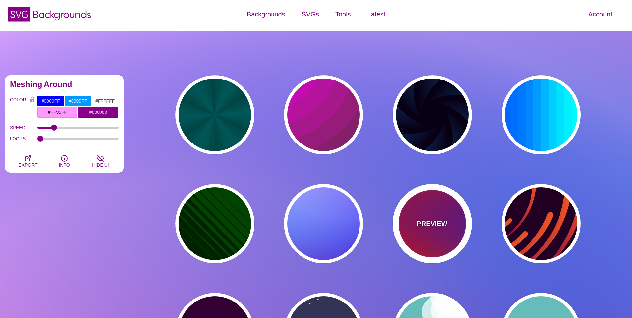
type input "#0000FF"
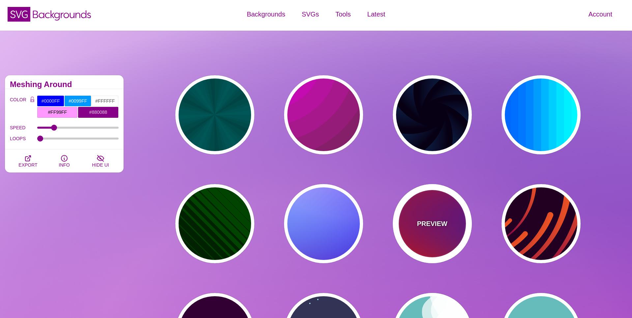
type input "#00EEBB"
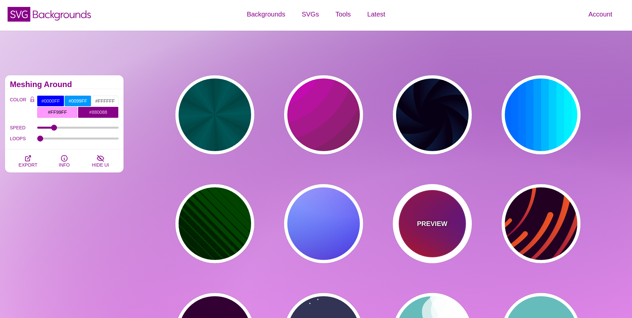
type input "#FFFF00"
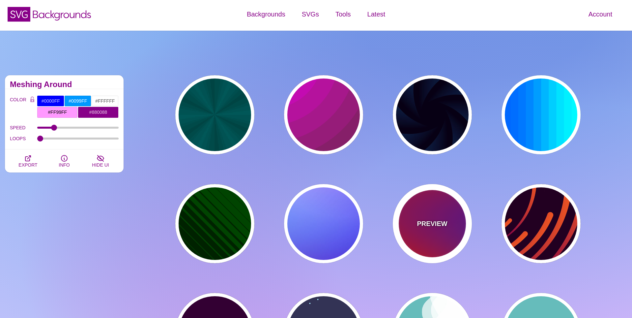
type input "1"
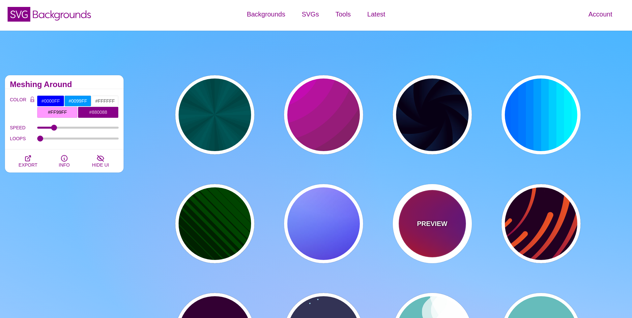
type input "20"
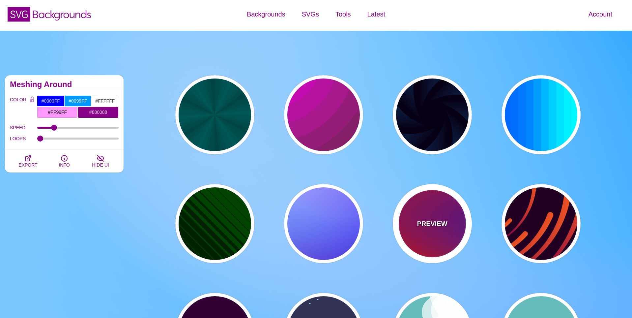
type input "0"
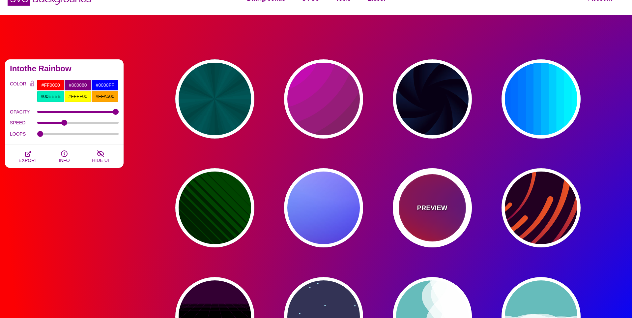
scroll to position [19, 0]
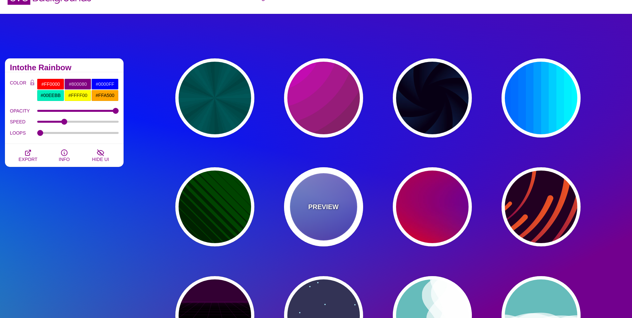
click at [314, 214] on div "PREVIEW" at bounding box center [323, 206] width 79 height 79
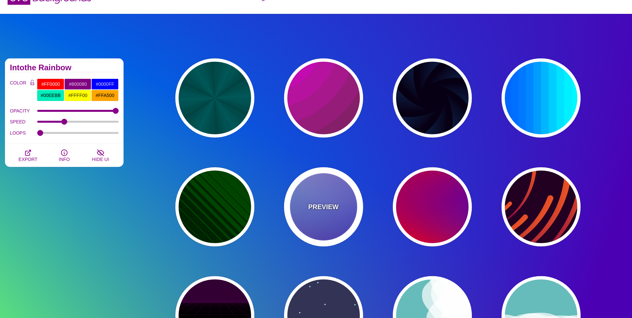
type input "#0000FF"
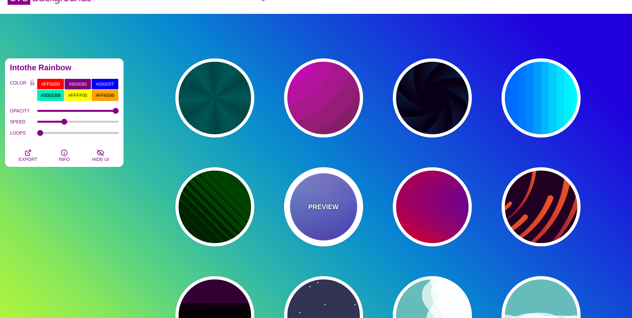
type input "#0099FF"
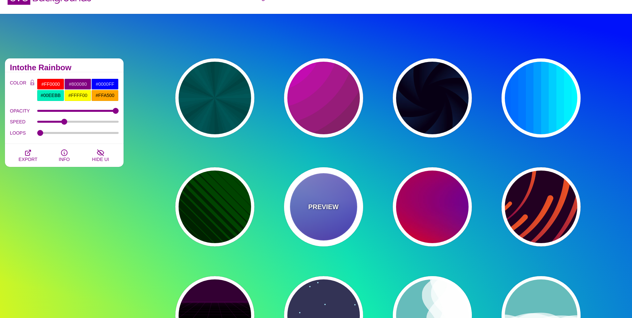
type input "#FFFFFF"
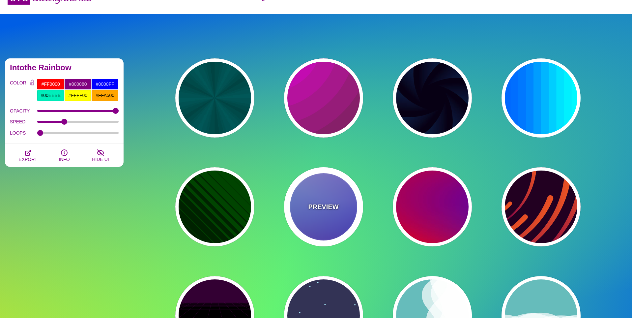
type input "#FF99FF"
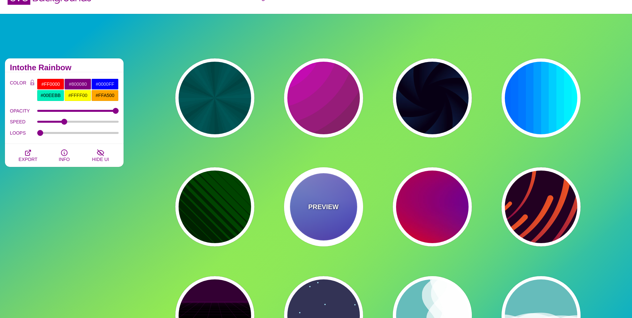
type input "#880088"
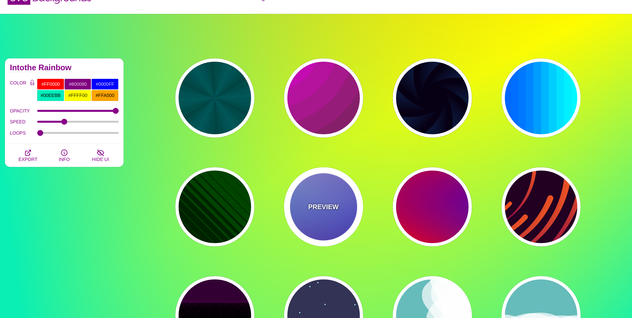
type input "12"
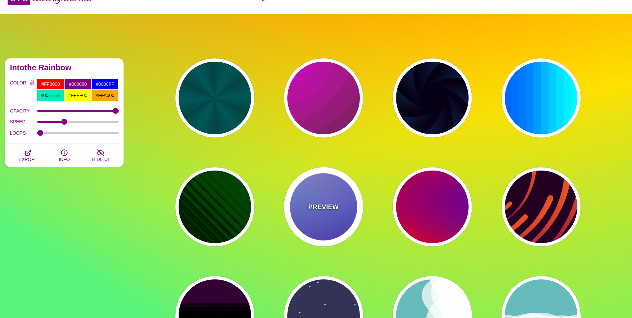
type input "0"
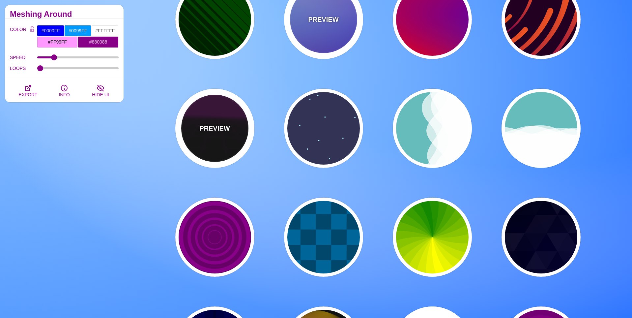
scroll to position [207, 0]
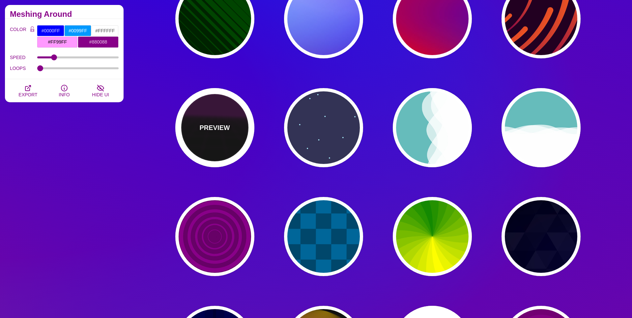
click at [211, 123] on p "PREVIEW" at bounding box center [214, 128] width 30 height 10
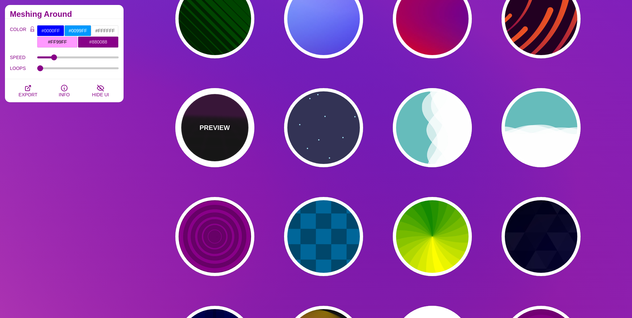
type input "#000000"
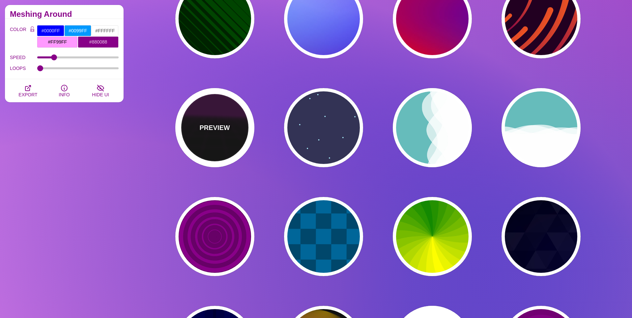
type input "#220022"
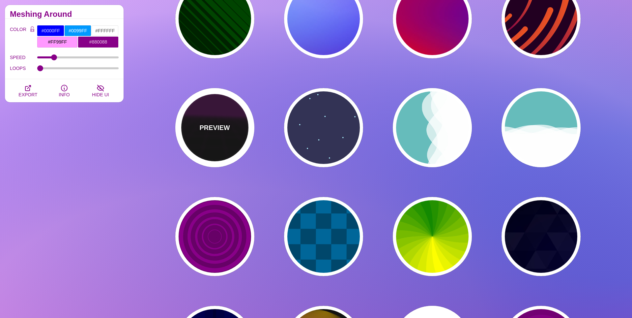
type input "#330033"
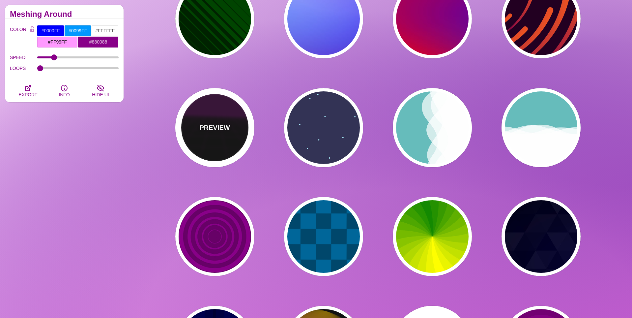
type input "1"
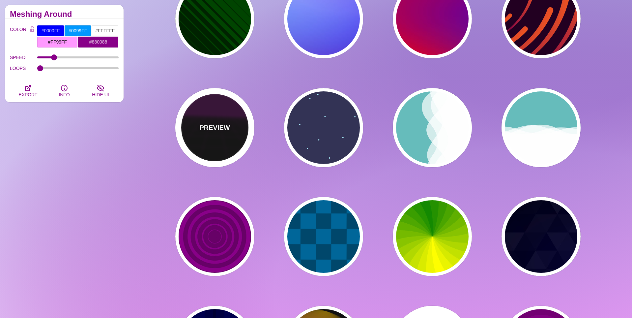
type input "10"
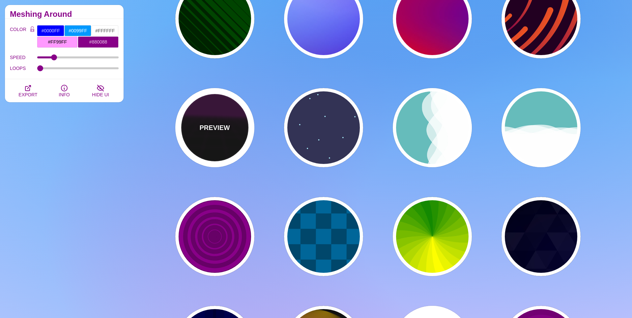
type input "999"
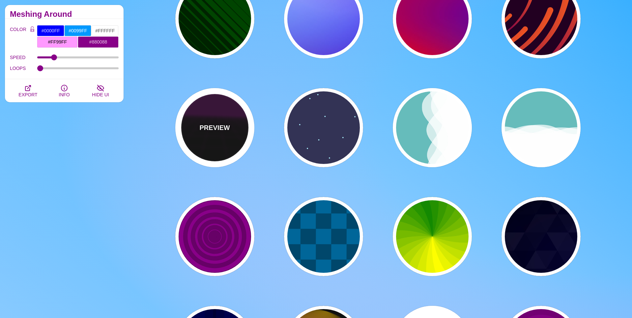
type input "1"
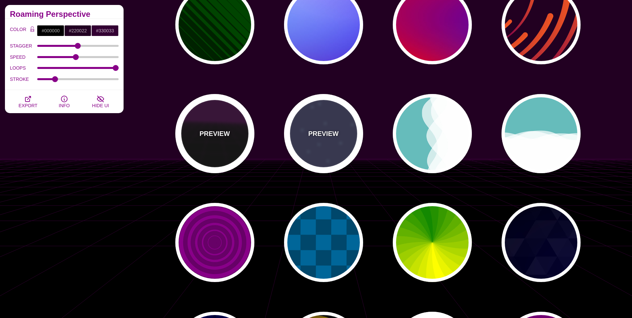
scroll to position [200, 0]
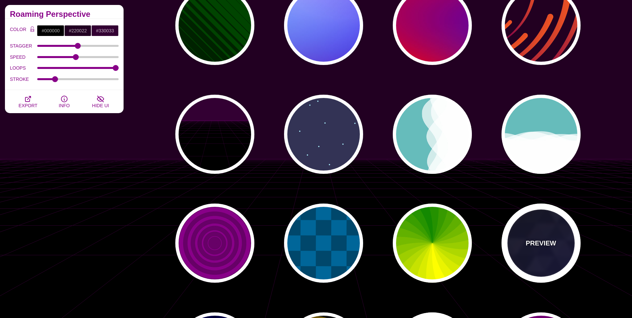
click at [562, 244] on div "PREVIEW" at bounding box center [540, 242] width 79 height 79
type input "#880088"
type input "#0000FF"
type input "#006600"
type input "0"
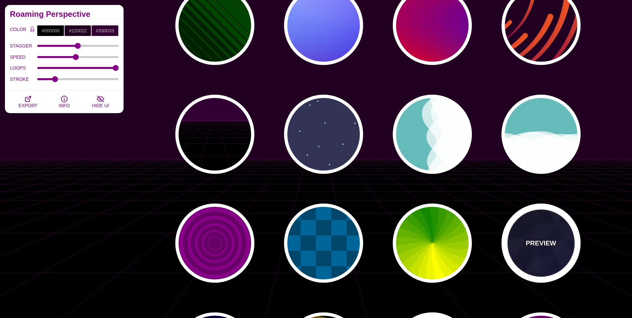
type input "0.4"
type input "5"
type input "15"
type input "0.2"
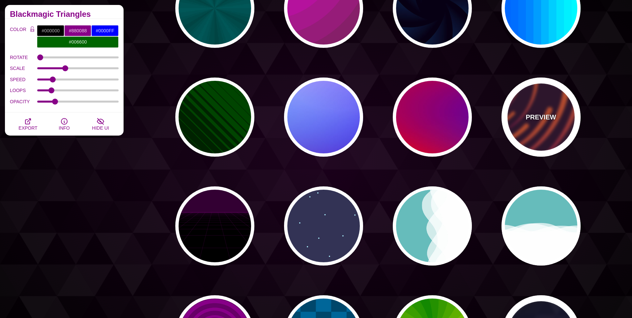
scroll to position [0, 0]
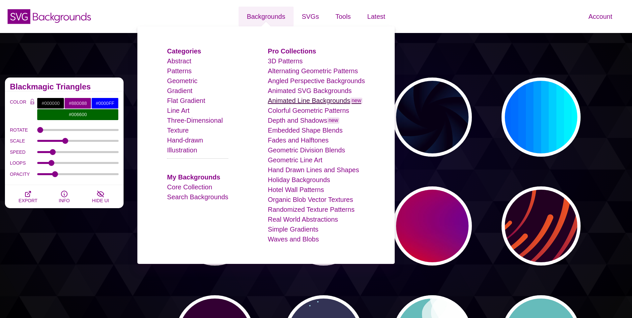
click at [280, 98] on link "Animated Line Backgrounds new" at bounding box center [315, 100] width 95 height 7
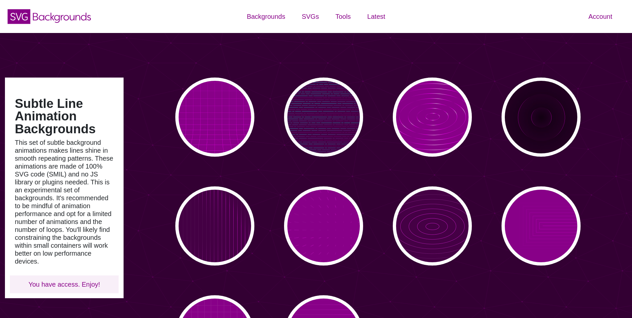
scroll to position [53, 0]
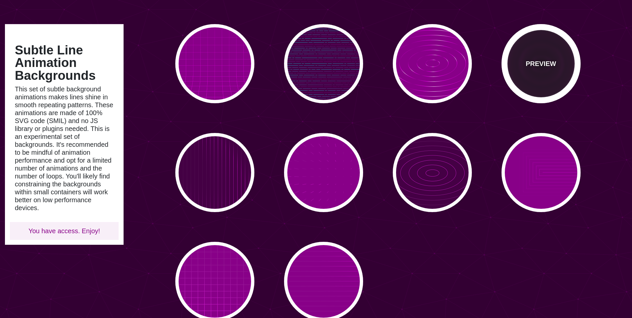
click at [552, 82] on div "PREVIEW" at bounding box center [540, 63] width 79 height 79
type input "#220022"
type input "#FF00FF"
type input "#110011"
type input "6"
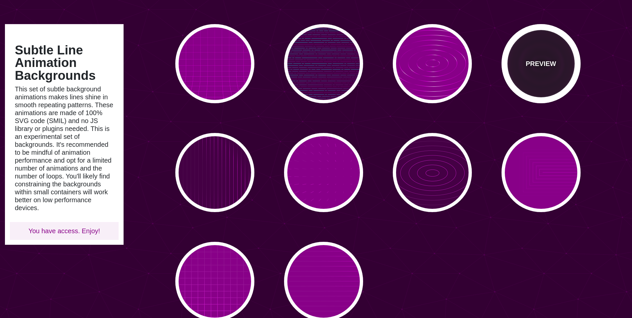
type input "999"
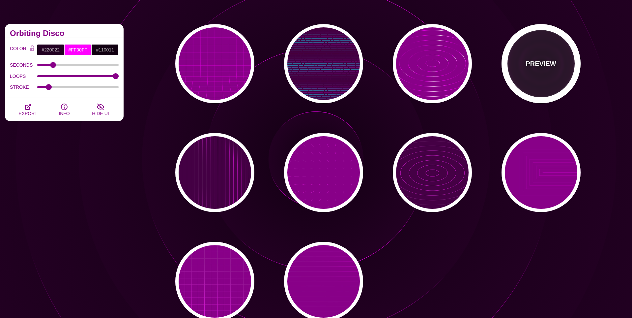
scroll to position [0, 0]
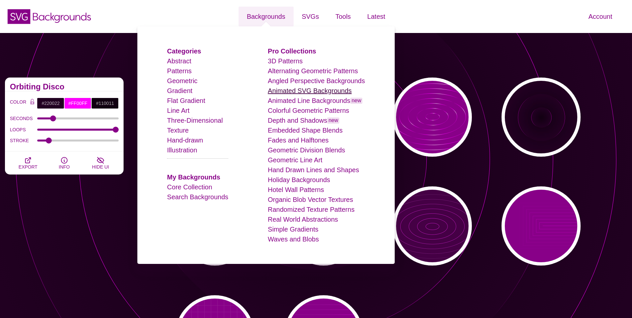
click at [301, 90] on link "Animated SVG Backgrounds" at bounding box center [310, 90] width 84 height 7
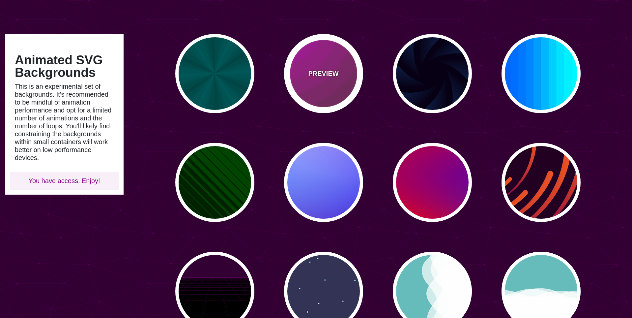
scroll to position [44, 0]
click at [334, 79] on div "PREVIEW" at bounding box center [323, 73] width 79 height 79
type input "#442233"
type input "#DD00DD"
type input "0"
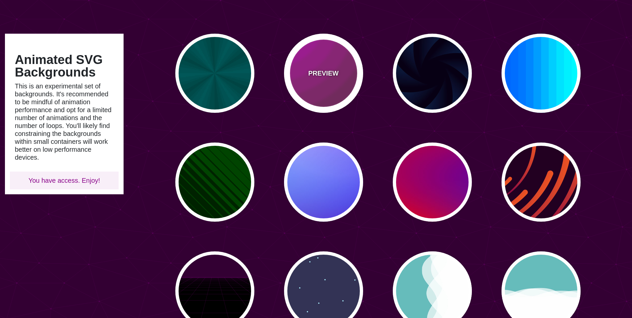
type input "0"
type input "5"
type input "0.2"
type input "0"
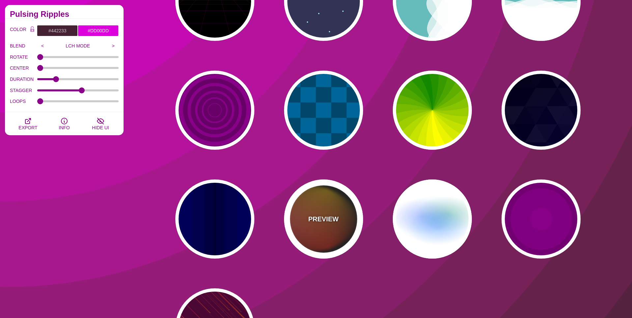
scroll to position [317, 0]
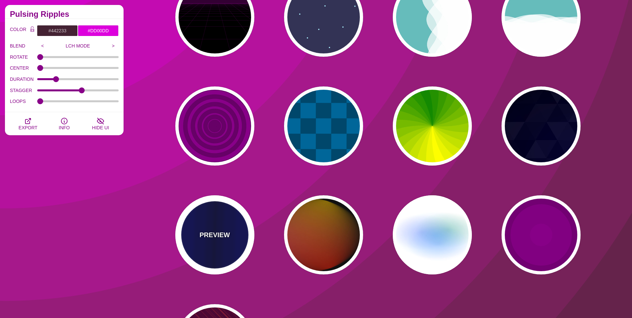
click at [225, 225] on div "PREVIEW" at bounding box center [214, 234] width 79 height 79
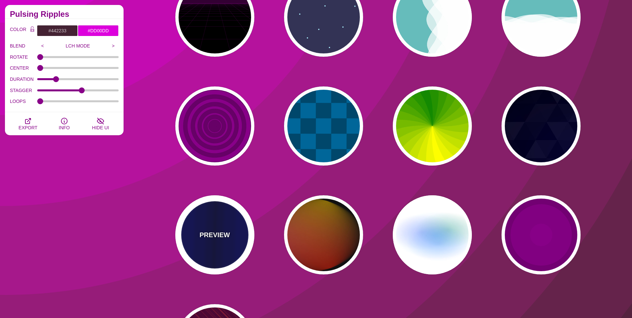
type input "#0000BB"
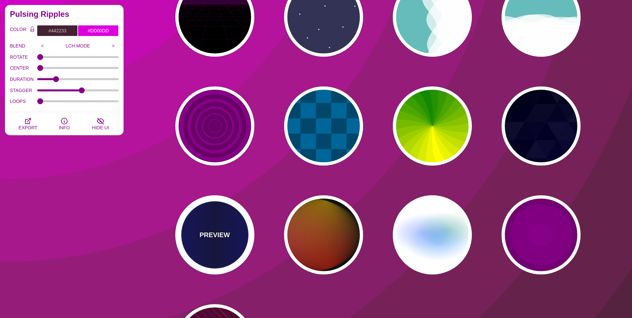
type input "#000033"
type input "0.5"
type input "5"
type input "0.1"
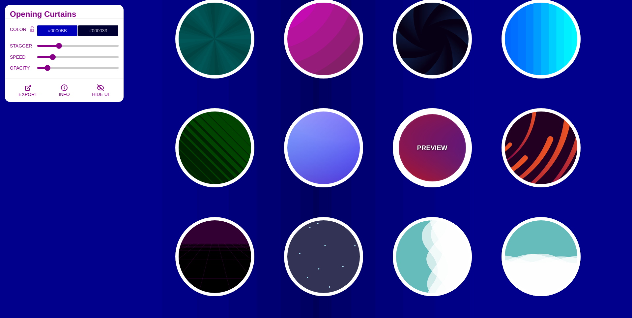
scroll to position [78, 0]
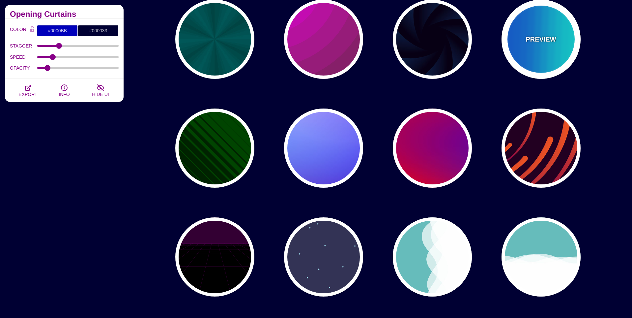
click at [529, 62] on div "PREVIEW" at bounding box center [540, 39] width 79 height 79
type input "#00FFFF"
type input "#0066FF"
type input "0.25"
type input "12"
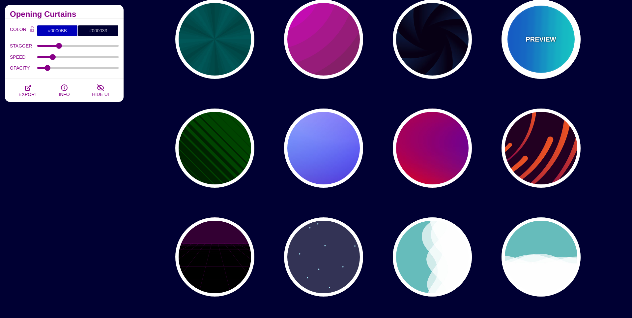
type input "999"
type input "0"
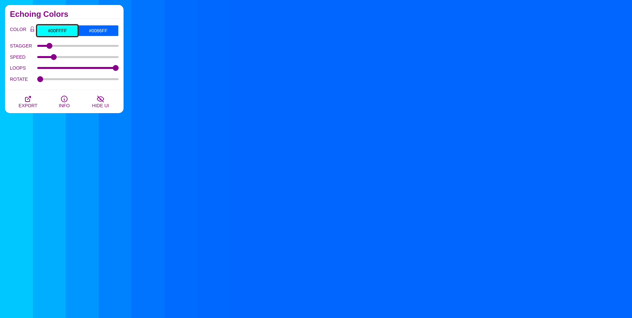
click at [64, 28] on input "#00FFFF" at bounding box center [57, 30] width 41 height 11
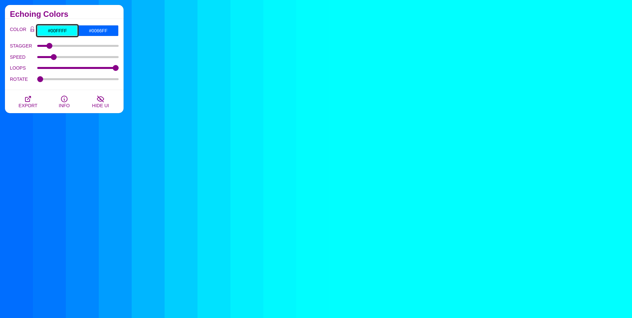
click at [64, 28] on input "#00FFFF" at bounding box center [57, 30] width 41 height 11
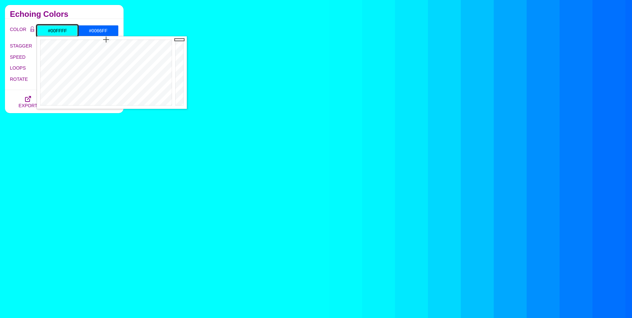
paste input "e9bfc0"
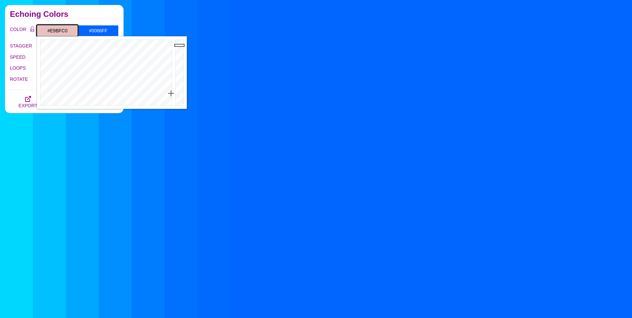
type input "#E9BFC0"
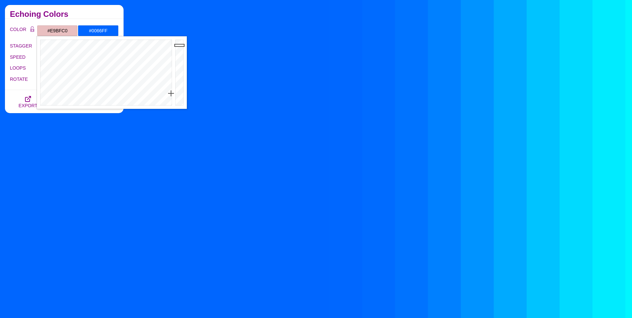
click at [87, 16] on h2 "Echoing Colors" at bounding box center [64, 14] width 109 height 5
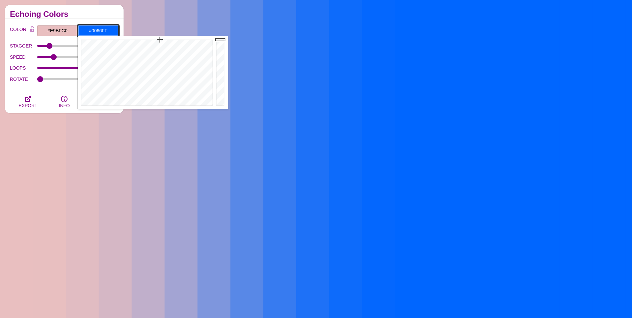
click at [106, 32] on input "#0066FF" at bounding box center [98, 30] width 41 height 11
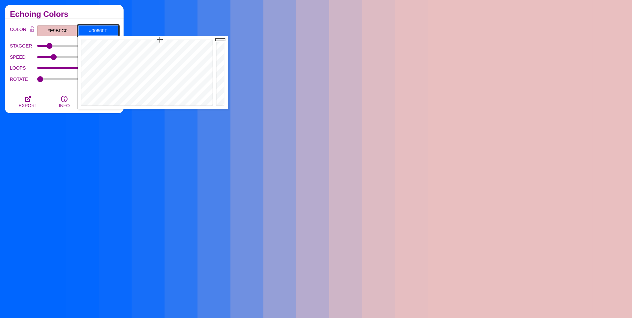
click at [106, 32] on input "#0066FF" at bounding box center [98, 30] width 41 height 11
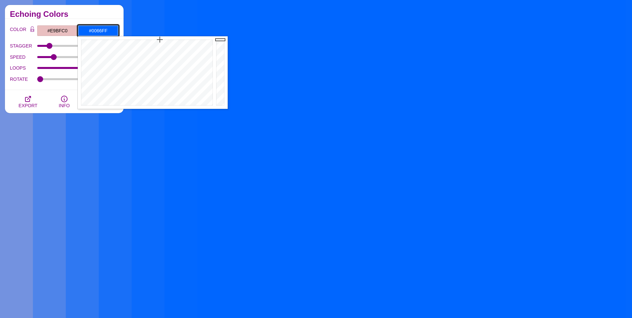
click at [106, 32] on input "#0066FF" at bounding box center [98, 30] width 41 height 11
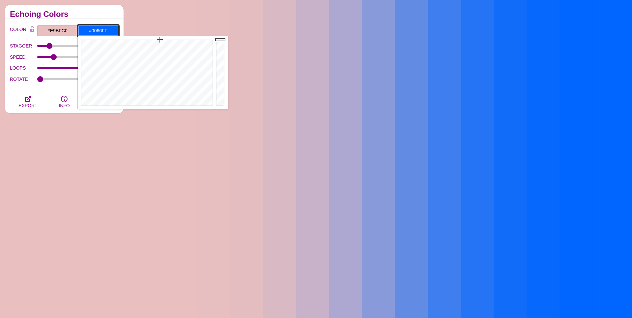
paste input "f0e4df"
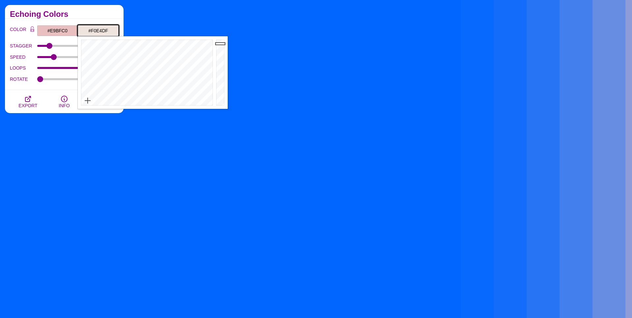
type input "#F0E4DF"
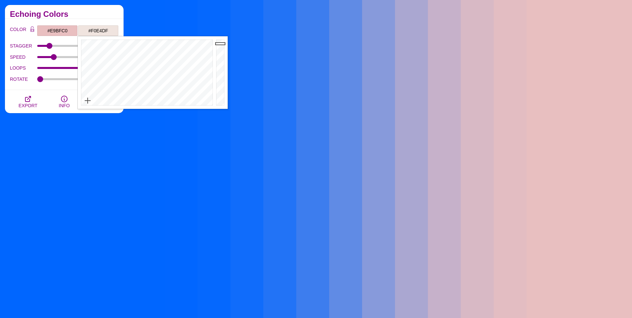
click at [108, 17] on div "Echoing Colors" at bounding box center [64, 12] width 119 height 14
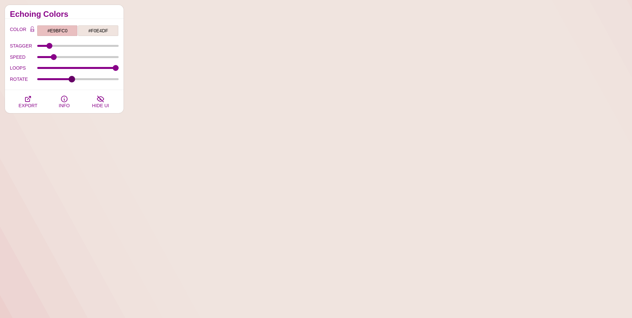
drag, startPoint x: 40, startPoint y: 77, endPoint x: 72, endPoint y: 79, distance: 32.4
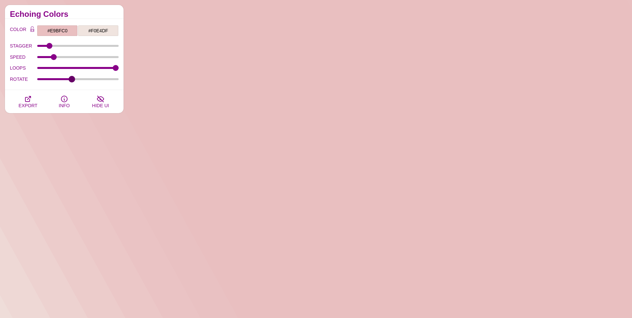
type input "42"
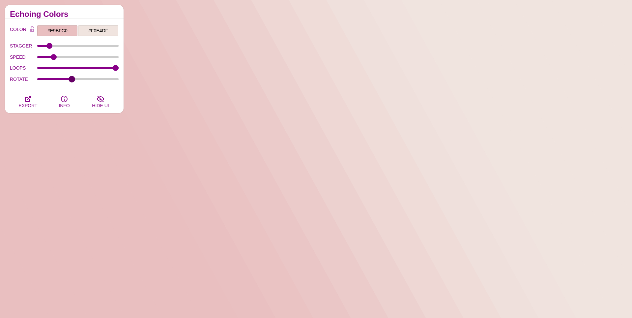
click at [72, 79] on input "ROTATE" at bounding box center [78, 79] width 82 height 3
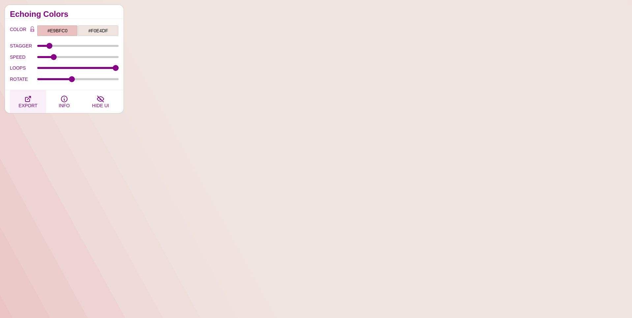
click at [33, 98] on button "EXPORT" at bounding box center [28, 101] width 36 height 23
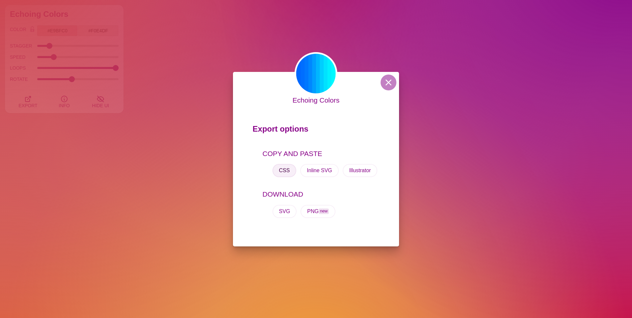
click at [282, 169] on button "CSS" at bounding box center [284, 170] width 24 height 13
click at [390, 83] on button at bounding box center [389, 82] width 16 height 16
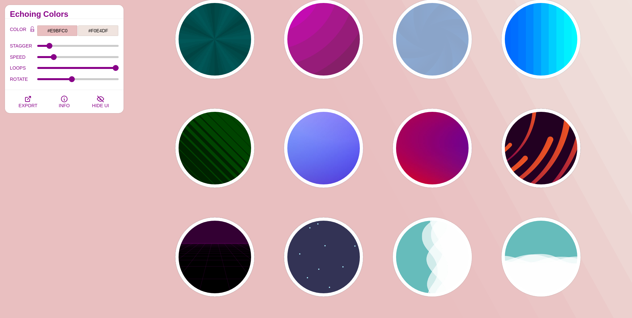
click at [390, 83] on div "PREVIEW PREVIEW PREVIEW PREVIEW PREVIEW PREVIEW PREVIEW PREVIEW PREVIEW PREVIEW…" at bounding box center [380, 311] width 503 height 633
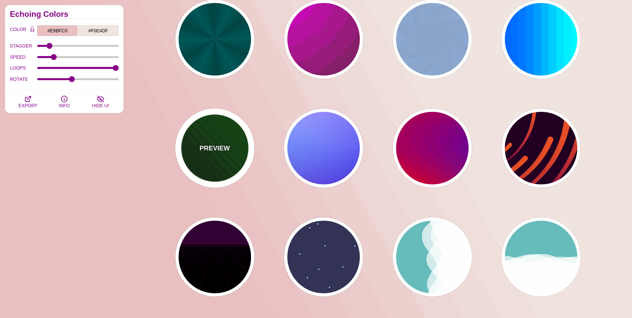
scroll to position [0, 0]
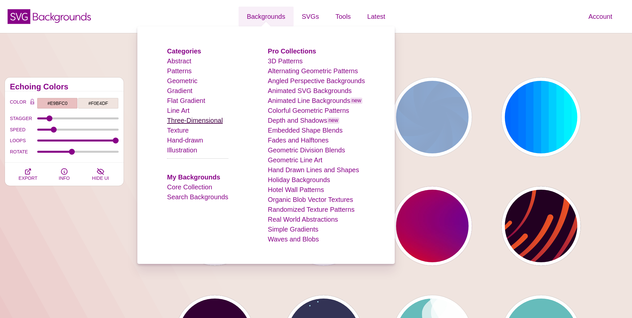
click at [204, 121] on link "Three-Dimensional" at bounding box center [195, 120] width 56 height 7
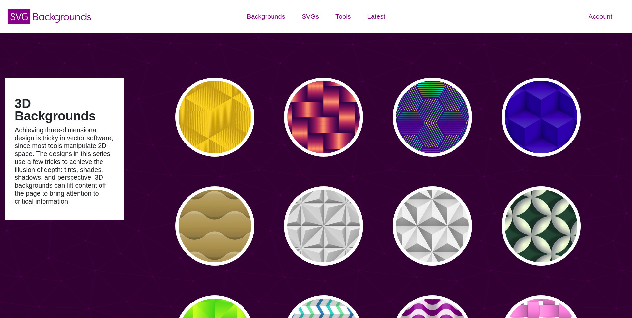
type input "#450057"
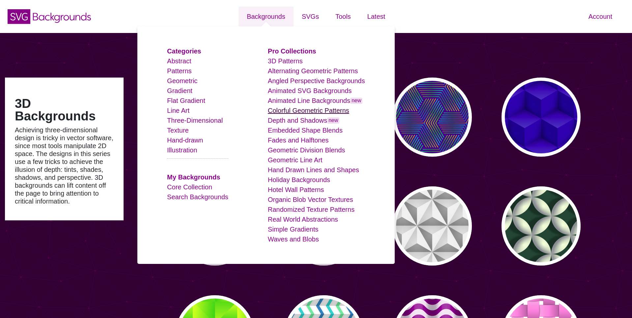
click at [299, 110] on link "Colorful Geometric Patterns" at bounding box center [308, 110] width 81 height 7
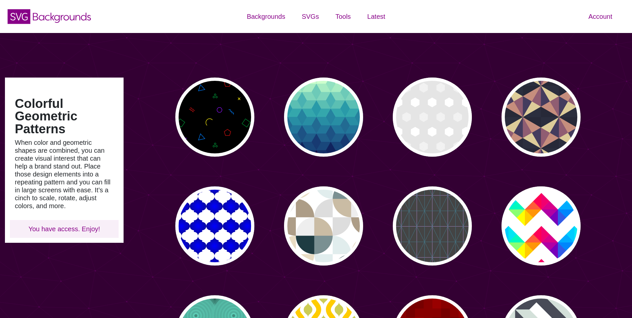
type input "#450057"
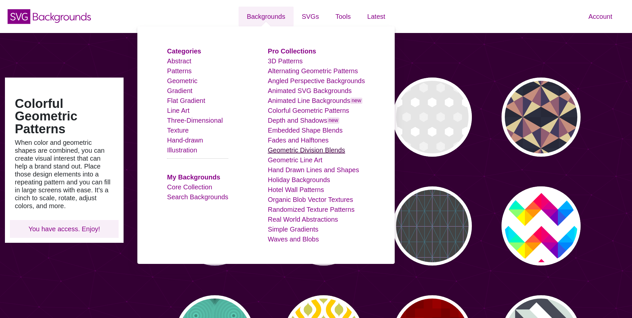
click at [304, 149] on link "Geometric Division Blends" at bounding box center [306, 149] width 77 height 7
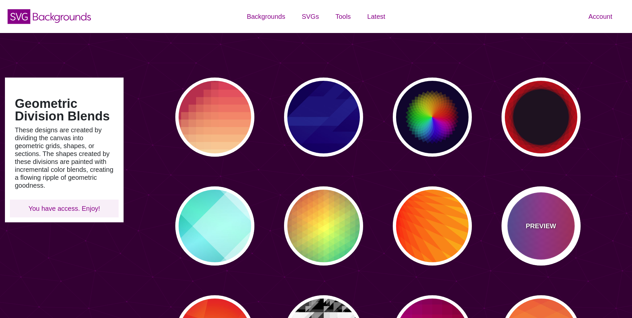
click at [555, 206] on div "PREVIEW" at bounding box center [540, 225] width 79 height 79
type input "#FF3333"
type input "#1884D6"
type input "#690067"
type input "0"
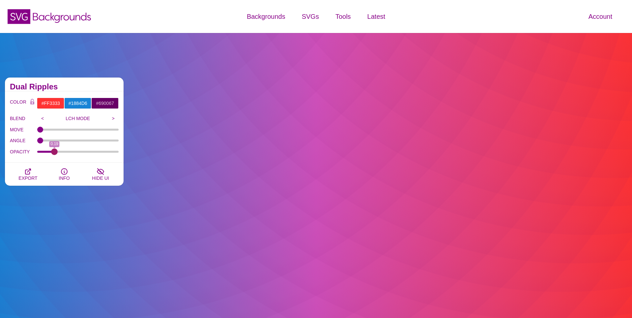
drag, startPoint x: 115, startPoint y: 152, endPoint x: 55, endPoint y: 153, distance: 60.3
type input "0.19"
click at [55, 153] on input "OPACITY" at bounding box center [78, 151] width 82 height 3
click at [59, 105] on input "#FF3333" at bounding box center [50, 103] width 27 height 11
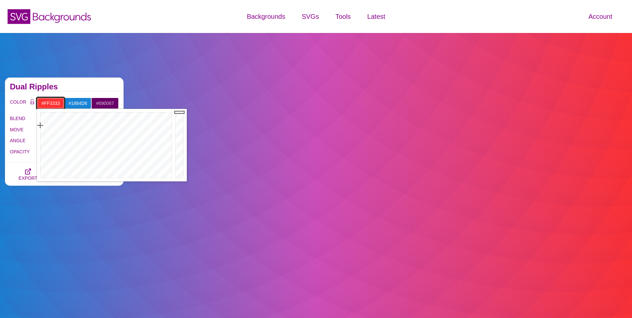
paste input "d06e72"
type input "#D06E72"
click at [84, 86] on h2 "Dual Ripples" at bounding box center [64, 86] width 109 height 5
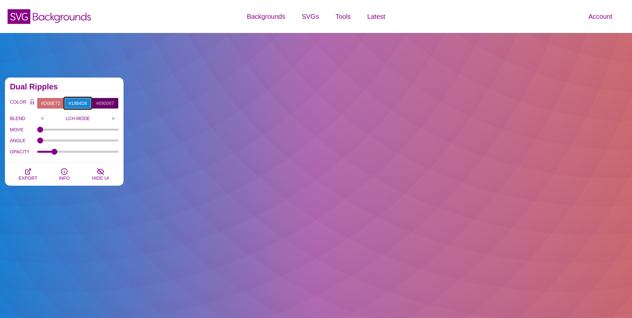
click at [82, 102] on input "#1884D6" at bounding box center [77, 103] width 27 height 11
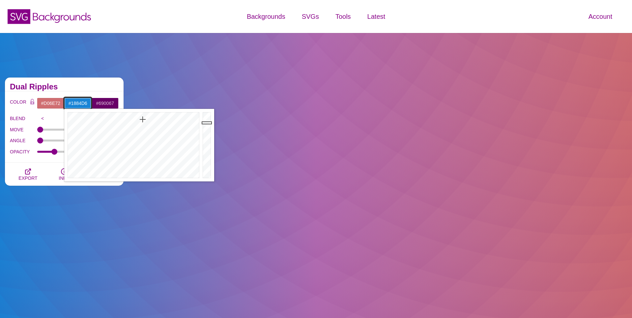
click at [82, 102] on input "#1884D6" at bounding box center [77, 103] width 27 height 11
paste input "fba6aa"
type input "#FBA6AA"
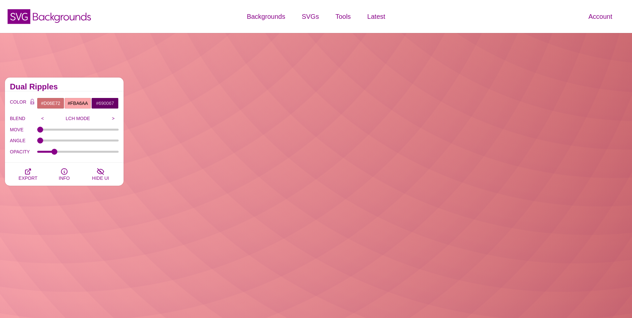
click at [91, 82] on div "Dual Ripples" at bounding box center [64, 84] width 119 height 14
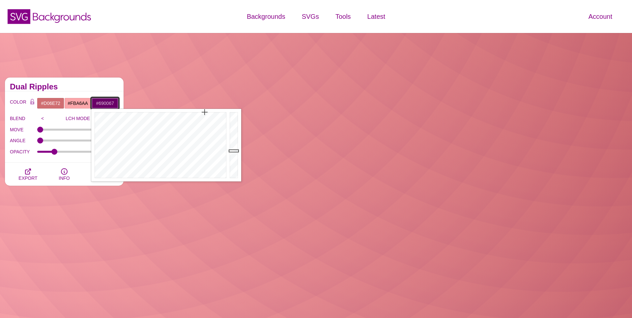
click at [105, 102] on input "#690067" at bounding box center [104, 103] width 27 height 11
type input "#FFFFFF"
click at [105, 88] on h2 "Dual Ripples" at bounding box center [64, 86] width 109 height 5
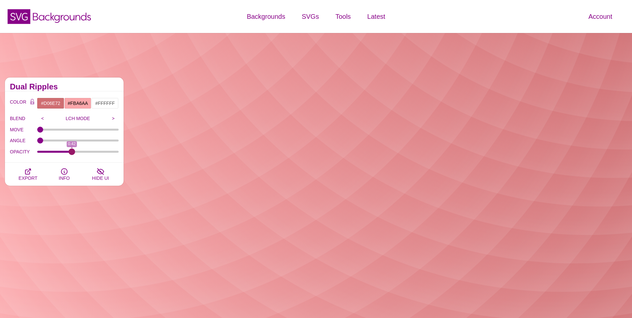
drag, startPoint x: 57, startPoint y: 151, endPoint x: 72, endPoint y: 152, distance: 15.2
type input "0.42"
click at [72, 152] on input "OPACITY" at bounding box center [78, 151] width 82 height 3
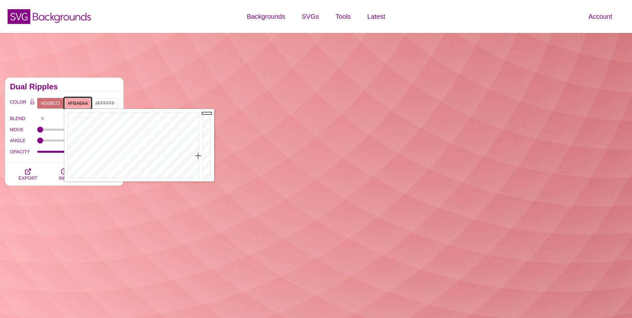
click at [77, 103] on input "#FBA6AA" at bounding box center [77, 103] width 27 height 11
type input "#FBE4E6"
drag, startPoint x: 198, startPoint y: 156, endPoint x: 197, endPoint y: 172, distance: 15.8
click at [197, 172] on div at bounding box center [132, 145] width 137 height 72
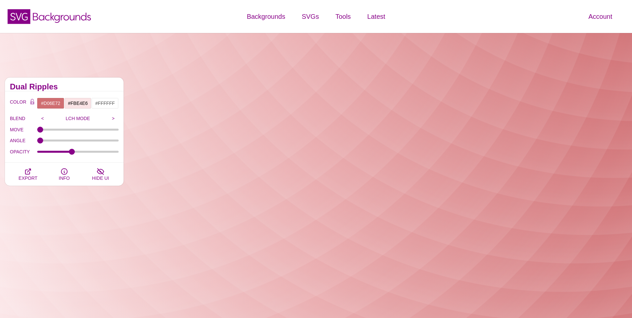
click at [93, 84] on h2 "Dual Ripples" at bounding box center [64, 86] width 109 height 5
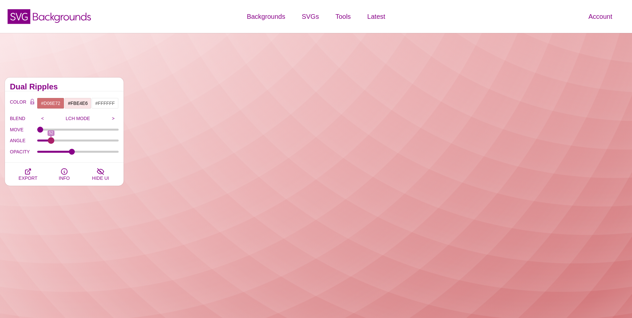
drag, startPoint x: 41, startPoint y: 141, endPoint x: 51, endPoint y: 144, distance: 10.6
type input "52"
click at [51, 142] on input "ANGLE" at bounding box center [78, 140] width 82 height 3
type input "0"
drag, startPoint x: 43, startPoint y: 129, endPoint x: 23, endPoint y: 131, distance: 19.2
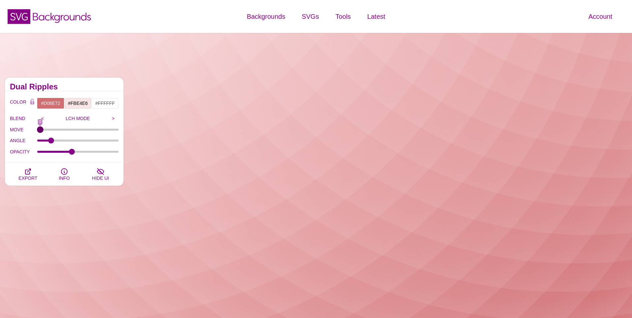
click at [37, 131] on input "MOVE" at bounding box center [78, 129] width 82 height 3
click at [112, 119] on input ">" at bounding box center [113, 118] width 11 height 10
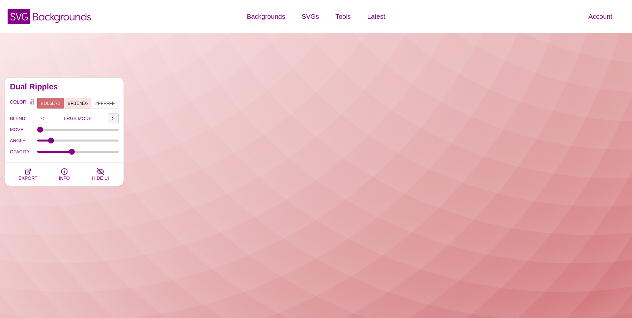
click at [112, 119] on input ">" at bounding box center [113, 118] width 11 height 10
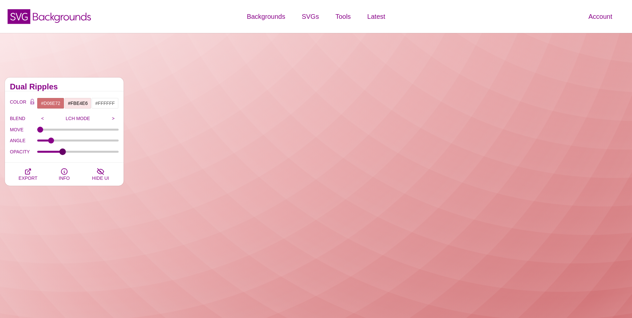
drag, startPoint x: 72, startPoint y: 150, endPoint x: 62, endPoint y: 153, distance: 9.9
type input "0.3"
click at [62, 153] on input "OPACITY" at bounding box center [78, 151] width 82 height 3
click at [31, 170] on icon "button" at bounding box center [27, 171] width 5 height 5
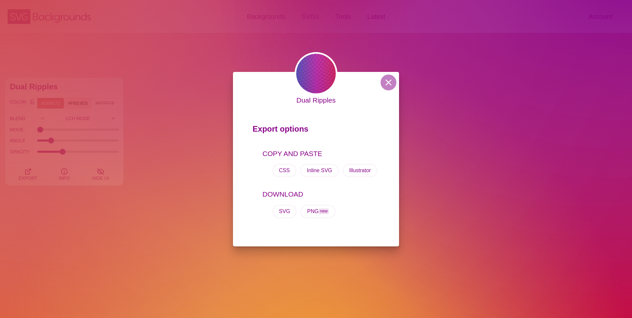
click at [167, 160] on div "Dual Ripples Export options COPY AND PASTE CSS Inline SVG Illustrator DOWNLOAD …" at bounding box center [316, 159] width 632 height 318
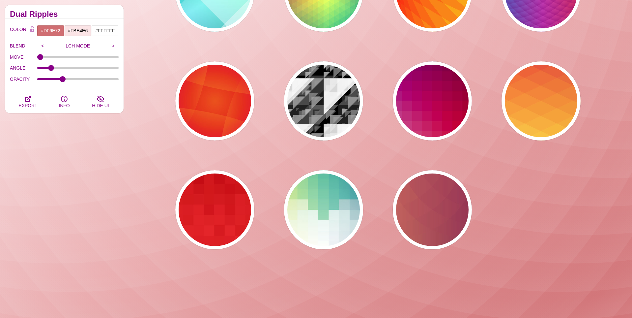
scroll to position [235, 0]
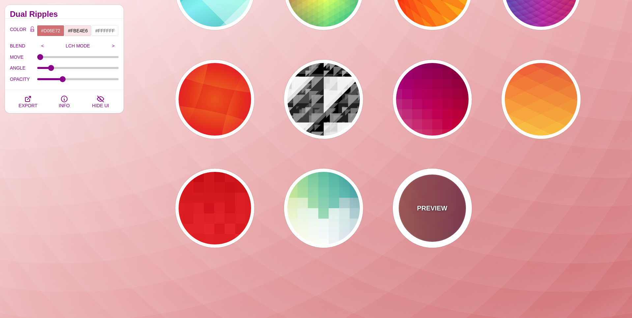
click at [443, 199] on div "PREVIEW" at bounding box center [432, 207] width 79 height 79
type input "#FFAA66"
type input "#440044"
type input "1"
type input "0.2"
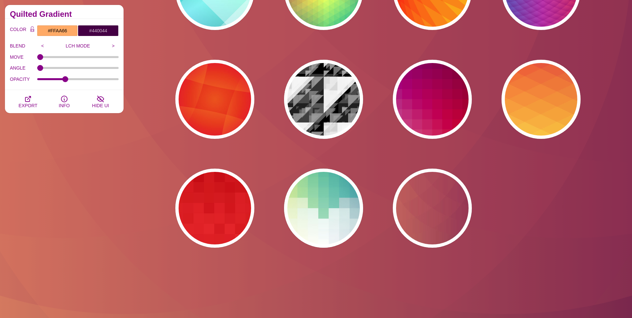
click at [274, 201] on div "PREVIEW PREVIEW PREVIEW PREVIEW PREVIEW PREVIEW PREVIEW PREVIEW PREVIEW PREVIEW…" at bounding box center [380, 44] width 503 height 415
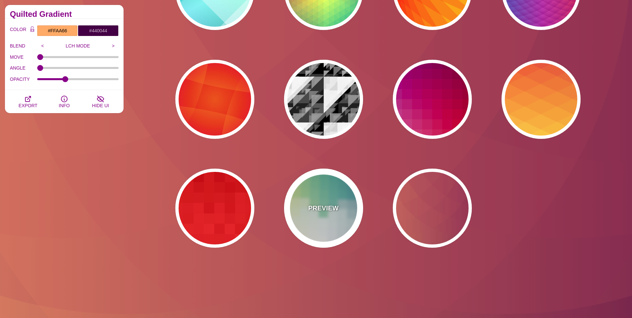
click at [317, 199] on div "PREVIEW" at bounding box center [323, 207] width 79 height 79
type input "#FFEE88"
type input "#FFFFFF"
type input "#2D7A94"
type input "0.5"
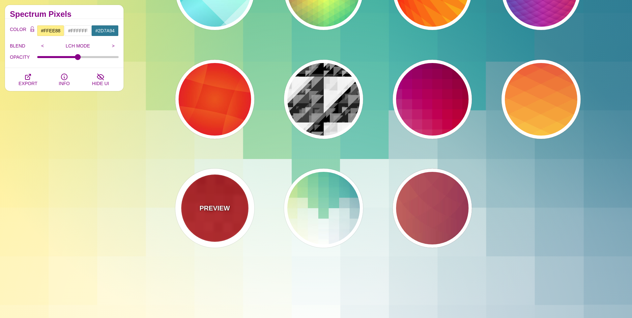
click at [233, 194] on div "PREVIEW" at bounding box center [214, 207] width 79 height 79
type input "#BB0000"
type input "#FF3333"
type input "0"
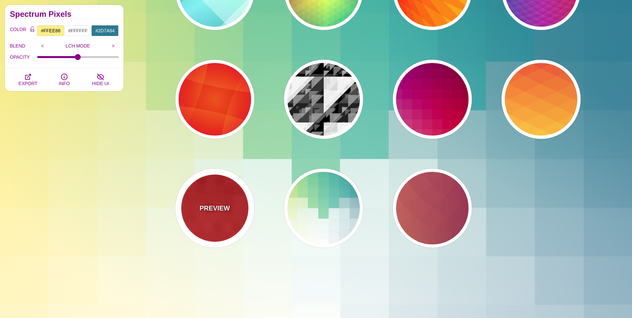
type input "100"
type input "0.5"
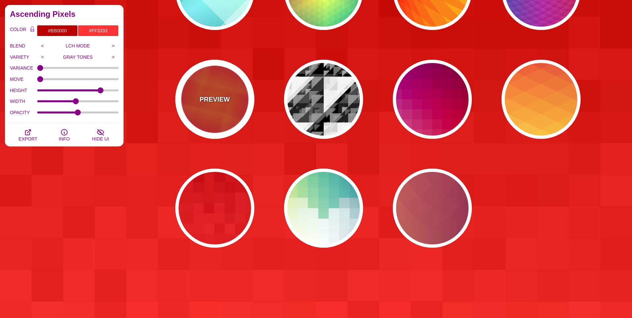
click at [230, 96] on div "PREVIEW" at bounding box center [214, 99] width 79 height 79
type input "#DD0000"
type input "#FFAA17"
type input "#EE1188"
type input "50"
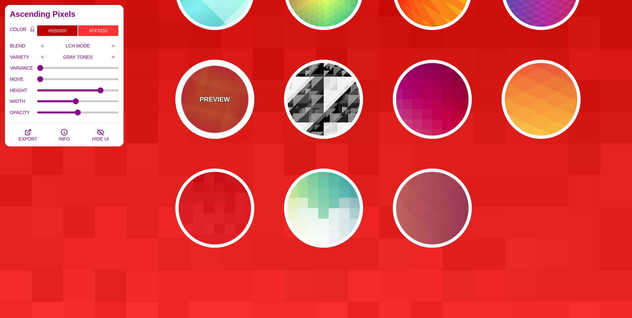
type input "50"
type input "0.5"
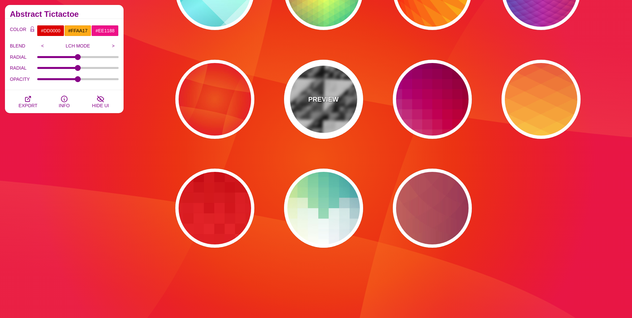
click at [313, 90] on div "PREVIEW" at bounding box center [323, 99] width 79 height 79
type input "#000000"
type input "0"
type input "1.02"
type input "0.8"
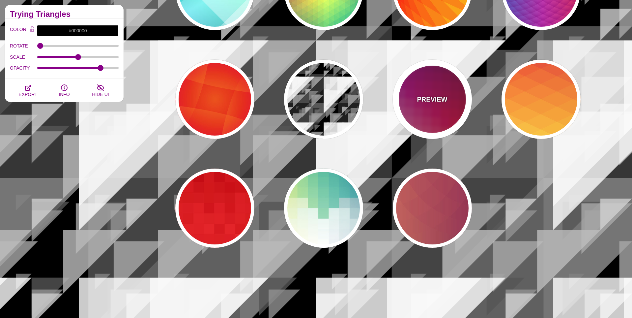
click at [440, 99] on p "PREVIEW" at bounding box center [432, 99] width 30 height 10
type input "#880077"
type input "#CC2222"
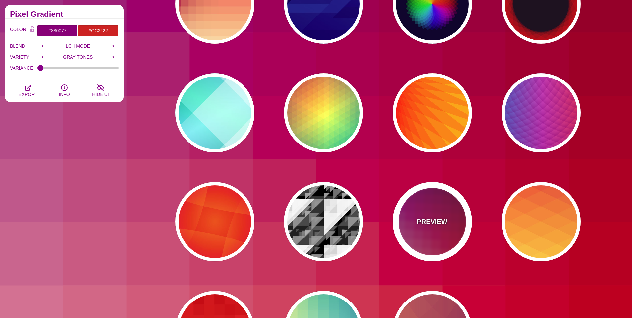
scroll to position [0, 0]
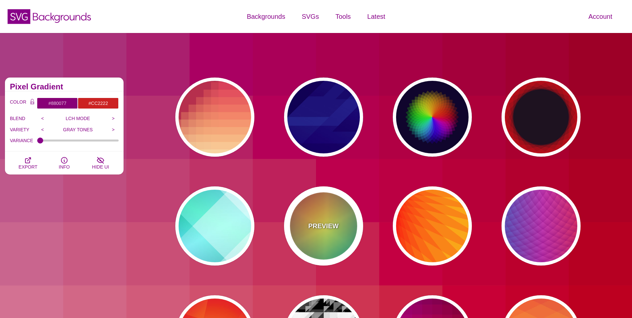
click at [304, 219] on div "PREVIEW" at bounding box center [323, 225] width 79 height 79
type input "#226677"
type input "#FFFF55"
type input "#27002E"
type input "0"
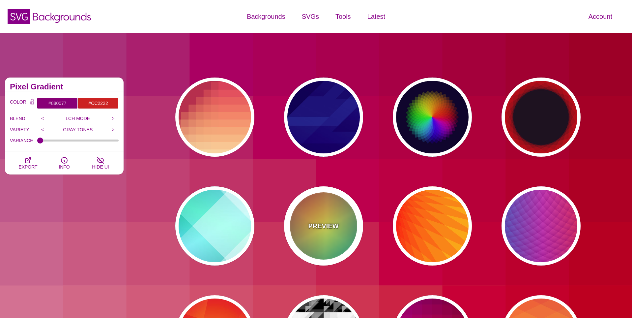
type input "100"
type input "0.5"
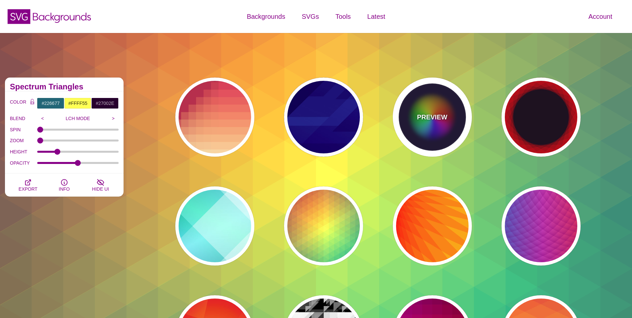
click at [441, 134] on div "PREVIEW" at bounding box center [432, 116] width 79 height 79
type input "#0C092B"
type input "#FF0000"
type input "#00DDFF"
type input "#FFFF00"
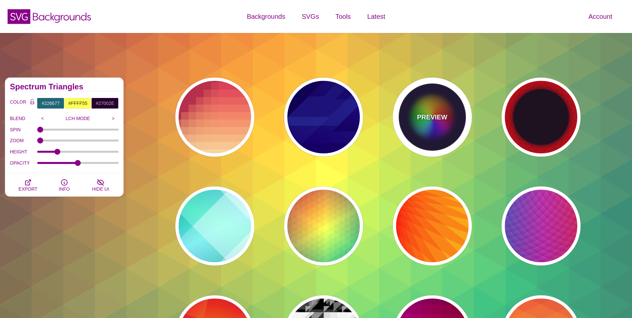
type input "0"
type input "0.2"
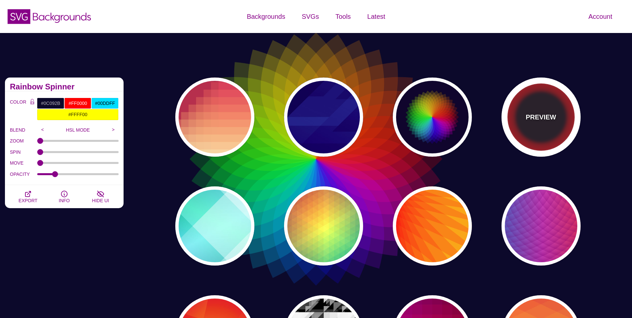
click at [525, 132] on div "PREVIEW" at bounding box center [540, 116] width 79 height 79
type input "#1F1221"
type input "#FF1111"
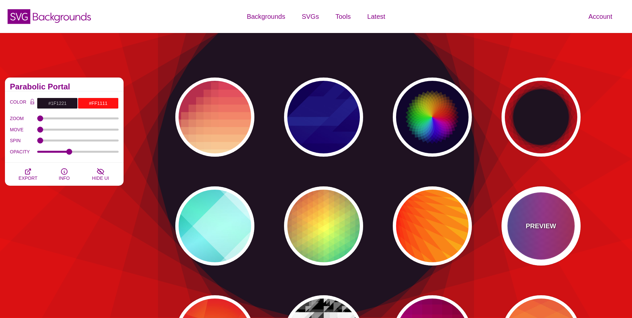
click at [531, 221] on p "PREVIEW" at bounding box center [541, 226] width 30 height 10
type input "#FF3333"
type input "#1884D6"
type input "#690067"
type input "1"
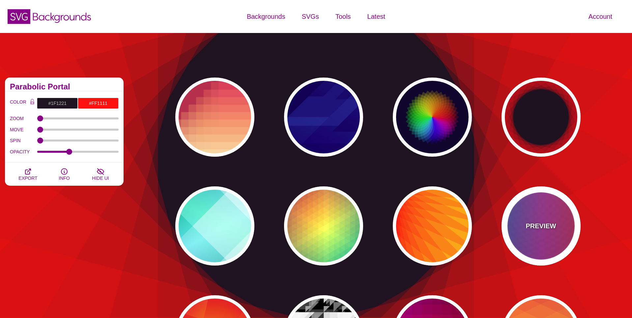
type input "1"
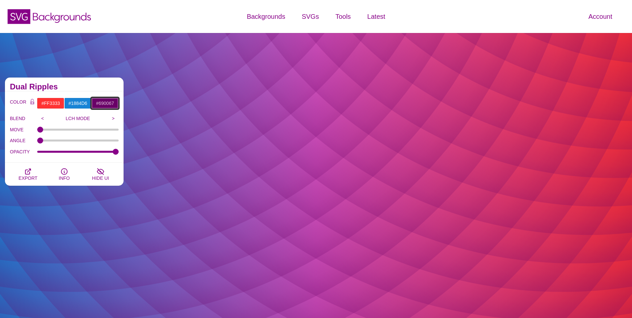
click at [109, 104] on input "#690067" at bounding box center [104, 103] width 27 height 11
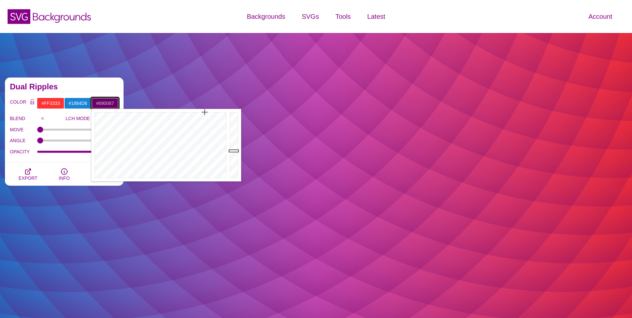
paste input "d06e72"
type input "#D06E72"
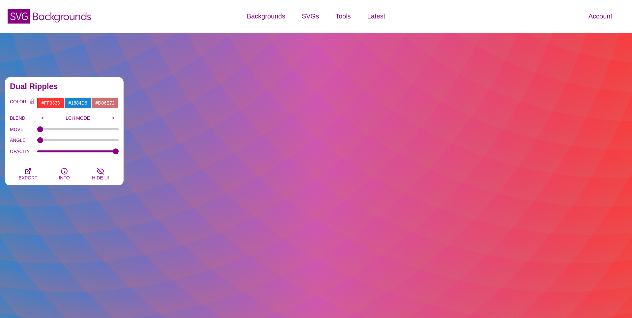
scroll to position [0, 0]
click at [105, 83] on div "Dual Ripples" at bounding box center [64, 84] width 119 height 14
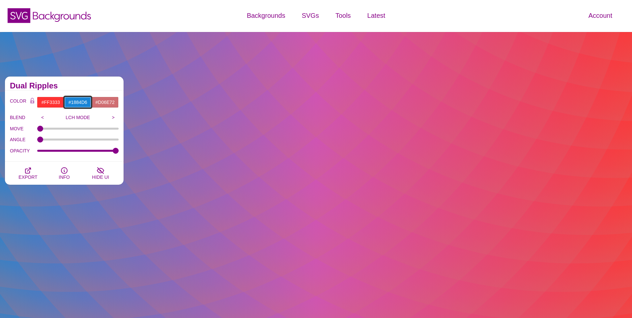
click at [71, 100] on input "#1884D6" at bounding box center [77, 102] width 27 height 11
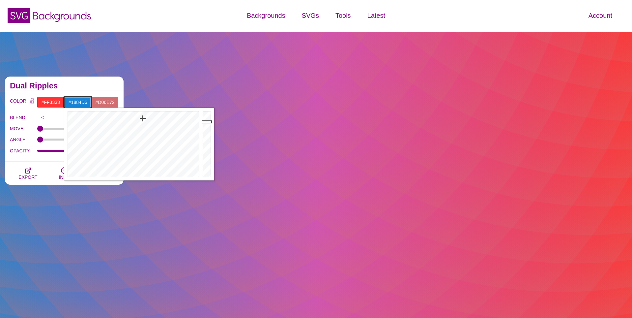
click at [71, 100] on input "#1884D6" at bounding box center [77, 102] width 27 height 11
paste input "f7f6f0"
type input "#F7F6F0"
click at [75, 88] on div "Dual Ripples" at bounding box center [64, 83] width 119 height 14
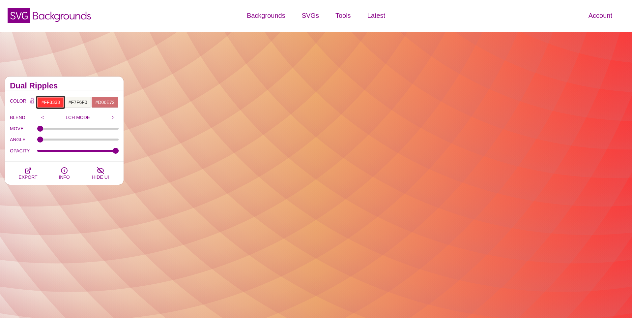
click at [50, 103] on input "#FF3333" at bounding box center [50, 102] width 27 height 11
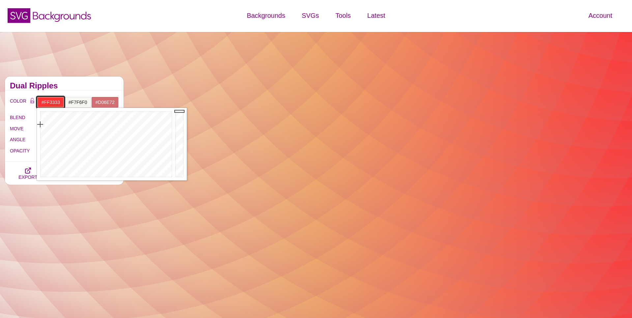
click at [50, 103] on input "#FF3333" at bounding box center [50, 102] width 27 height 11
paste input "e9bfc0"
type input "#E9BFC0"
click at [66, 88] on h2 "Dual Ripples" at bounding box center [64, 85] width 109 height 5
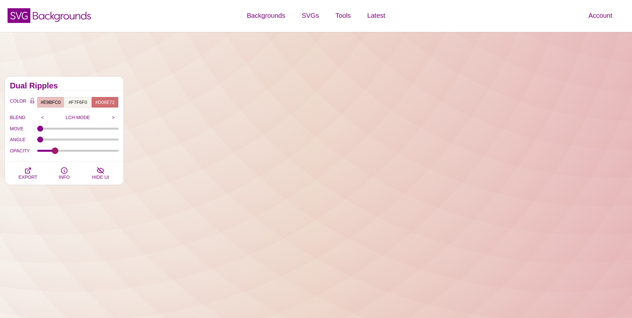
drag, startPoint x: 115, startPoint y: 152, endPoint x: 55, endPoint y: 151, distance: 60.0
type input "0.2"
click at [55, 151] on input "OPACITY" at bounding box center [78, 150] width 82 height 3
click at [100, 100] on input "#D06E72" at bounding box center [104, 102] width 27 height 11
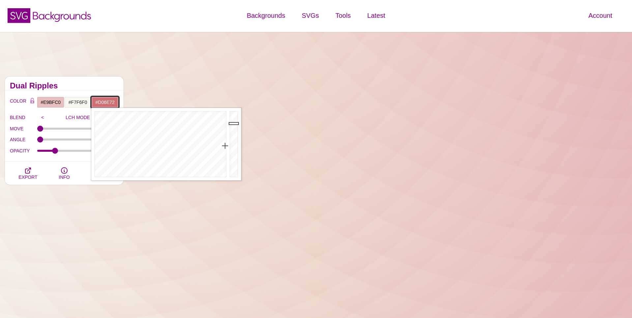
click at [100, 100] on input "#D06E72" at bounding box center [104, 102] width 27 height 11
paste input "e9bfc0"
type input "#E9BFC0"
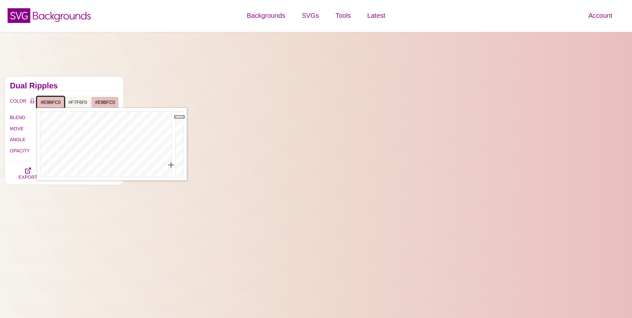
click at [51, 100] on input "#E9BFC0" at bounding box center [50, 102] width 27 height 11
click at [51, 102] on input "#E9BFC0" at bounding box center [50, 103] width 27 height 11
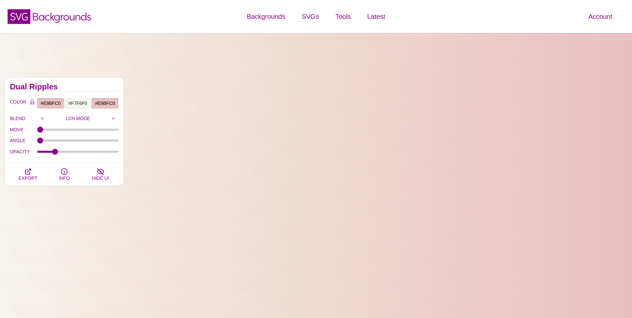
click at [85, 85] on h2 "Dual Ripples" at bounding box center [64, 86] width 109 height 5
drag, startPoint x: 58, startPoint y: 152, endPoint x: 88, endPoint y: 153, distance: 30.7
type input "0.64"
click at [88, 153] on input "OPACITY" at bounding box center [78, 151] width 82 height 3
click at [49, 104] on input "#E9BFC0" at bounding box center [50, 103] width 27 height 11
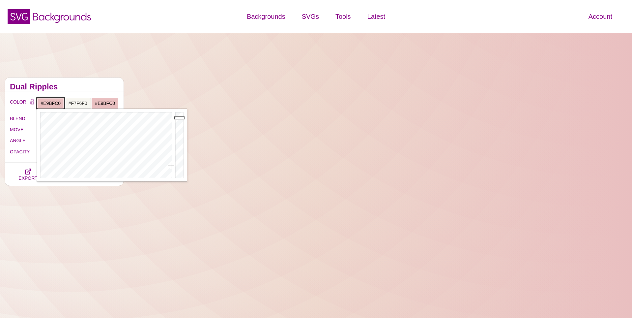
click at [49, 104] on input "#E9BFC0" at bounding box center [50, 103] width 27 height 11
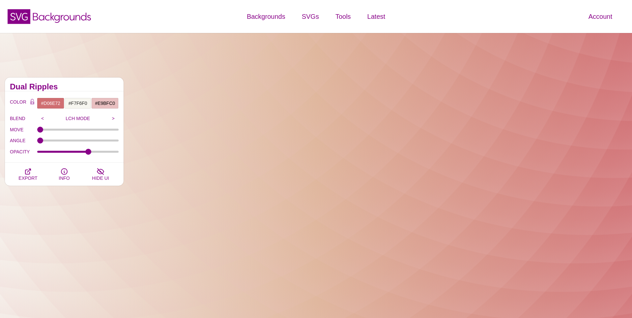
click at [86, 82] on div "Dual Ripples" at bounding box center [64, 84] width 119 height 14
click at [107, 106] on input "#E9BFC0" at bounding box center [104, 103] width 27 height 11
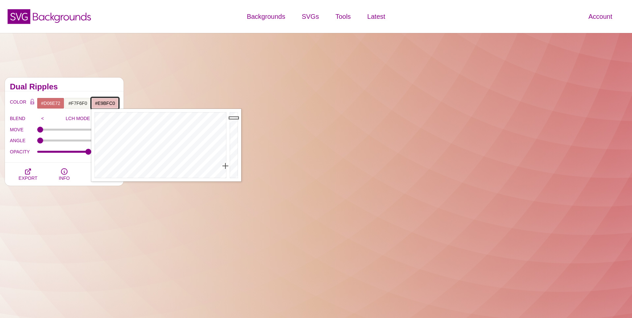
click at [107, 106] on input "#E9BFC0" at bounding box center [104, 103] width 27 height 11
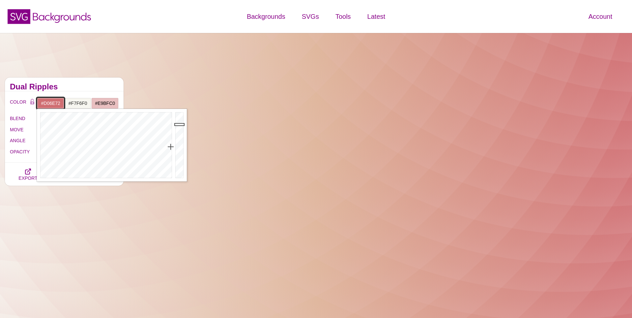
click at [49, 102] on input "#D06E72" at bounding box center [50, 103] width 27 height 11
paste input "E9BFC0"
type input "#E9BFC0"
click at [74, 86] on h2 "Dual Ripples" at bounding box center [64, 86] width 109 height 5
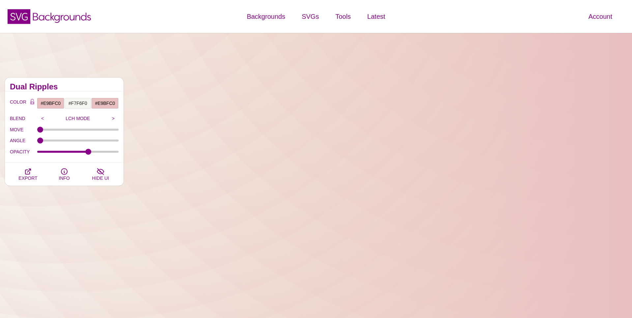
click at [136, 14] on div "SVG Backgrounds Logo" at bounding box center [105, 17] width 211 height 30
